Goal: Task Accomplishment & Management: Use online tool/utility

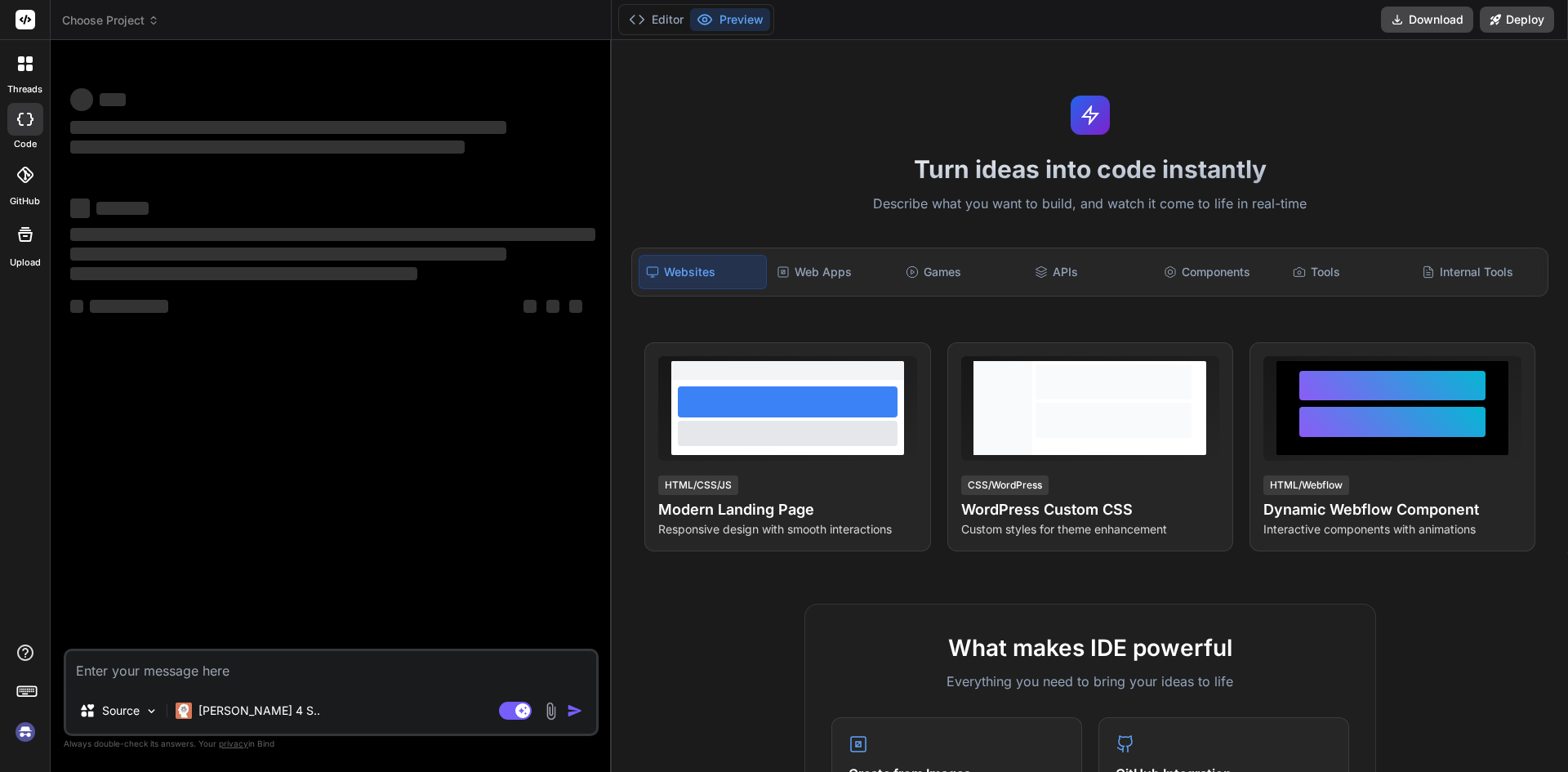
click at [247, 651] on textarea at bounding box center [331, 669] width 530 height 37
type textarea "x"
type textarea "aria-posinset"
type textarea "x"
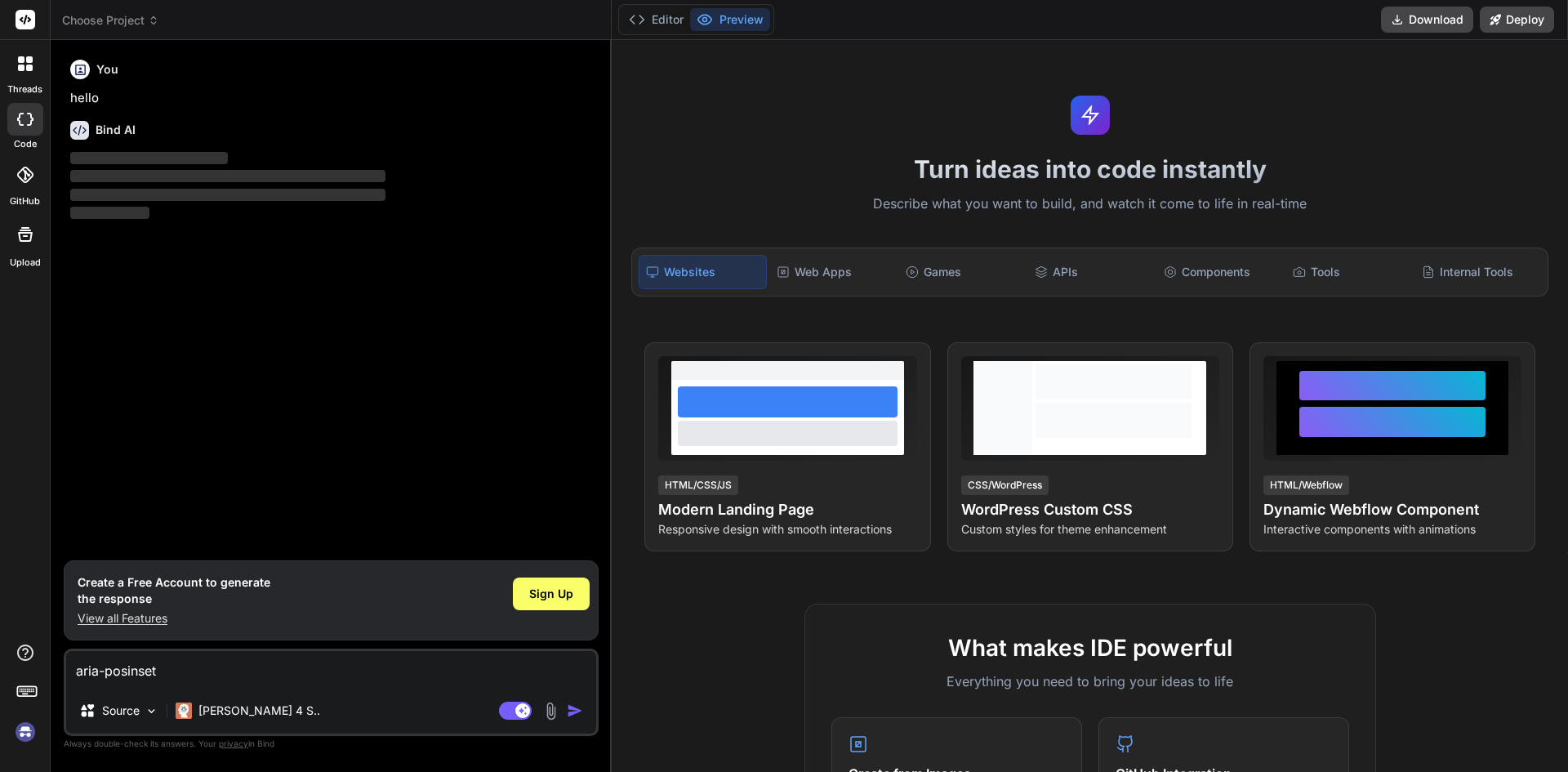
click at [268, 651] on textarea "aria-posinset" at bounding box center [331, 669] width 530 height 37
type textarea "aria-posinset"
type textarea "x"
type textarea "aria-posinset"
click at [530, 586] on span "Sign Up" at bounding box center [551, 594] width 44 height 16
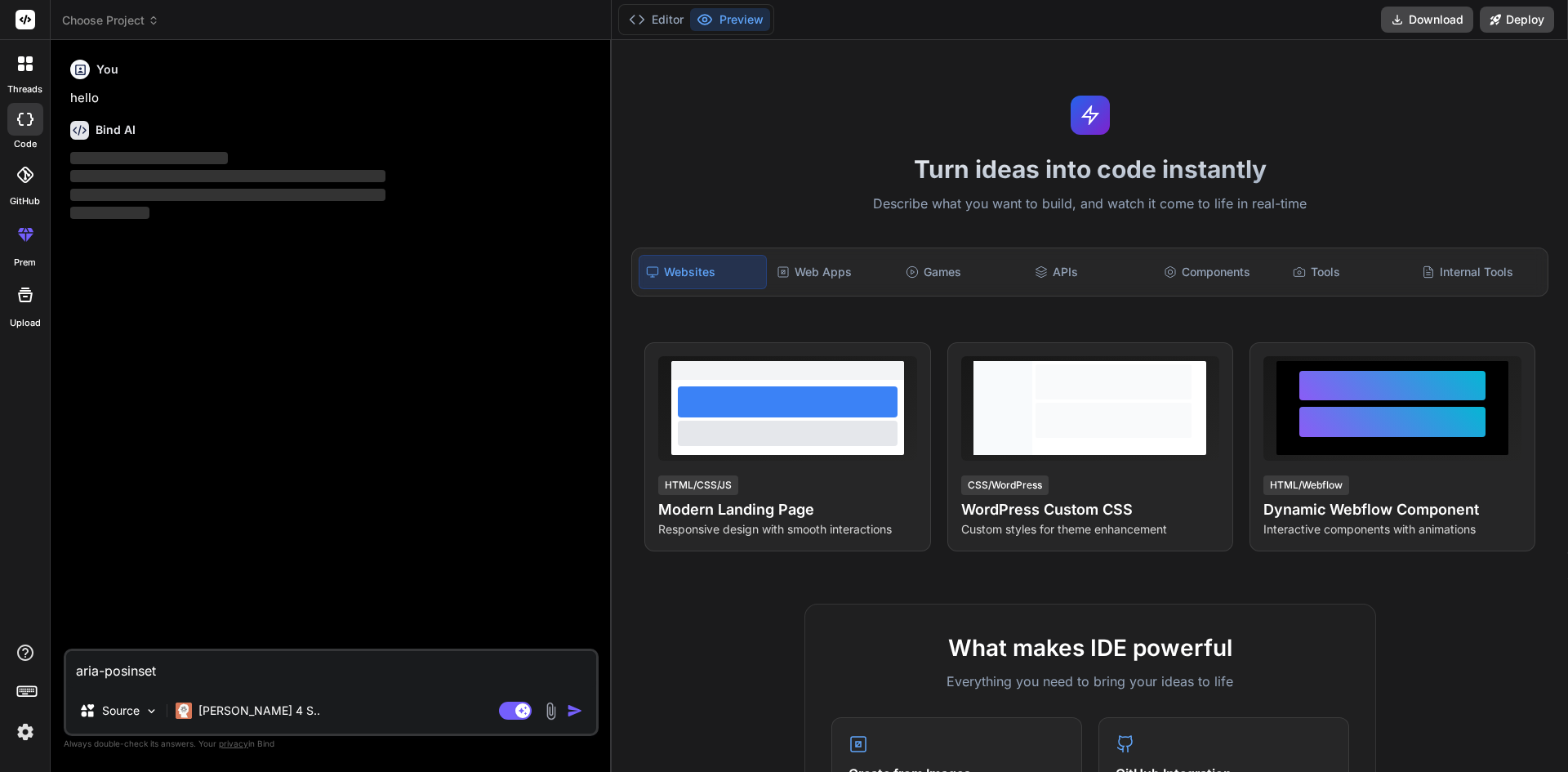
click at [219, 661] on textarea "aria-posinset" at bounding box center [331, 669] width 530 height 37
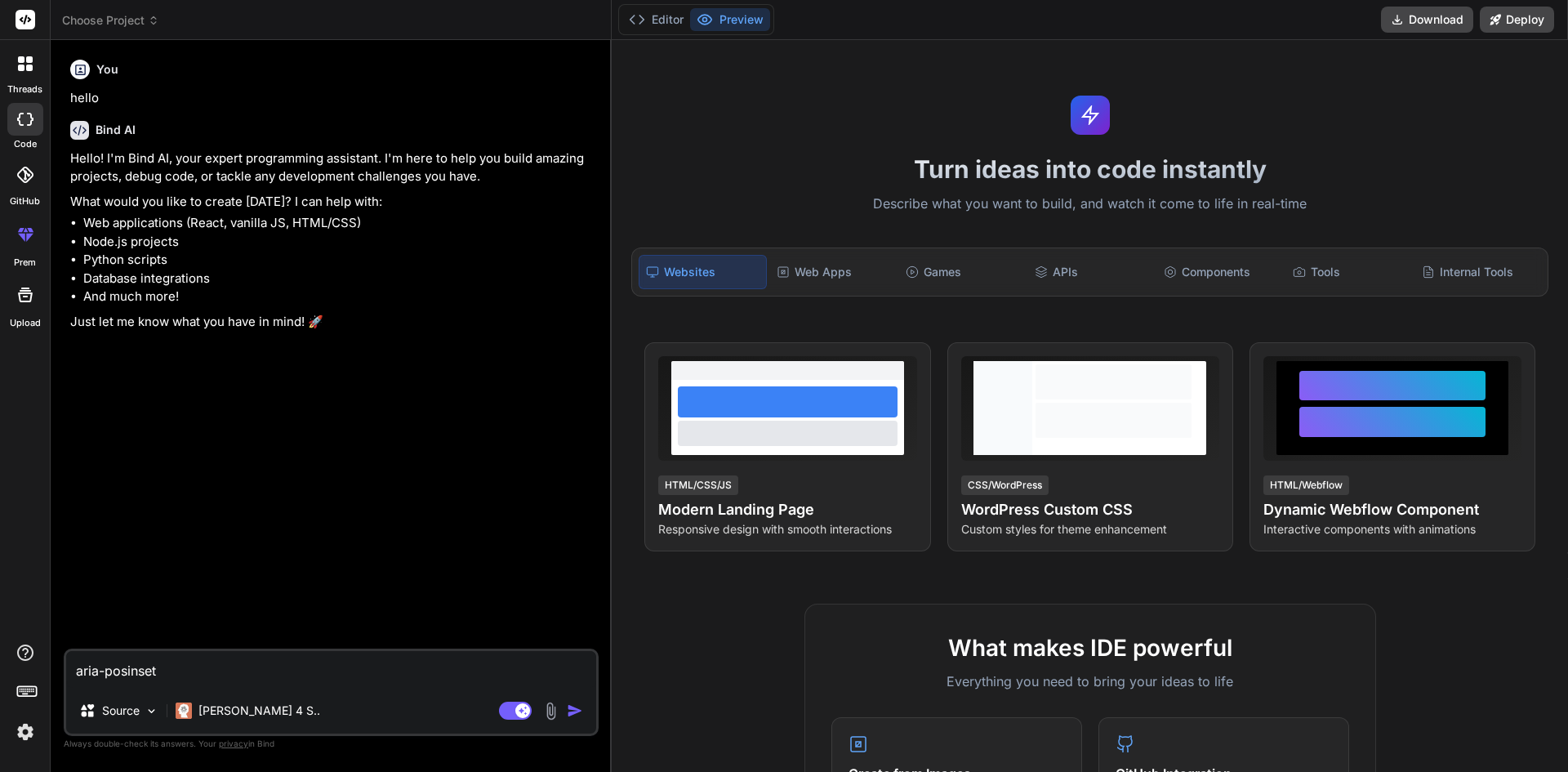
click at [187, 658] on textarea "aria-posinset" at bounding box center [331, 669] width 530 height 37
type textarea "x"
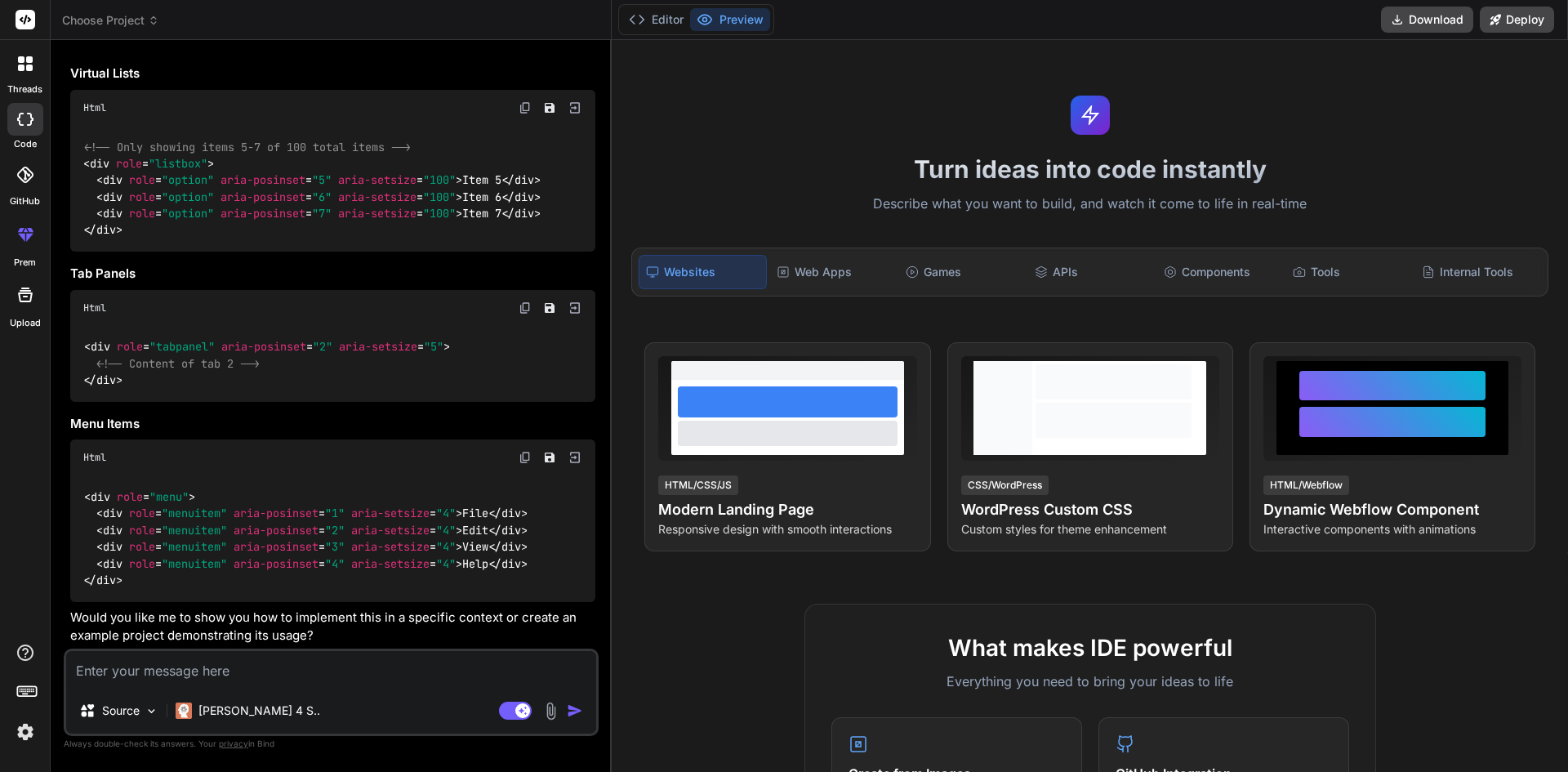
scroll to position [1132, 0]
type textarea "x"
click at [184, 659] on textarea at bounding box center [331, 669] width 530 height 37
type textarea "w"
type textarea "x"
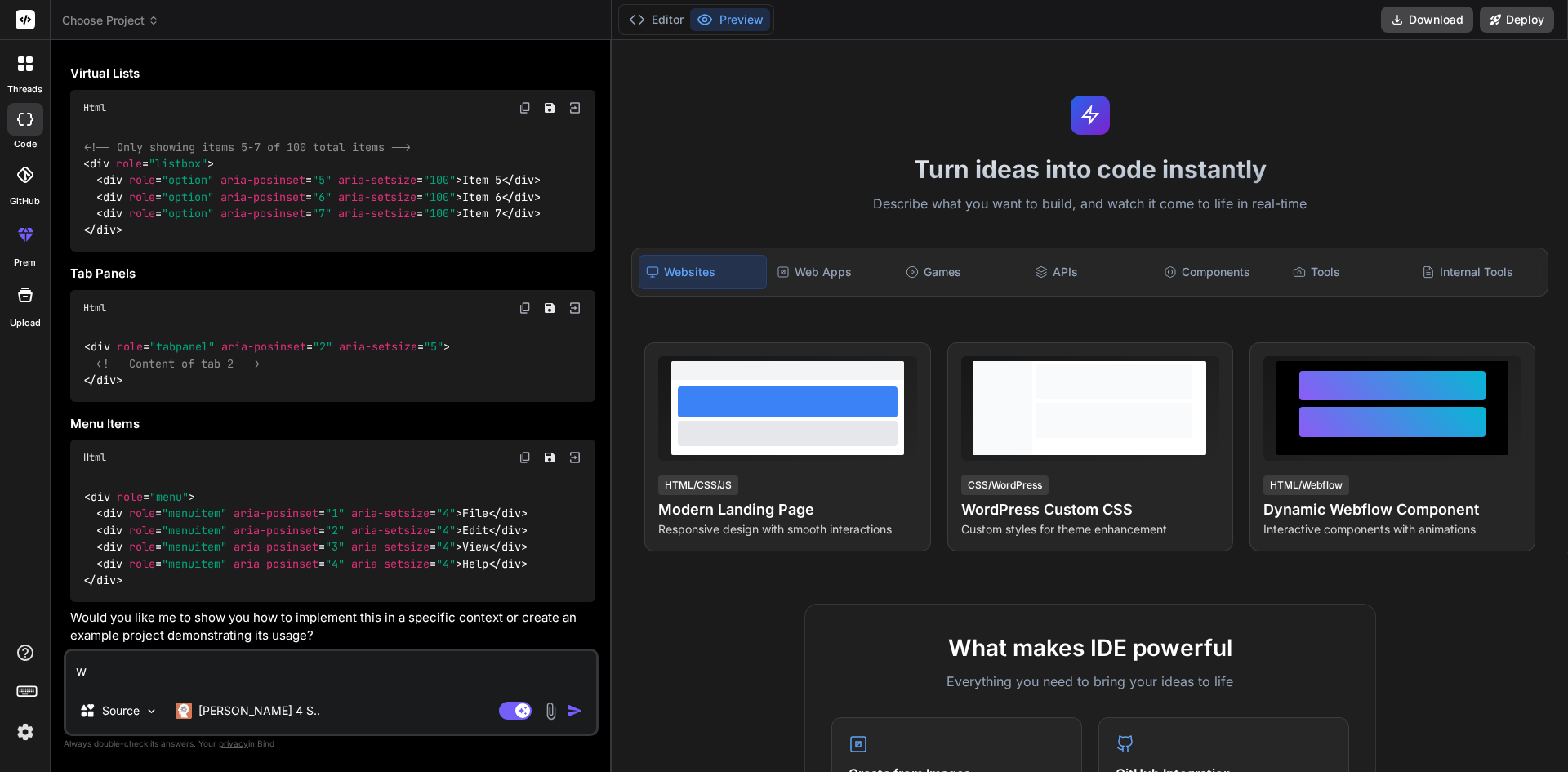
type textarea "wh"
type textarea "x"
type textarea "whe"
type textarea "x"
type textarea "wher"
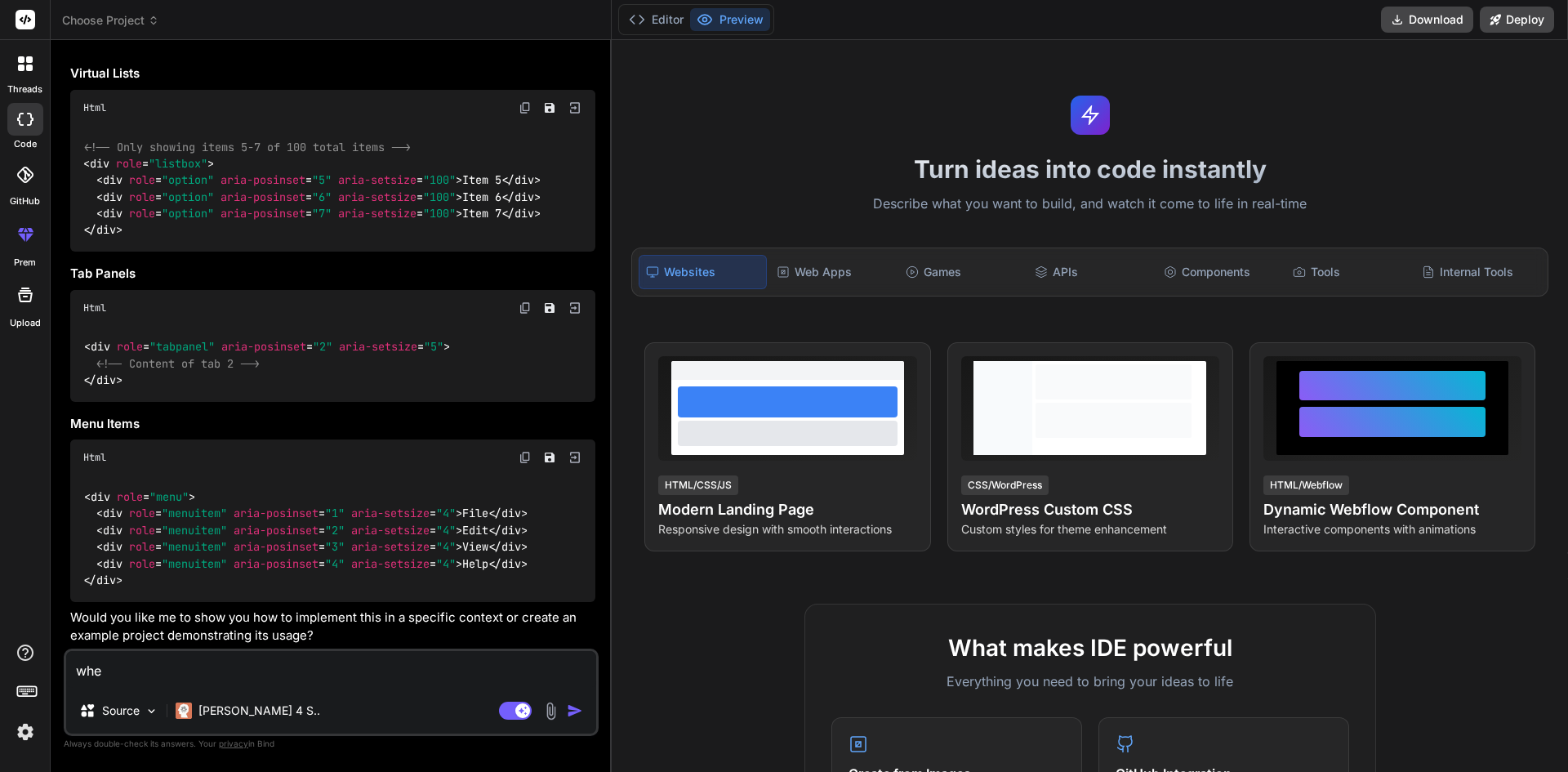
type textarea "x"
type textarea "where"
type textarea "x"
type textarea "where"
type textarea "x"
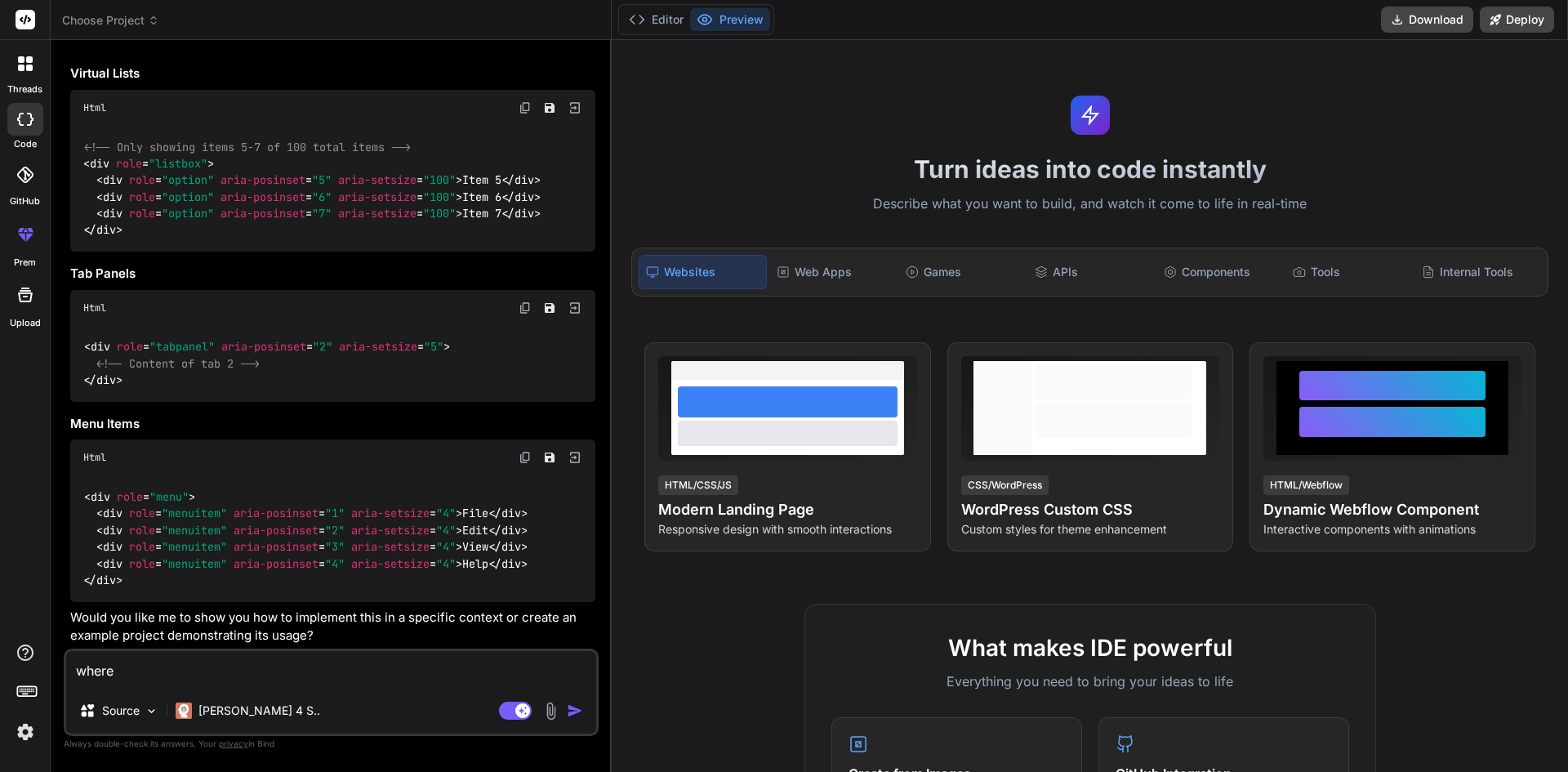
type textarea "where s"
type textarea "x"
type textarea "where sh"
type textarea "x"
type textarea "where sho"
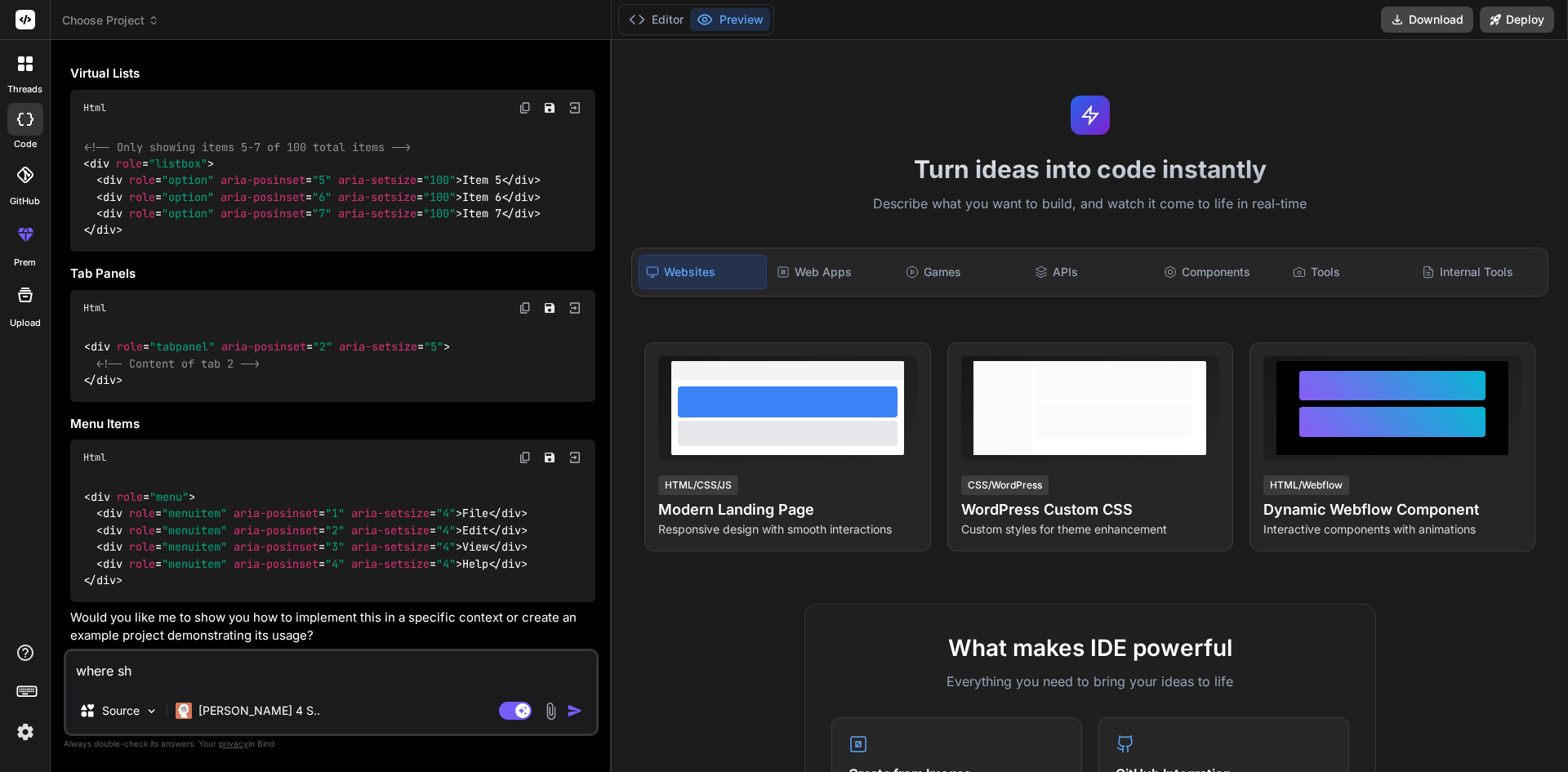
type textarea "x"
type textarea "where shou"
type textarea "x"
type textarea "where shoul"
type textarea "x"
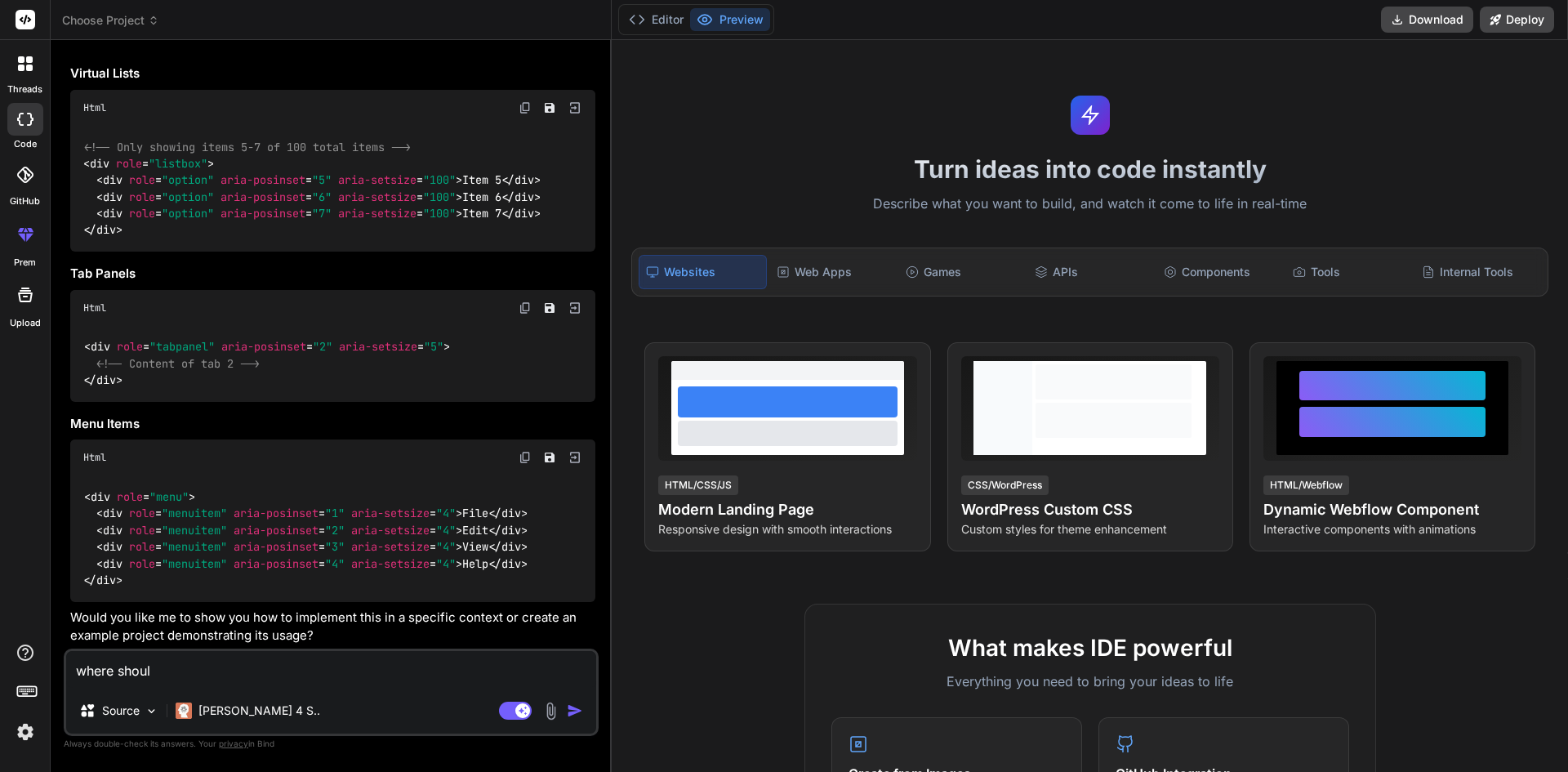
type textarea "where shoul"
type textarea "x"
type textarea "where shoul"
type textarea "x"
type textarea "where should"
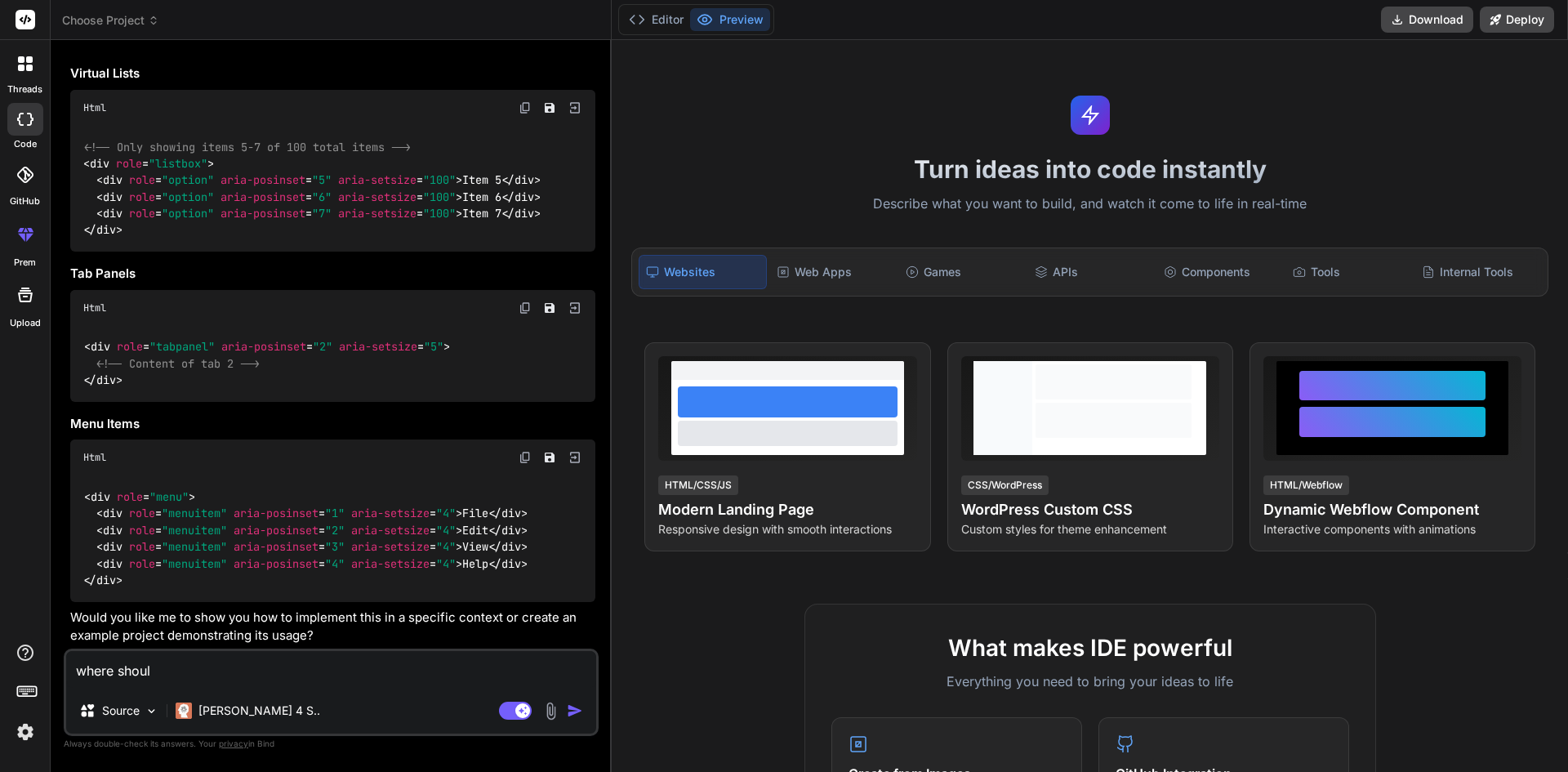
type textarea "x"
type textarea "where should"
type textarea "x"
type textarea "where should i"
type textarea "x"
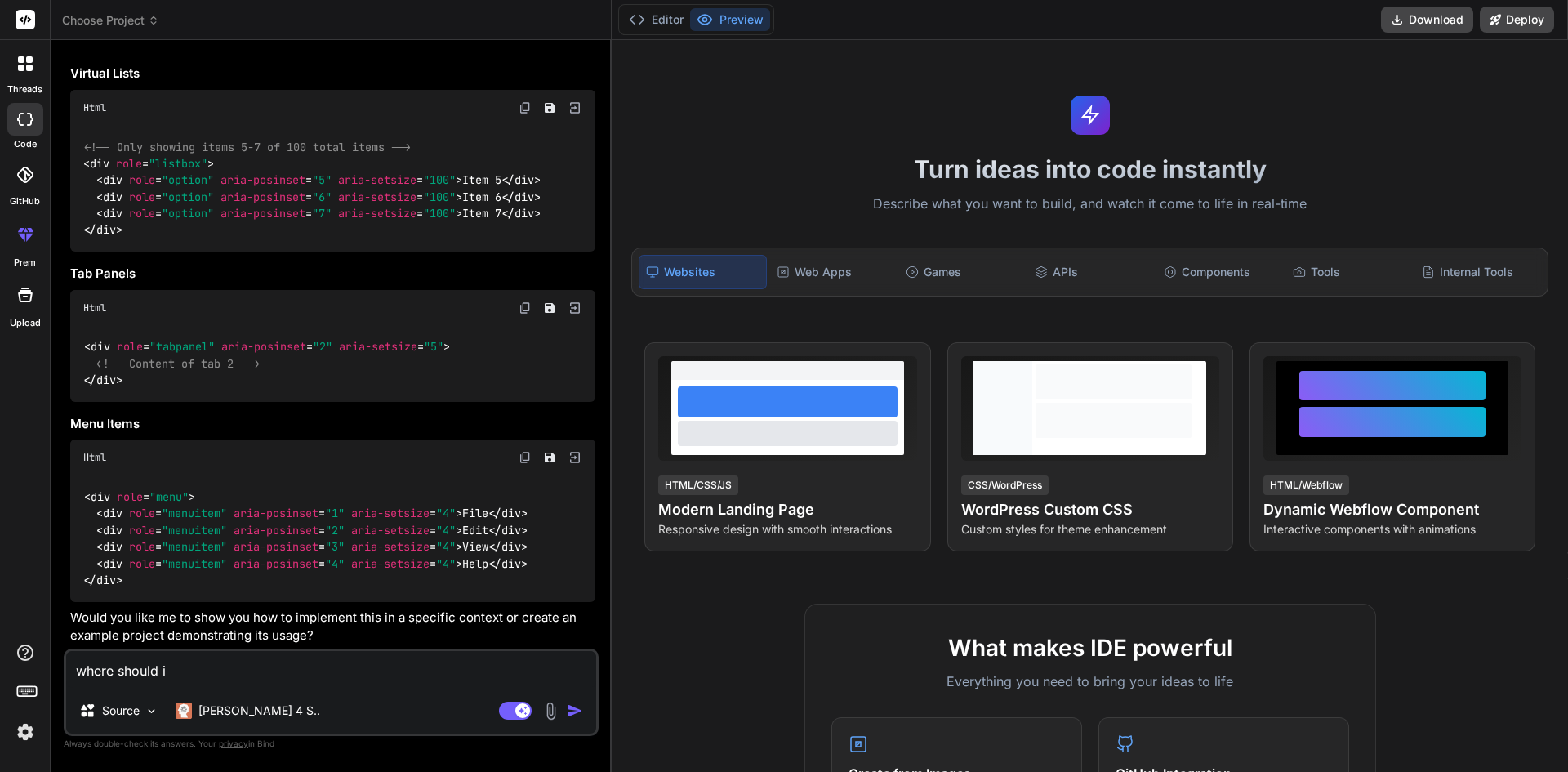
type textarea "where should i"
type textarea "x"
type textarea "where should i u"
type textarea "x"
type textarea "where should i [GEOGRAPHIC_DATA]"
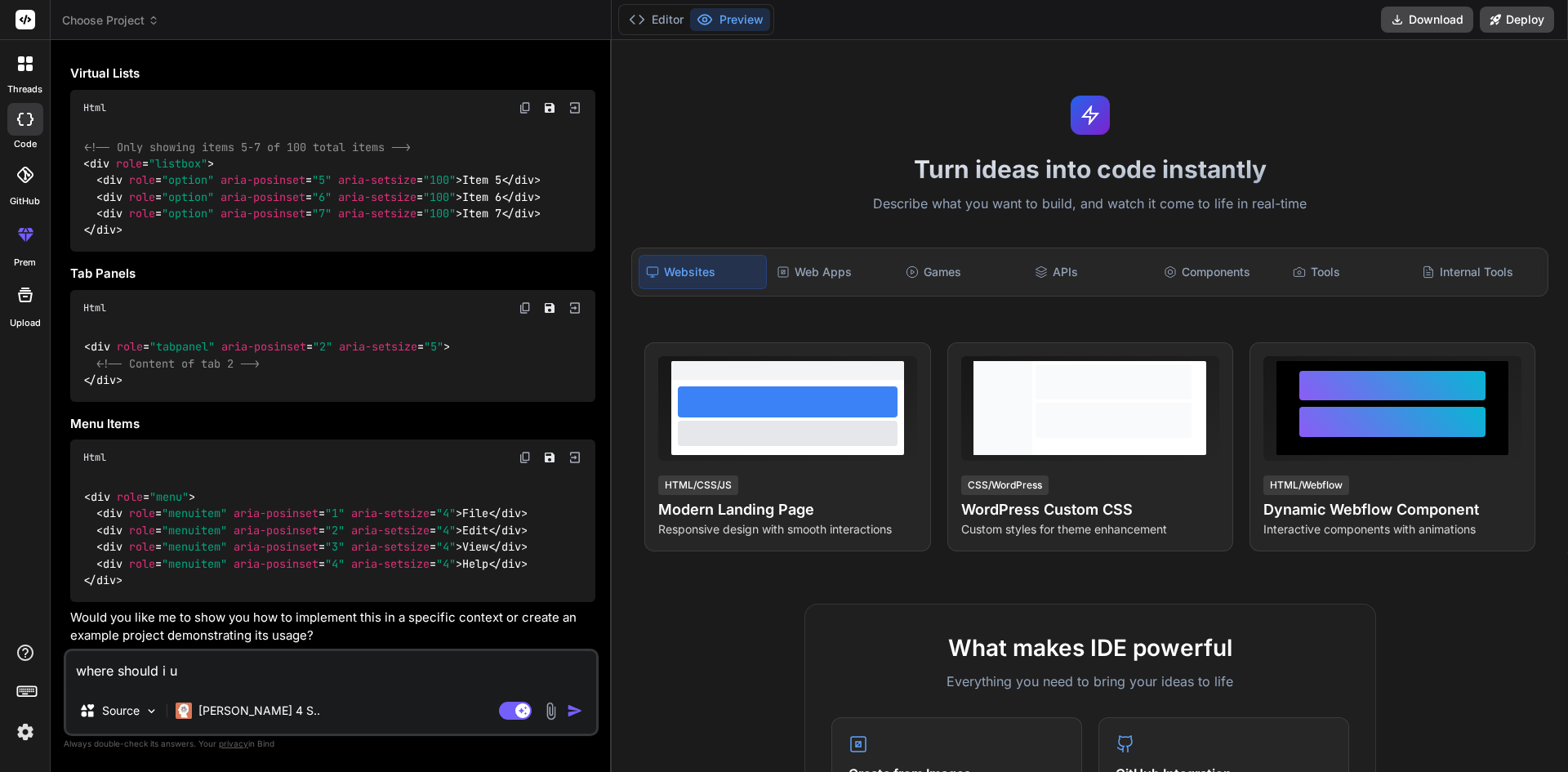
type textarea "x"
type textarea "where should i use"
type textarea "x"
type textarea "where should i use"
type textarea "x"
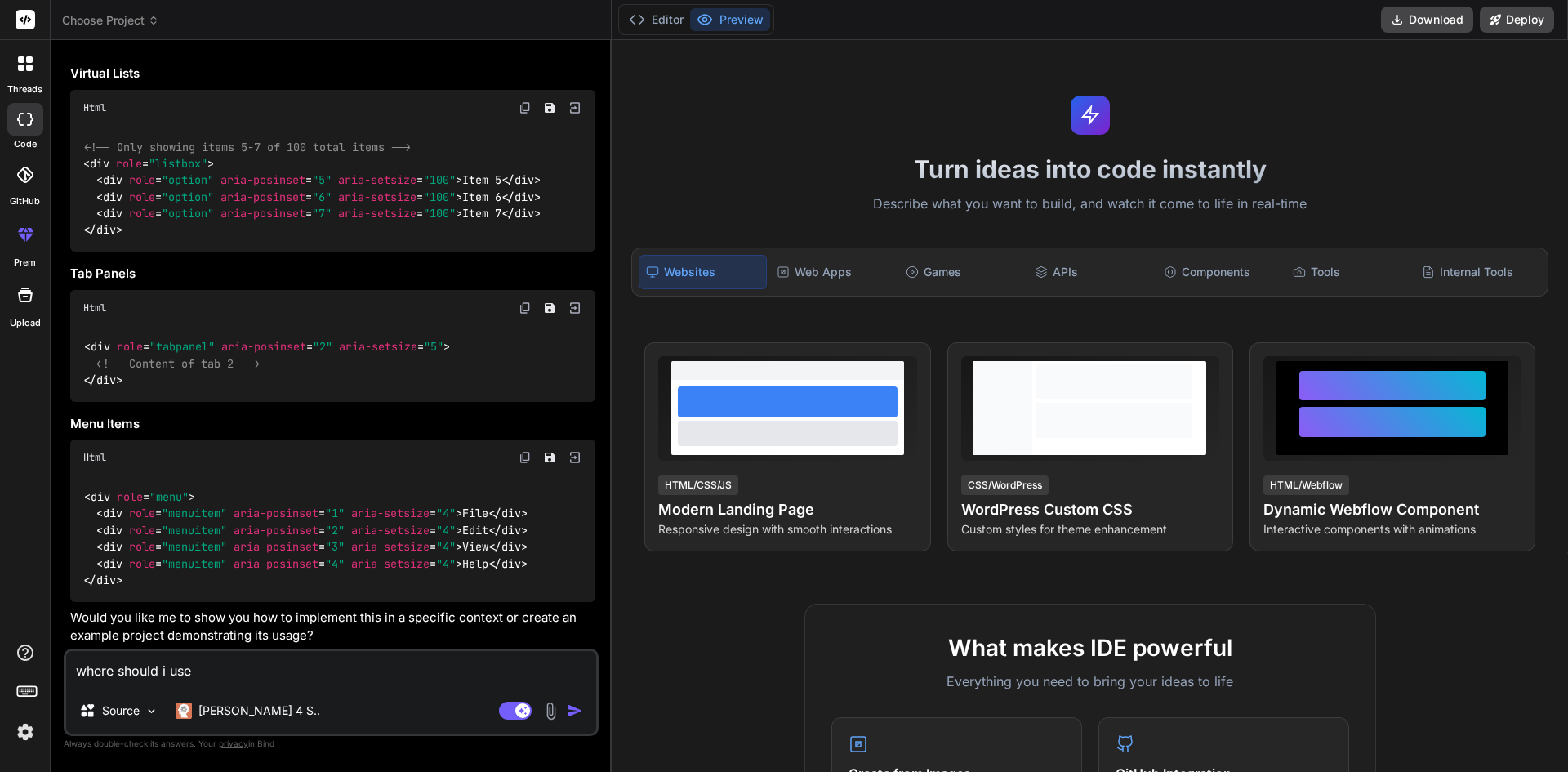
type textarea "where should i use i"
type textarea "x"
type textarea "where should i use in"
type textarea "x"
type textarea "where should i use in"
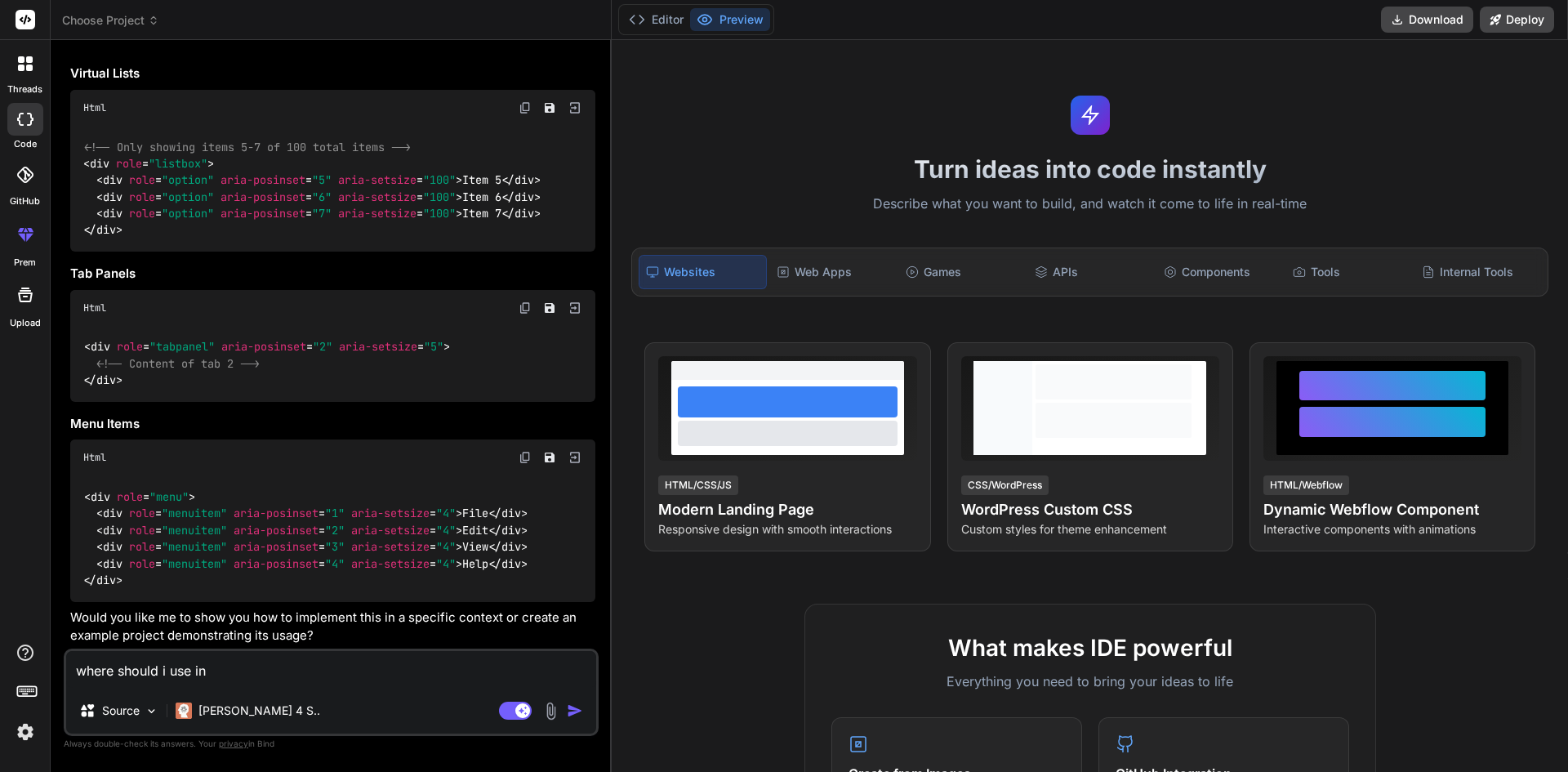
type textarea "x"
type textarea "where should i use in b"
type textarea "x"
type textarea "where should i use in bo"
type textarea "x"
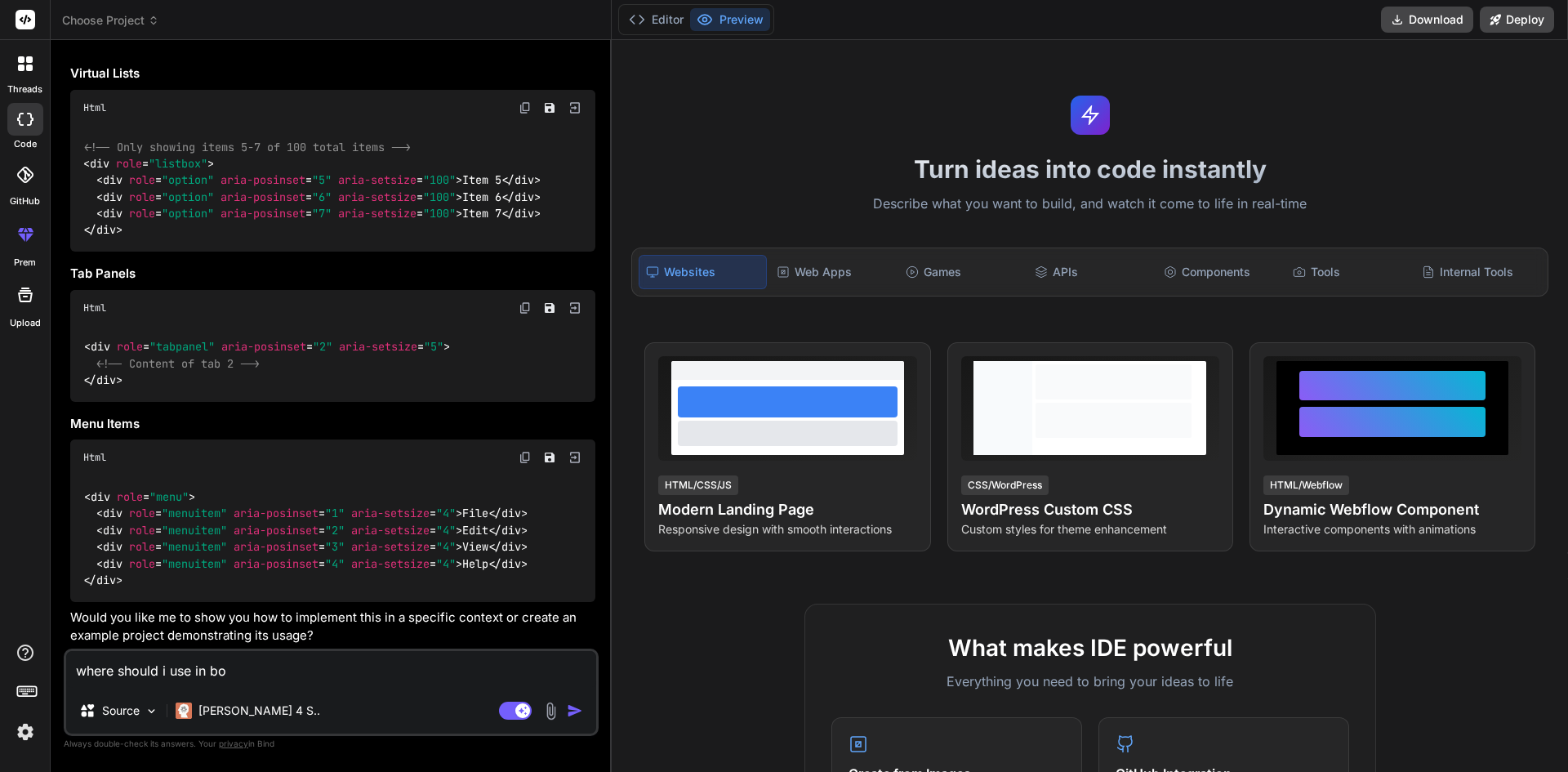
type textarea "where should i use in boo"
type textarea "x"
type textarea "where should i use in boot"
type textarea "x"
type textarea "where should i use in boots"
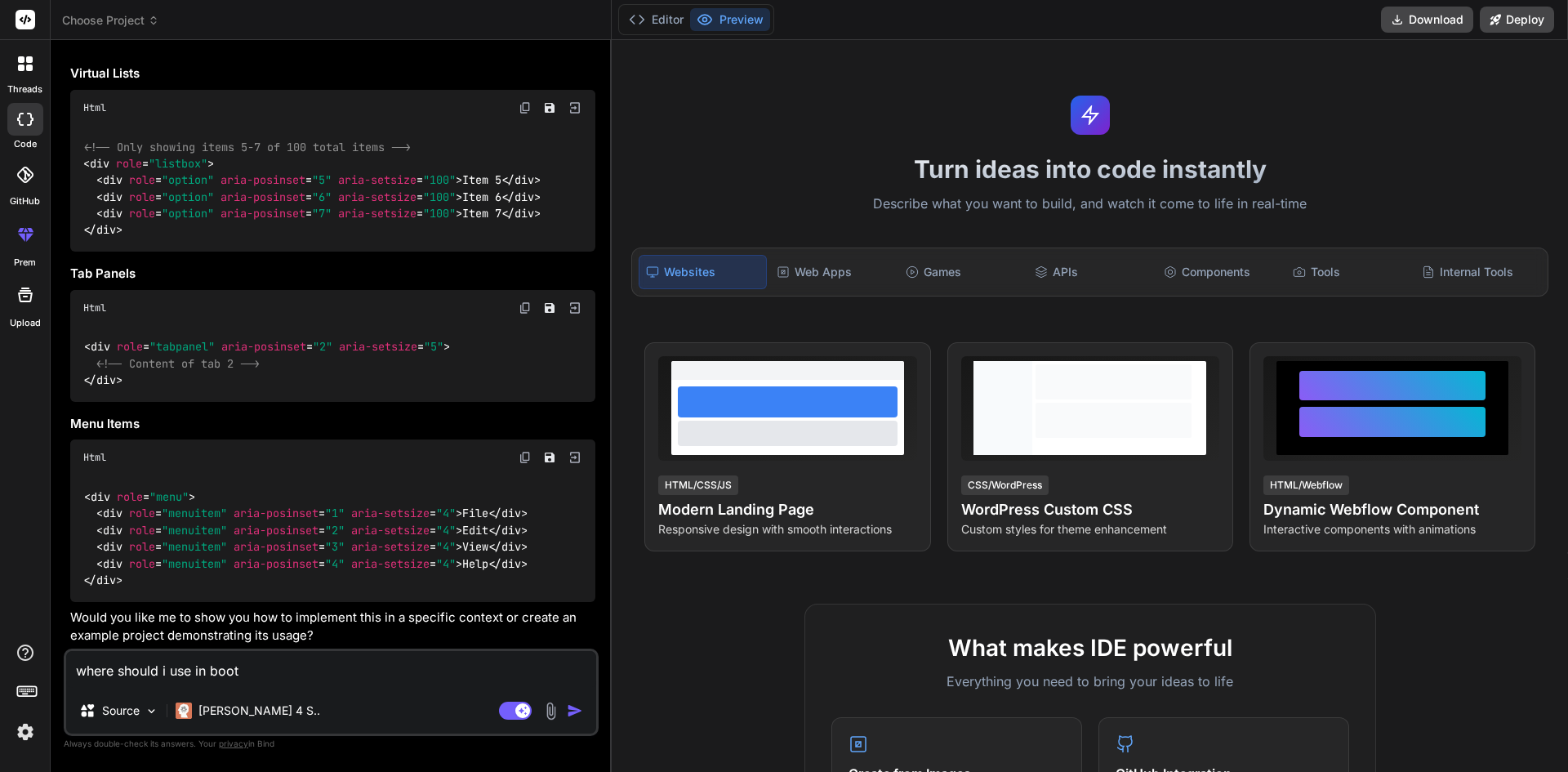
type textarea "x"
type textarea "where should i use in bootst"
type textarea "x"
type textarea "where should i use in bootstr"
type textarea "x"
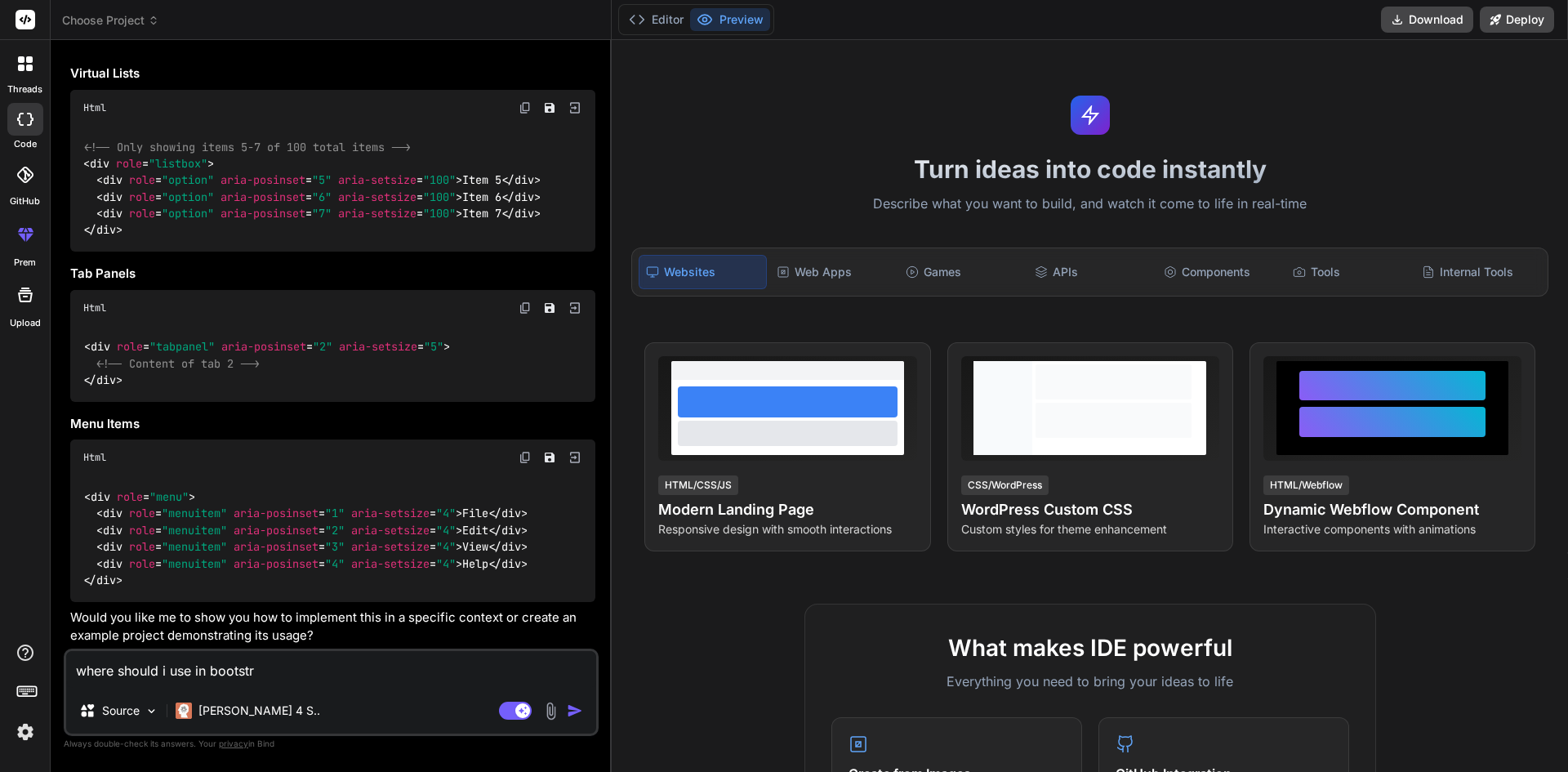
type textarea "where should i use in bootstra"
type textarea "x"
type textarea "where should i use in bootstrap"
type textarea "x"
type textarea "where should i use in bootstrap"
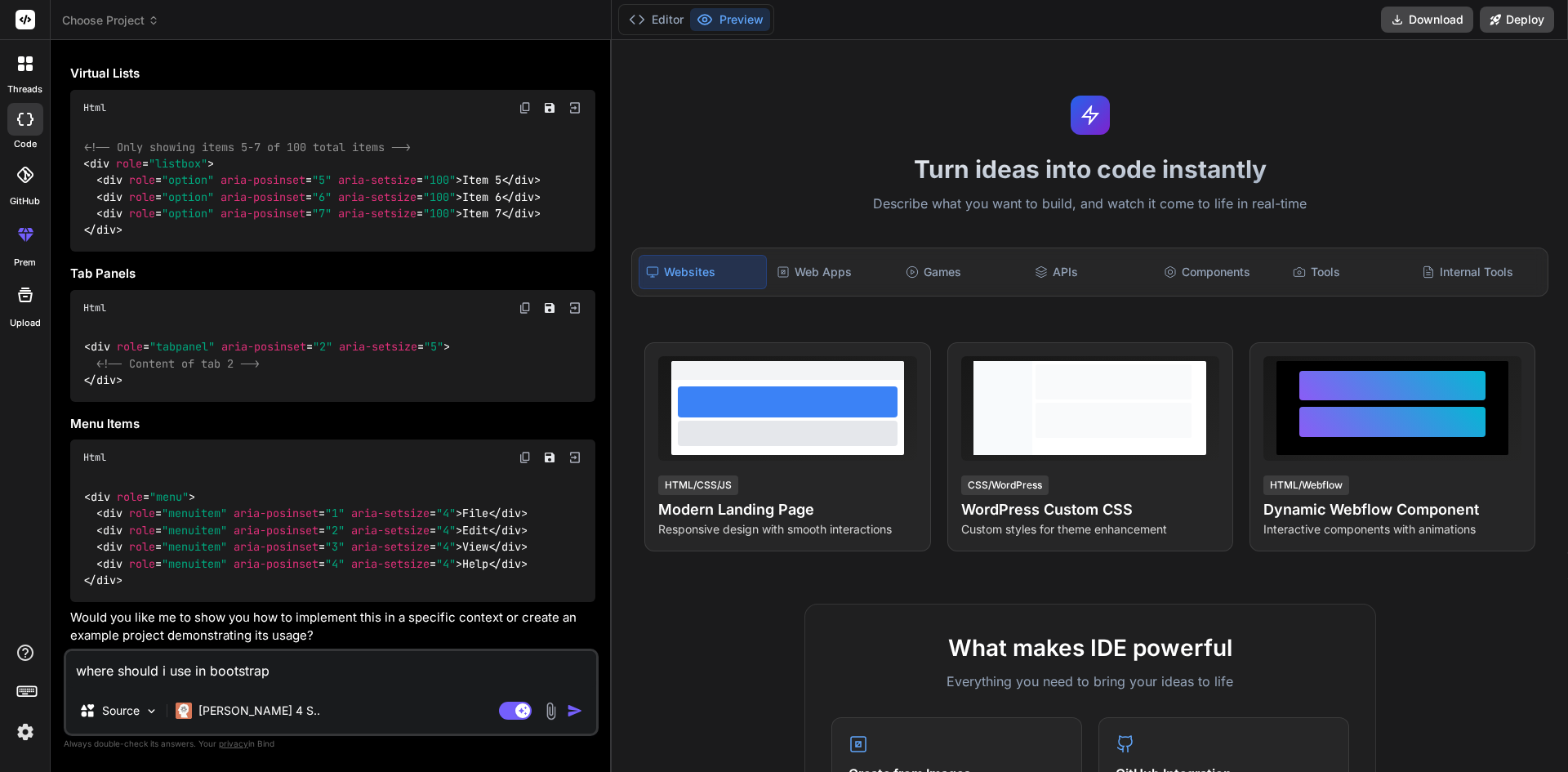
type textarea "x"
type textarea "where should i use in bootstrap s"
type textarea "x"
type textarea "where should i use in bootstrap se"
type textarea "x"
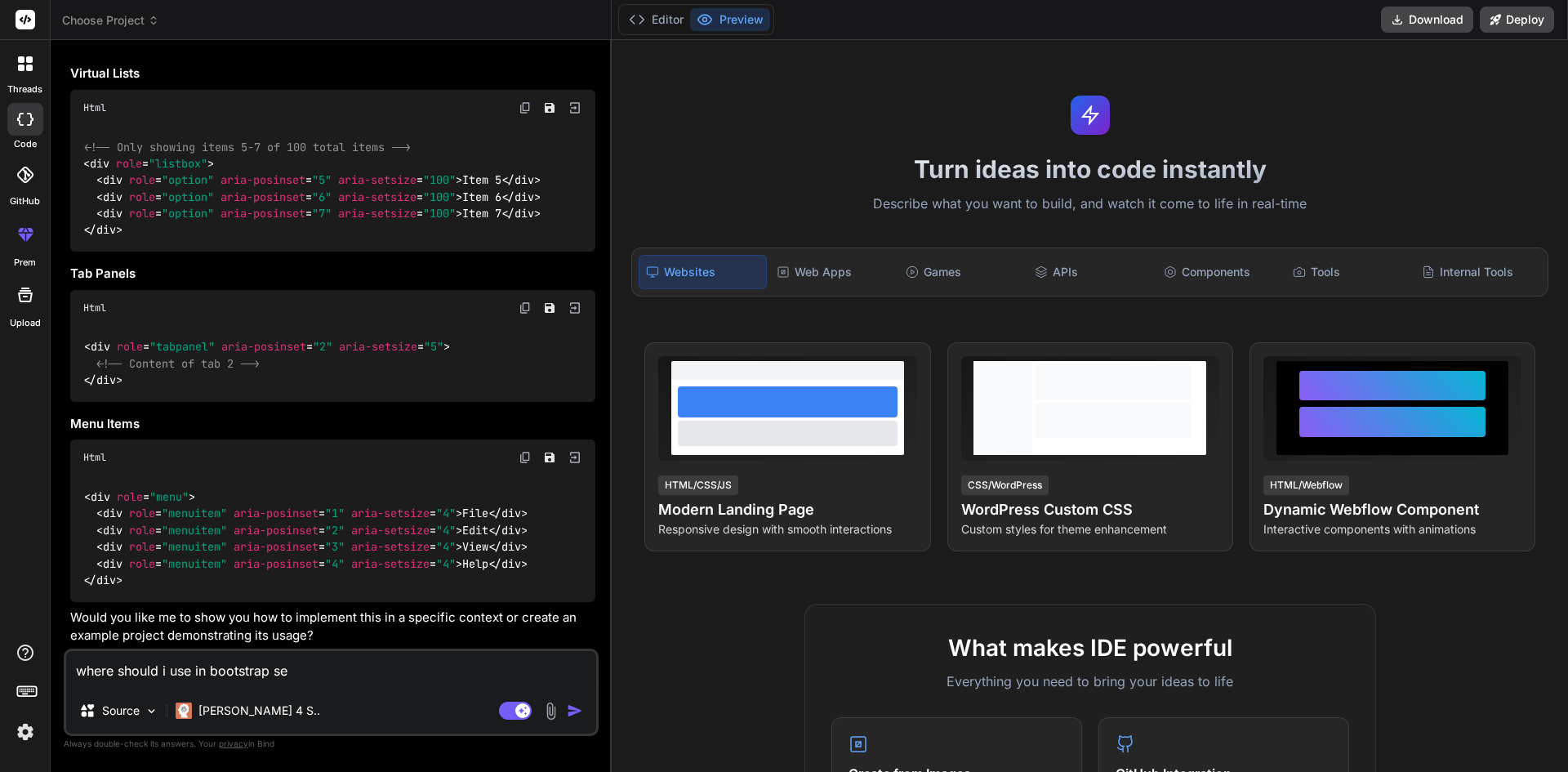
type textarea "where should i use in bootstrap sel"
type textarea "x"
type textarea "where should i use in bootstrap sele"
type textarea "x"
type textarea "where should i use in bootstrap selec"
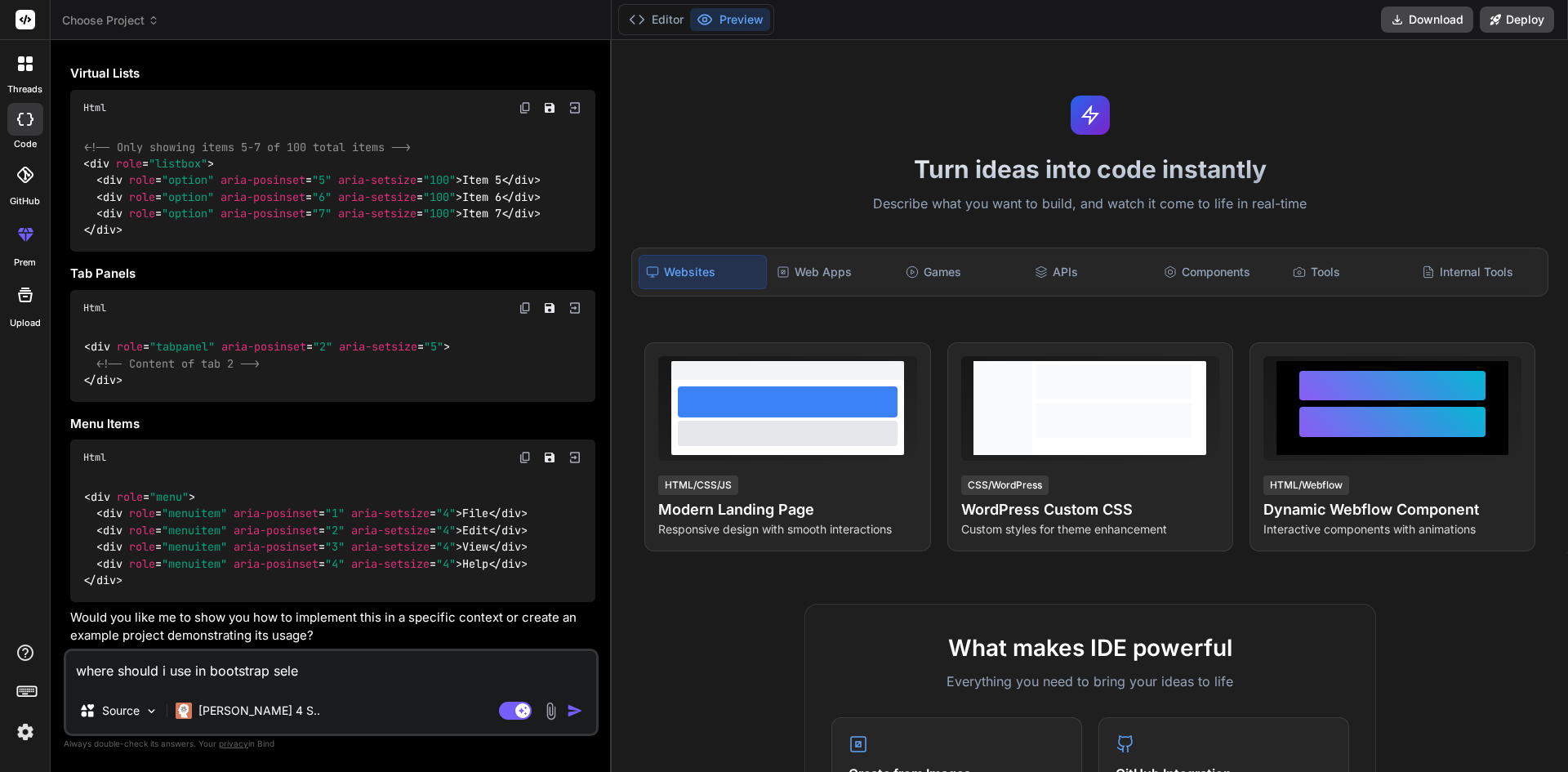
type textarea "x"
type textarea "where should i use in bootstrap select"
type textarea "x"
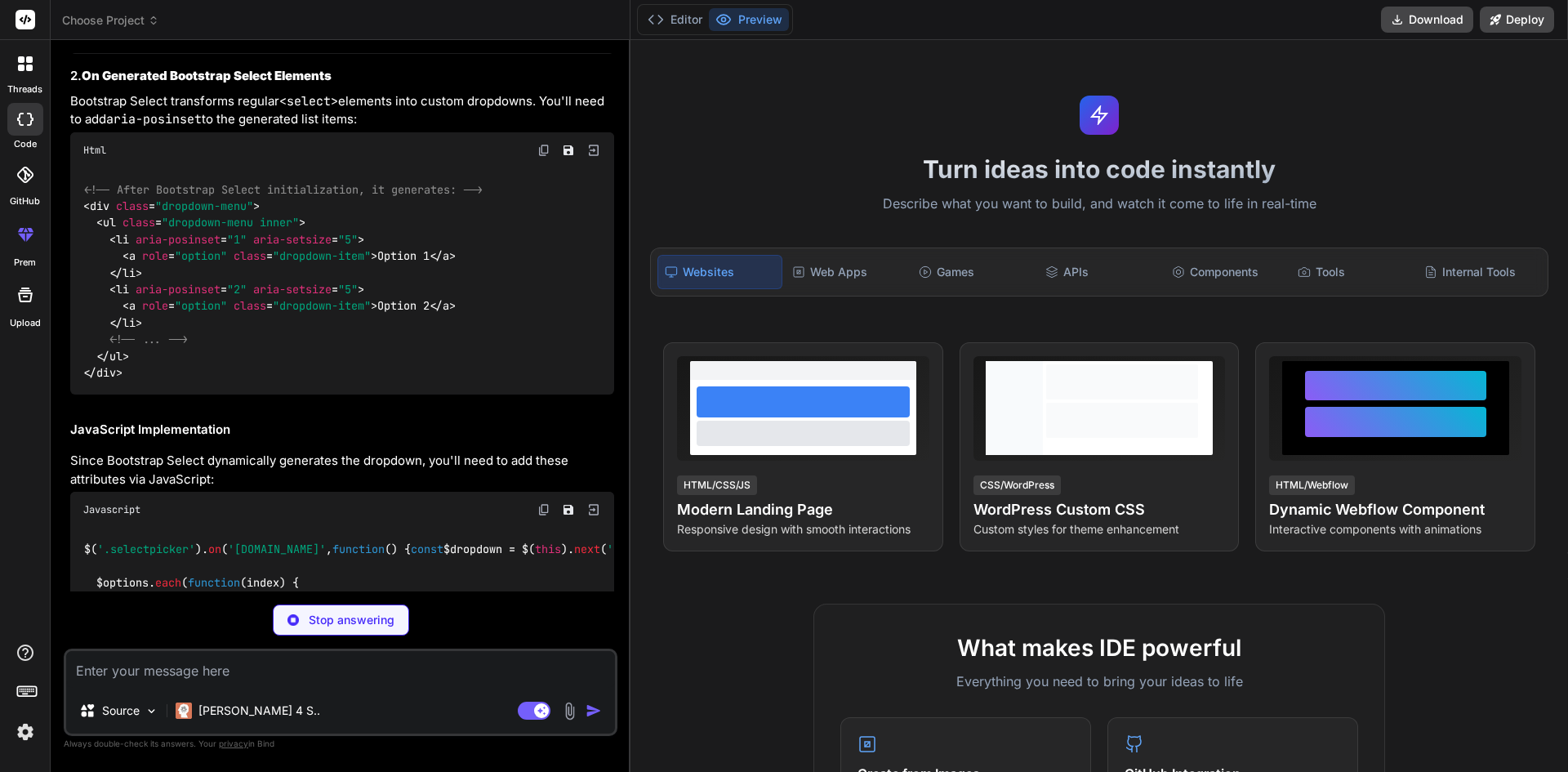
scroll to position [1889, 0]
drag, startPoint x: 457, startPoint y: 229, endPoint x: 170, endPoint y: 230, distance: 287.0
copy span "aria-posinset = "1" aria-setsize = "5""
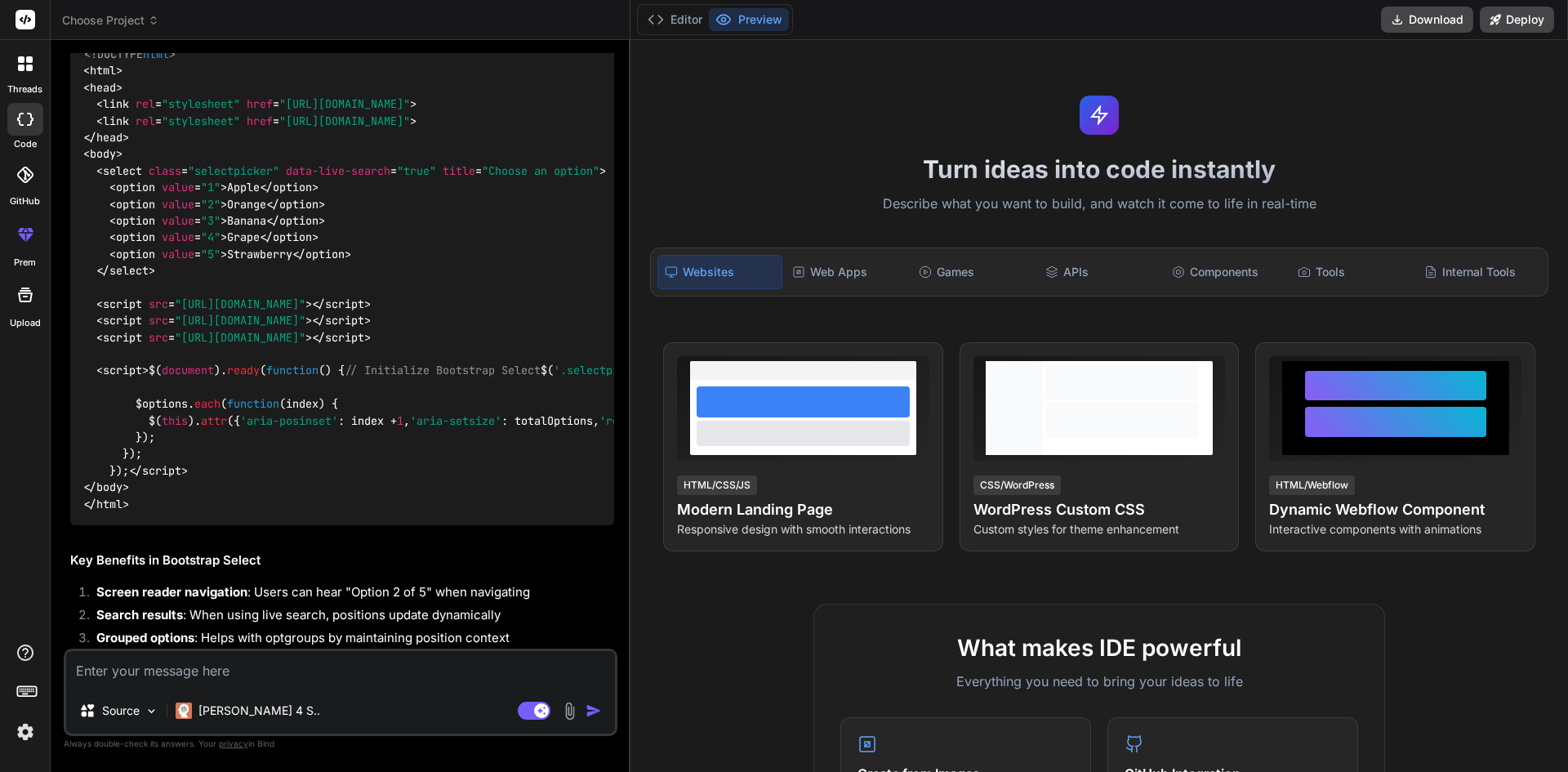
type textarea "x"
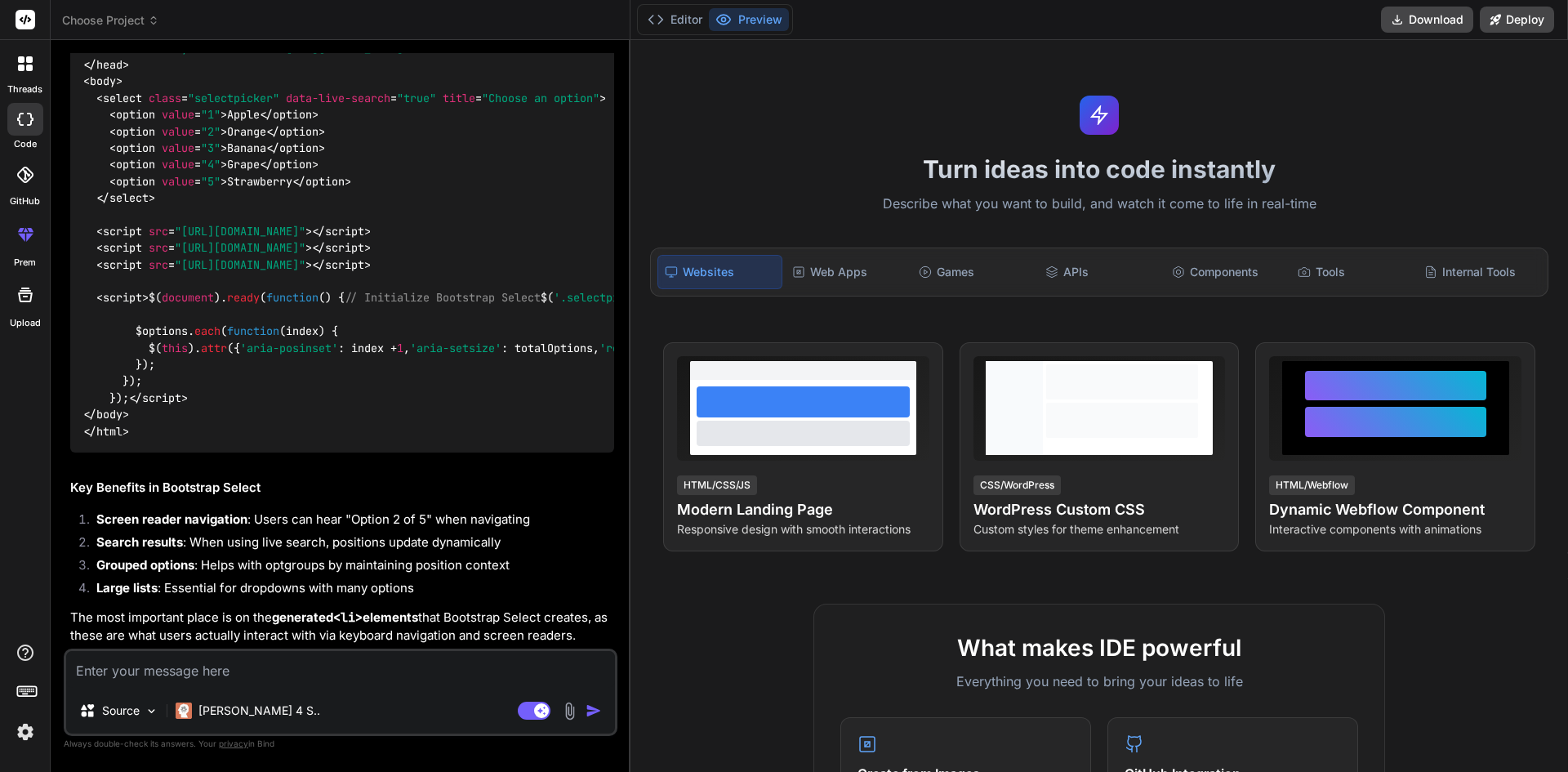
scroll to position [3705, 0]
click at [212, 660] on textarea at bounding box center [340, 669] width 549 height 37
type textarea "w"
type textarea "x"
type textarea "wh"
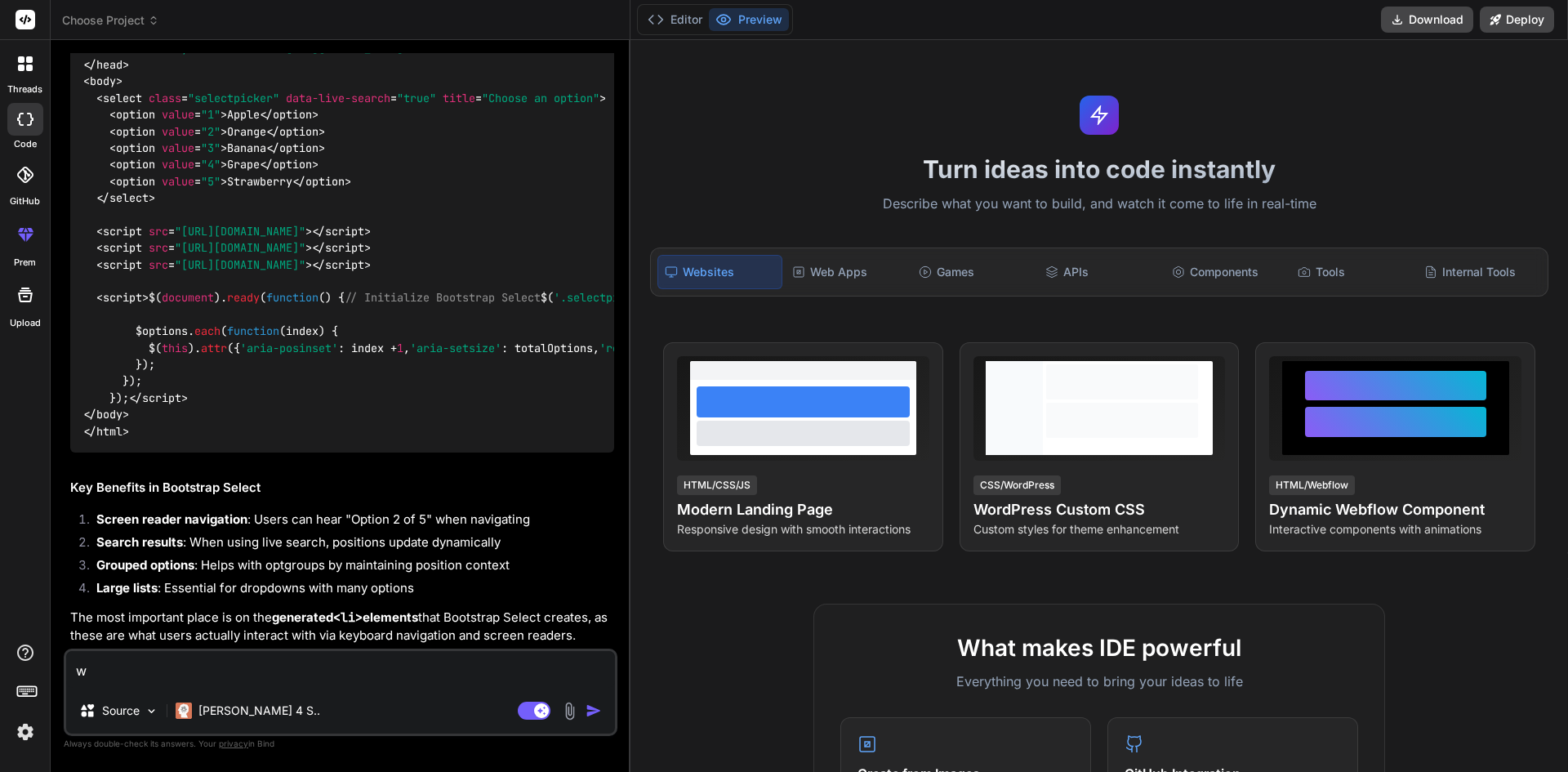
type textarea "x"
type textarea "whe"
type textarea "x"
type textarea "when"
type textarea "x"
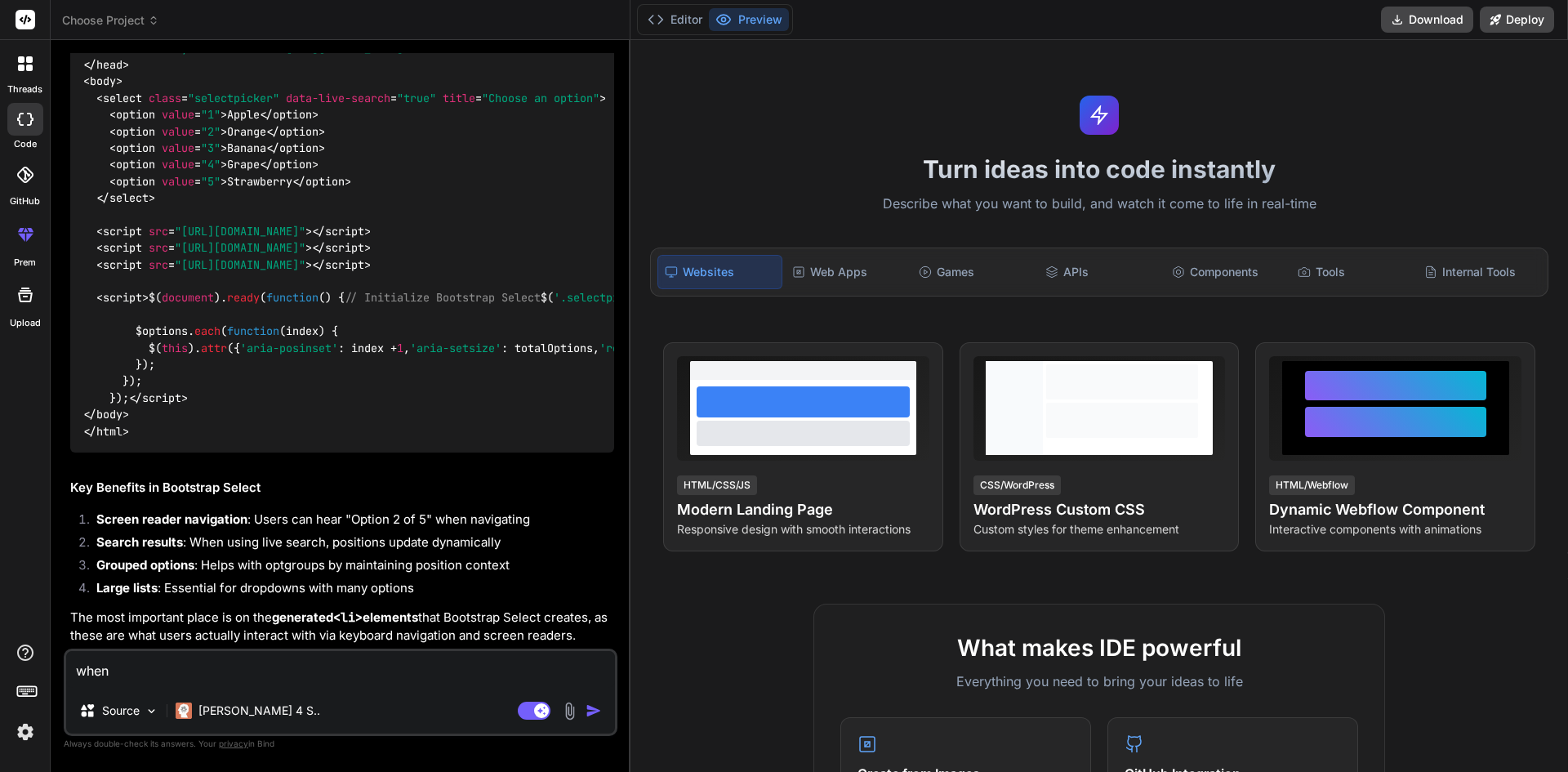
type textarea "when"
type textarea "x"
click at [147, 656] on textarea "when" at bounding box center [340, 669] width 549 height 37
type textarea "when i"
type textarea "x"
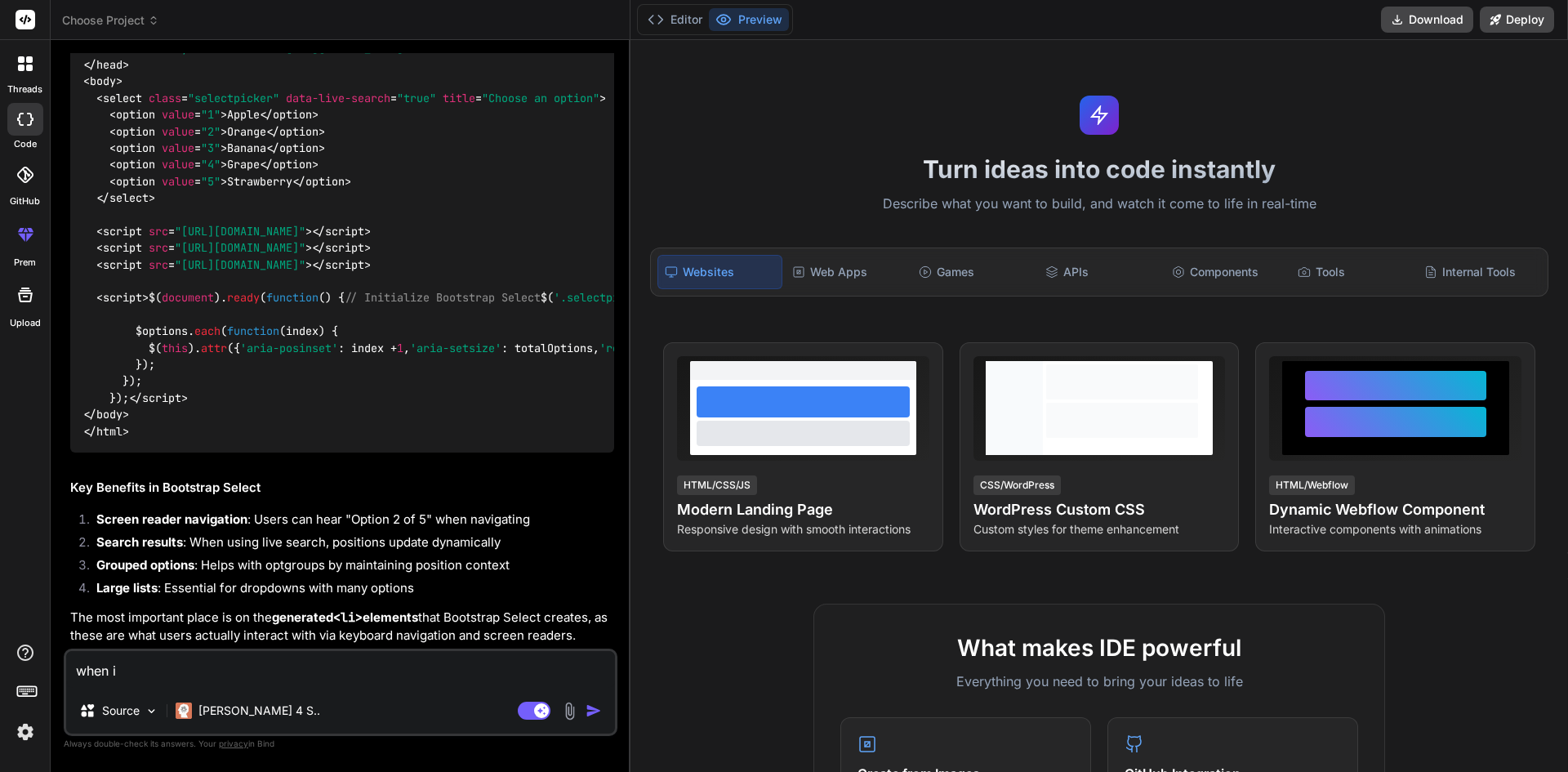
type textarea "when i"
type textarea "x"
type textarea "when i h"
type textarea "x"
type textarea "when i ho"
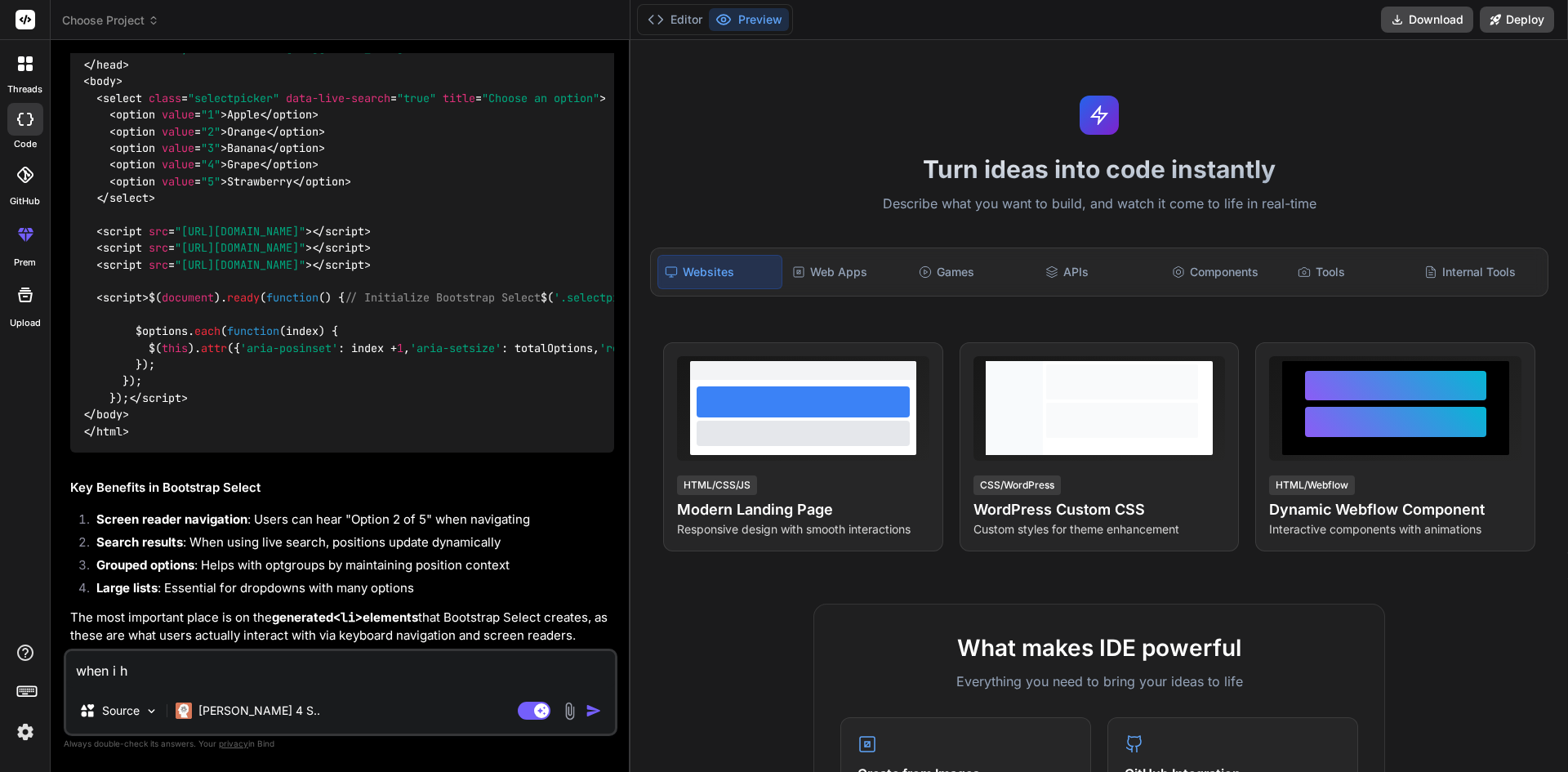
type textarea "x"
type textarea "when i hov"
type textarea "x"
type textarea "when i hove"
type textarea "x"
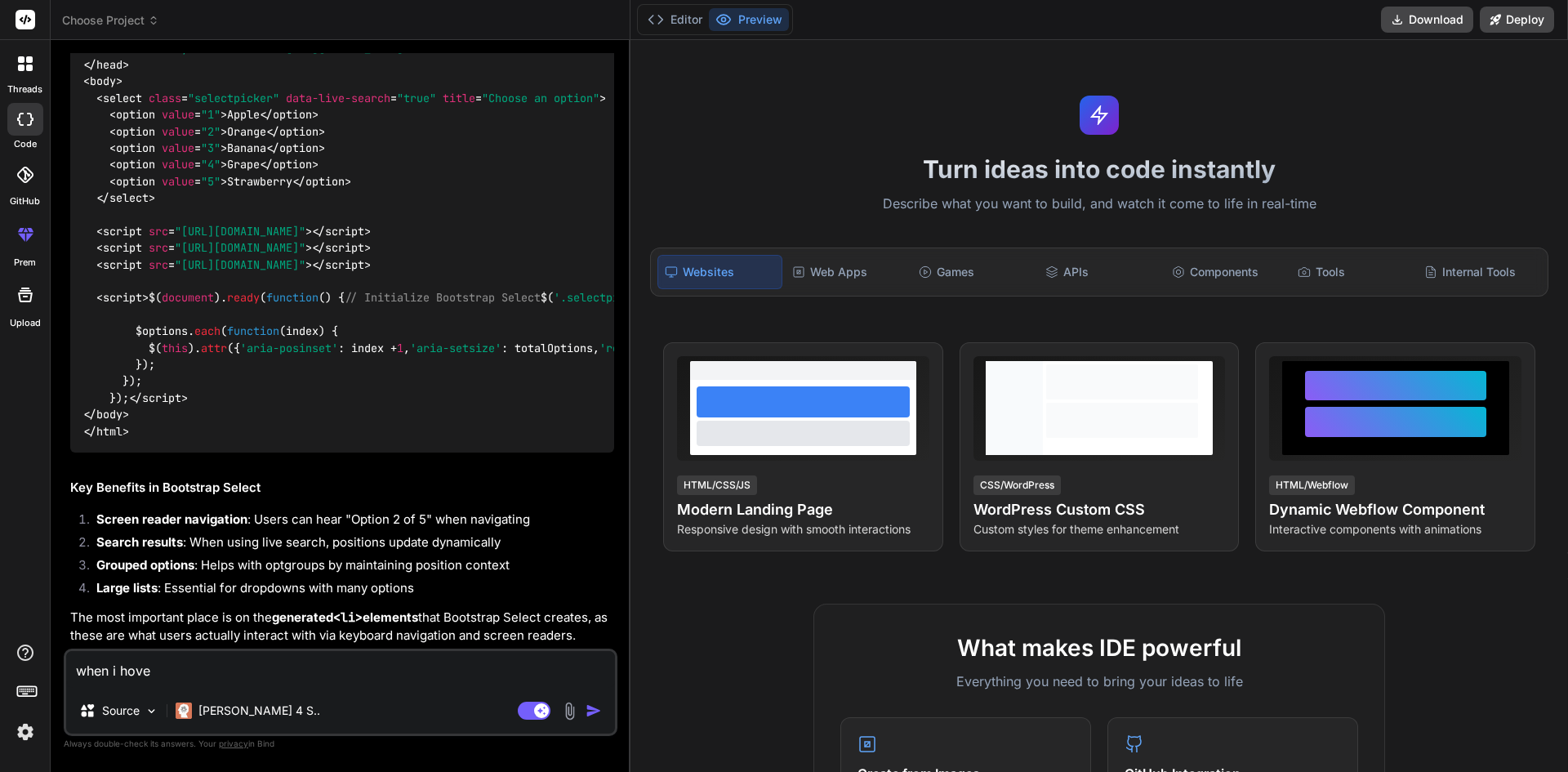
type textarea "when i hover"
type textarea "x"
type textarea "when i hover"
type textarea "x"
type textarea "when i hover o"
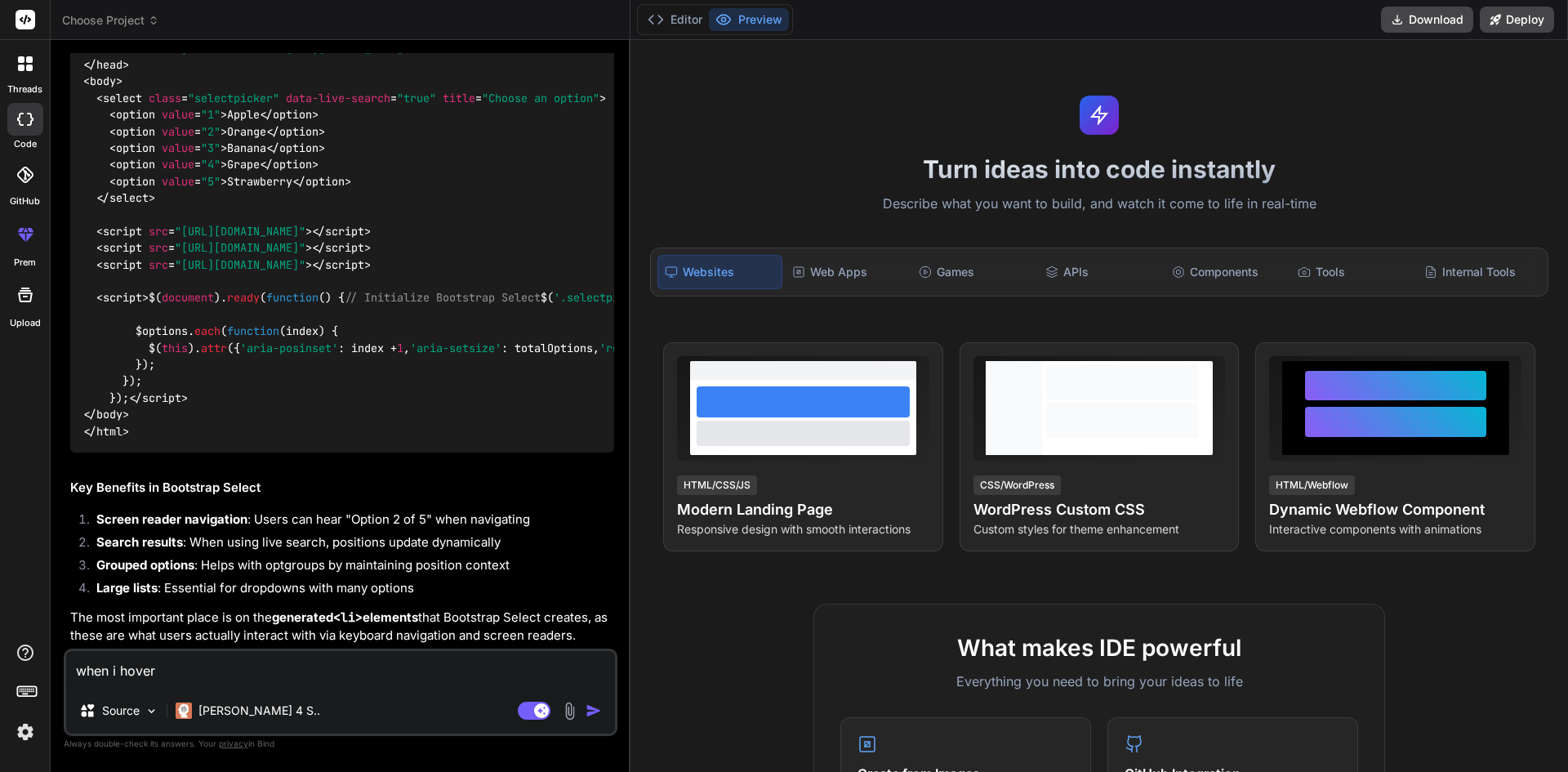
type textarea "x"
type textarea "when i hover on"
type textarea "x"
type textarea "when i hover on"
type textarea "x"
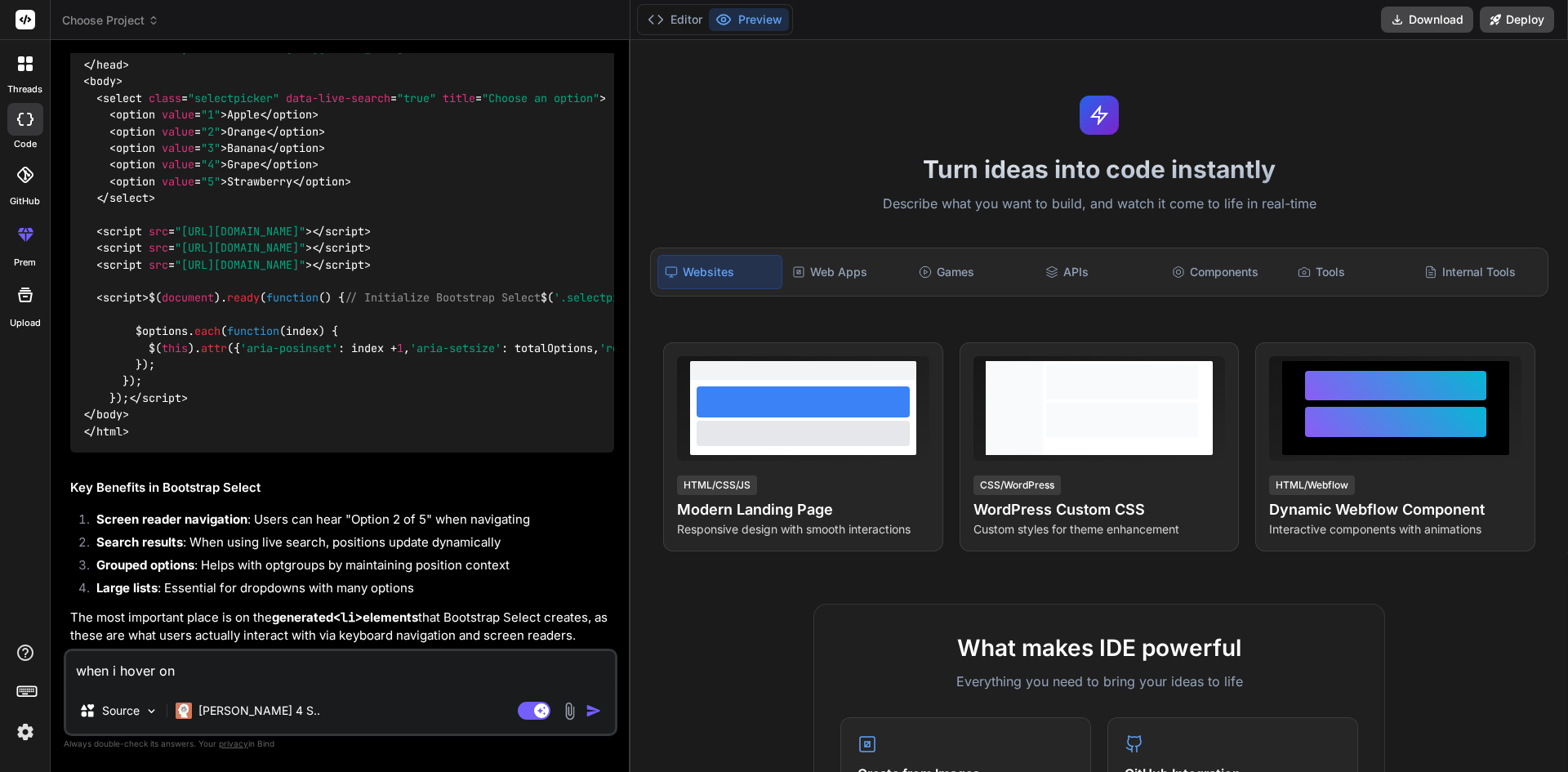
paste textarea "noneResultsText:"
type textarea "when i hover on noneResultsText:"
type textarea "x"
type textarea "when i hover on noneResultsText:"
type textarea "x"
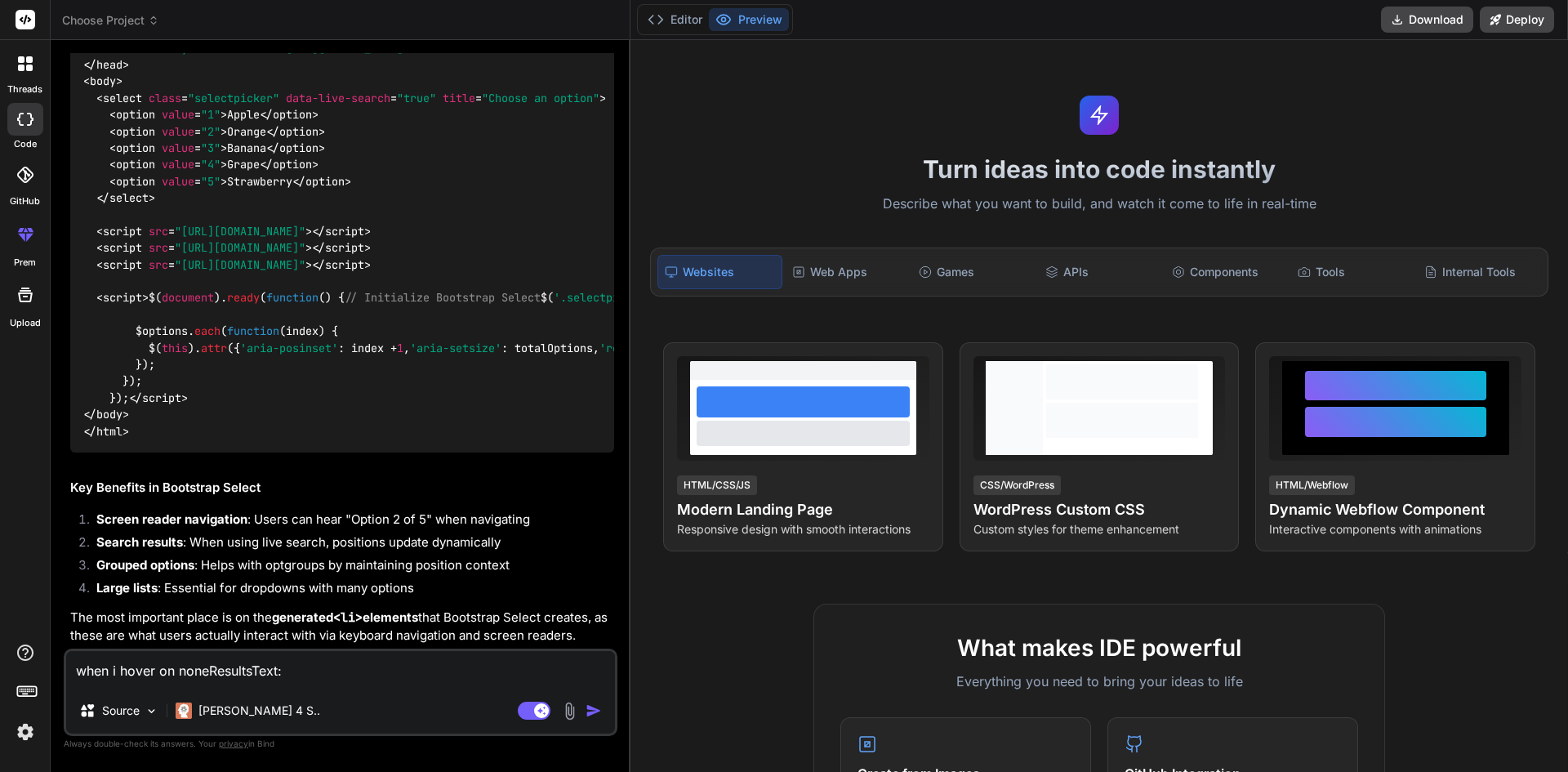
type textarea "when i hover on noneResultsText: b"
type textarea "x"
type textarea "when i hover on noneResultsText: bo"
type textarea "x"
type textarea "when i hover on noneResultsText: boo"
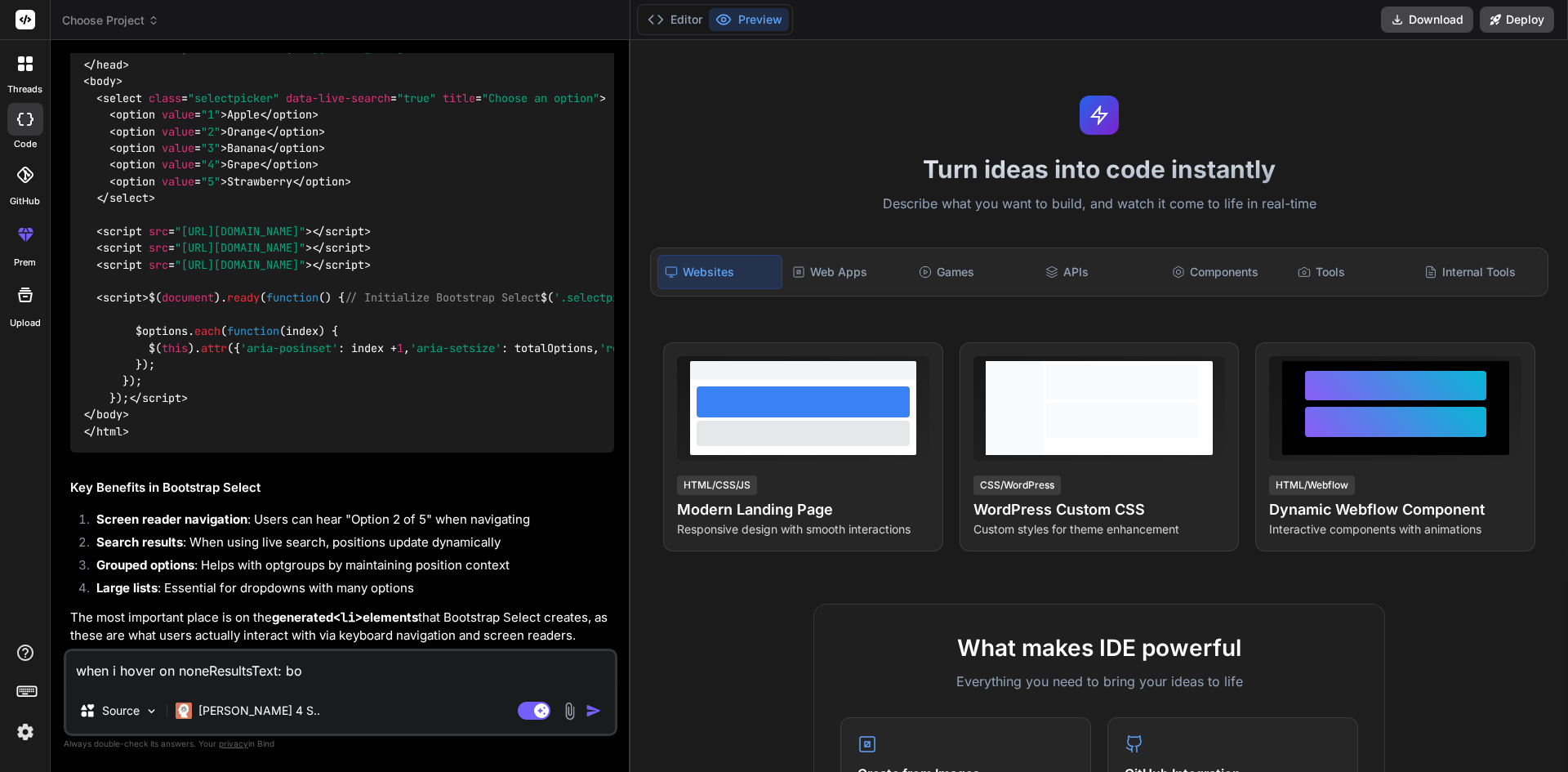
type textarea "x"
type textarea "when i hover on noneResultsText: boot"
type textarea "x"
type textarea "when i hover on noneResultsText: boots"
type textarea "x"
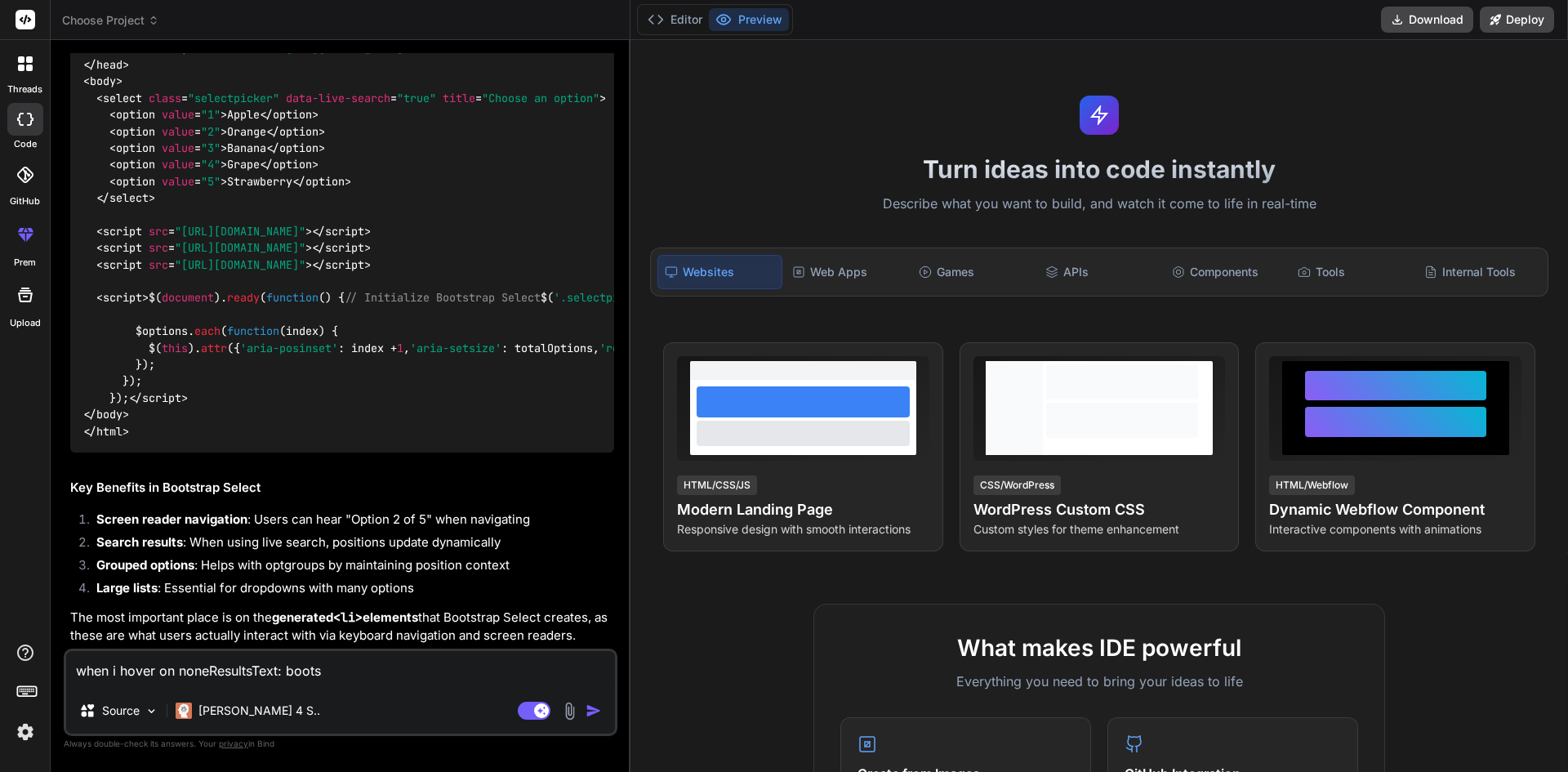
type textarea "when i hover on noneResultsText: bootst"
type textarea "x"
type textarea "when i hover on noneResultsText: bootstr"
type textarea "x"
type textarea "when i hover on noneResultsText: bootstra"
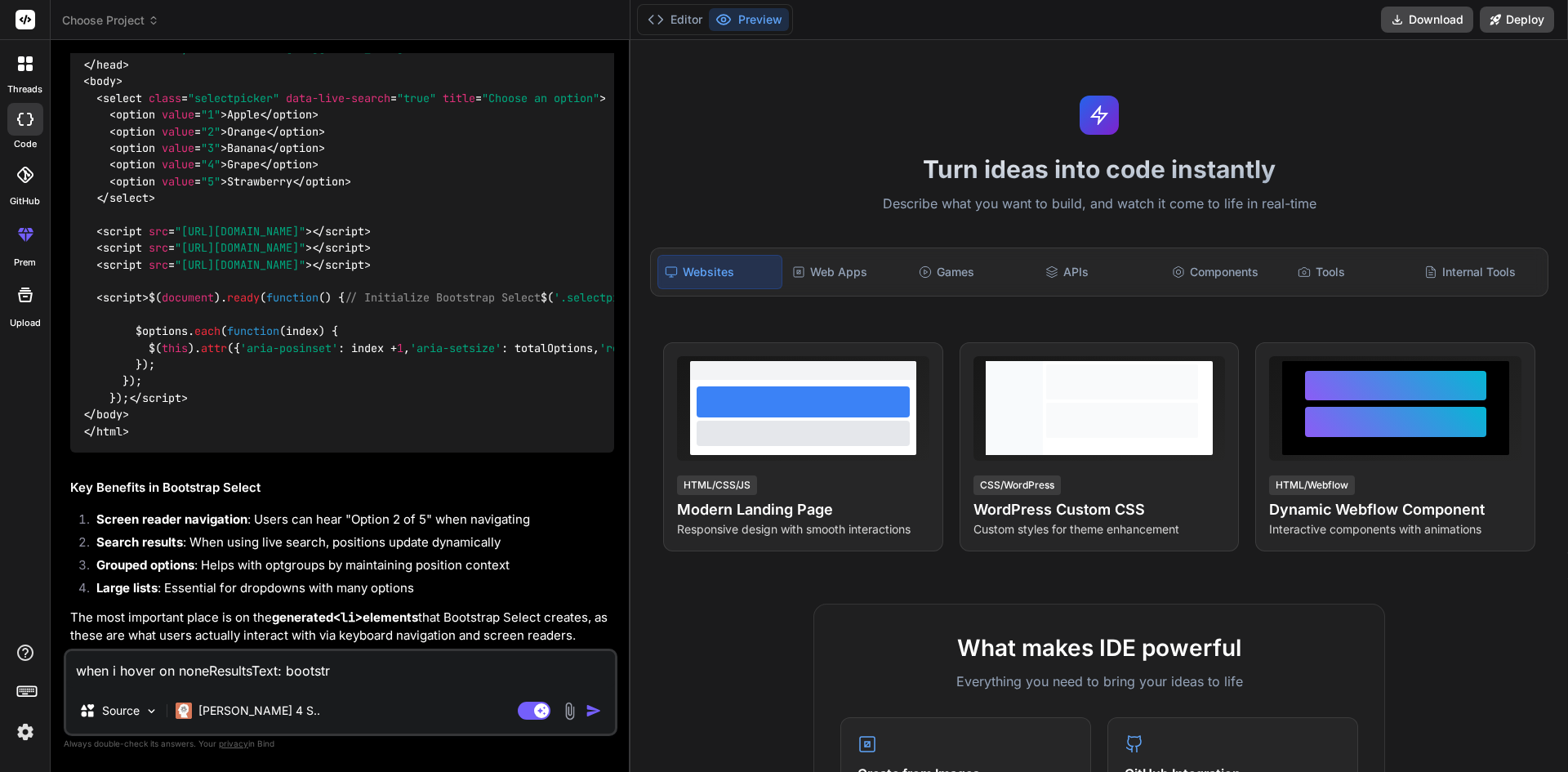
type textarea "x"
type textarea "when i hover on noneResultsText: bootstrap"
type textarea "x"
type textarea "when i hover on noneResultsText: bootstrap"
type textarea "x"
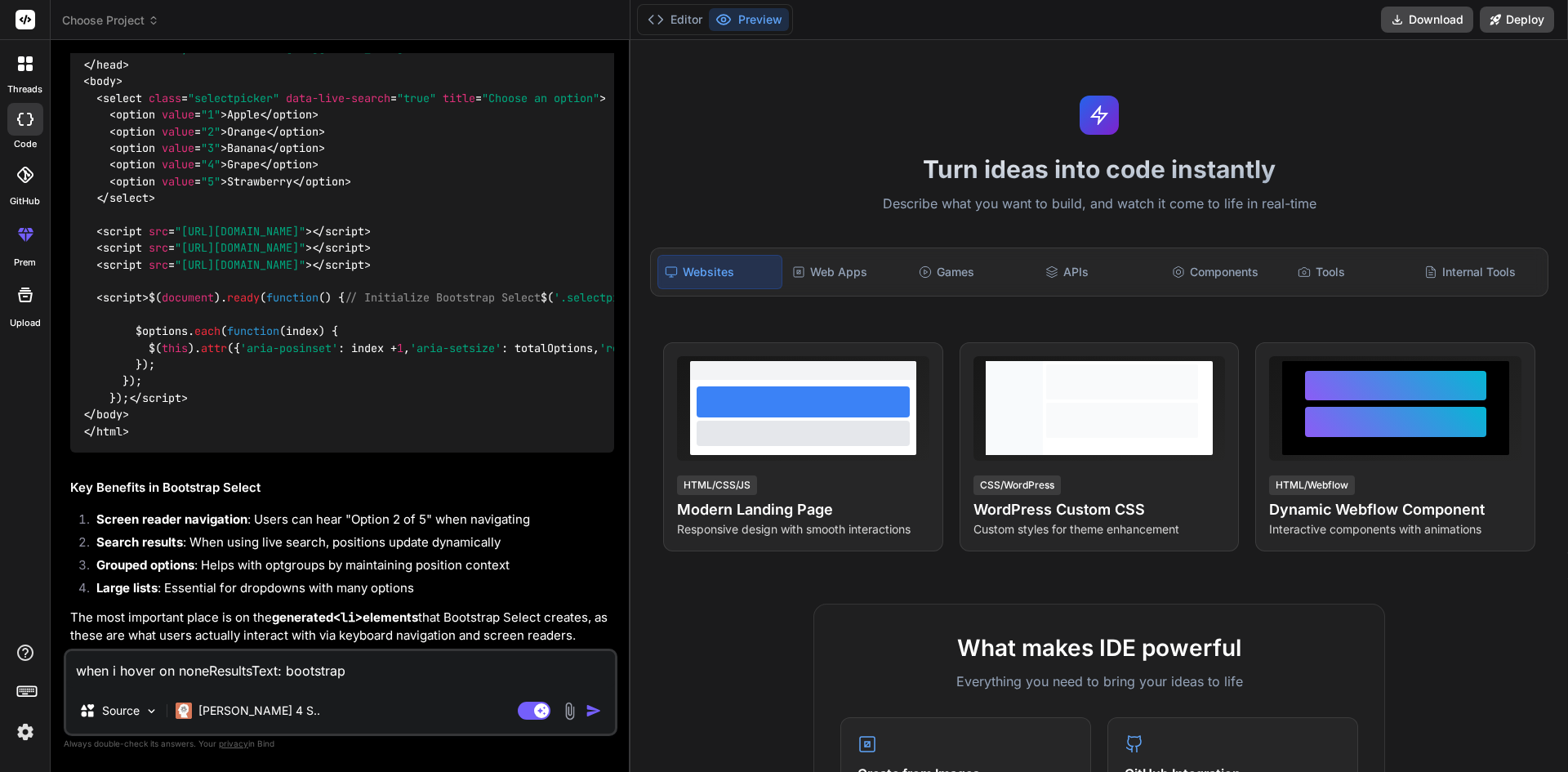
type textarea "when i hover on noneResultsText: bootstrap s"
type textarea "x"
type textarea "when i hover on noneResultsText: bootstrap se"
type textarea "x"
type textarea "when i hover on noneResultsText: bootstrap sel"
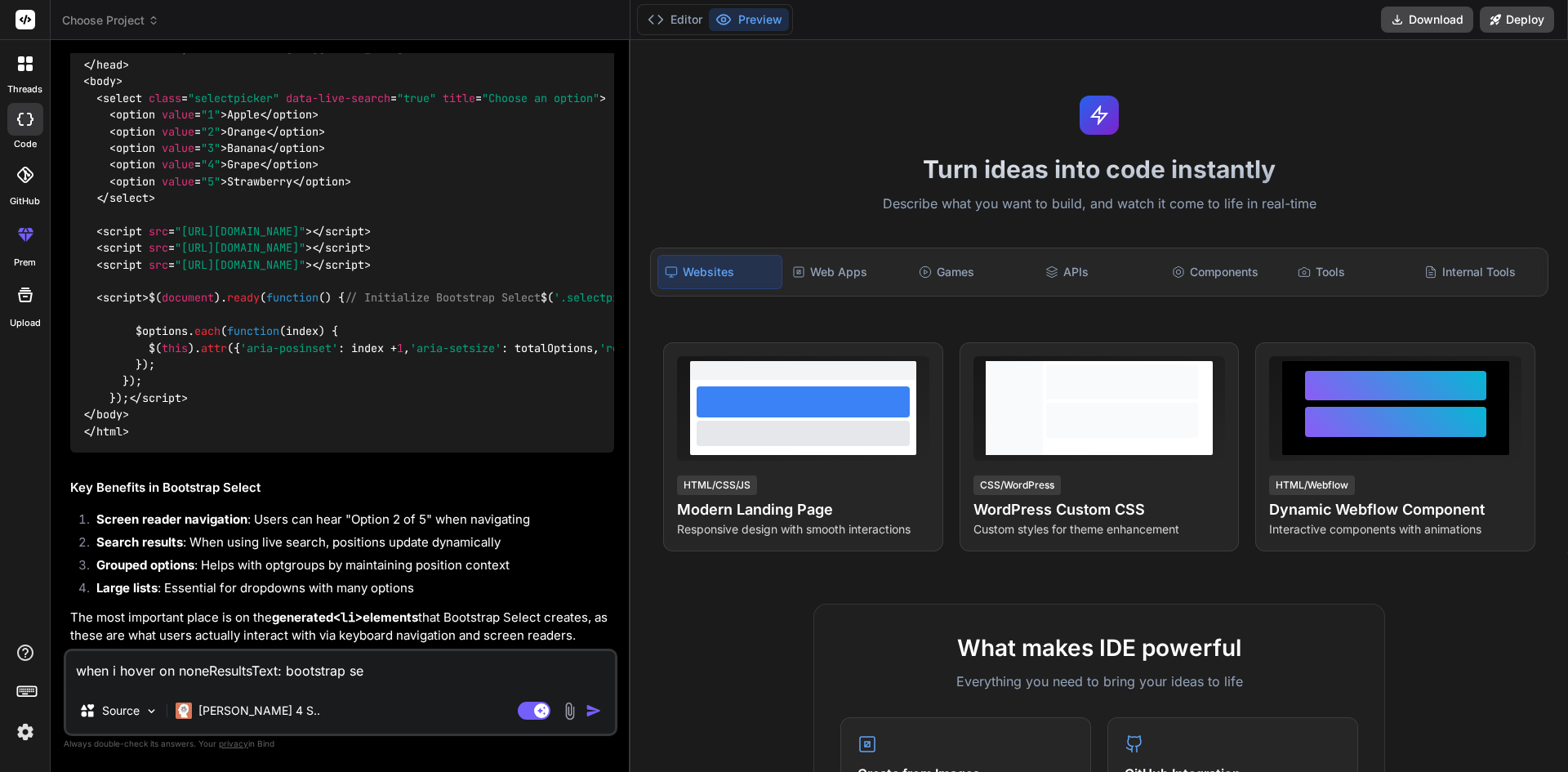
type textarea "x"
type textarea "when i hover on noneResultsText: bootstrap sele"
type textarea "x"
type textarea "when i hover on noneResultsText: bootstrap selec"
type textarea "x"
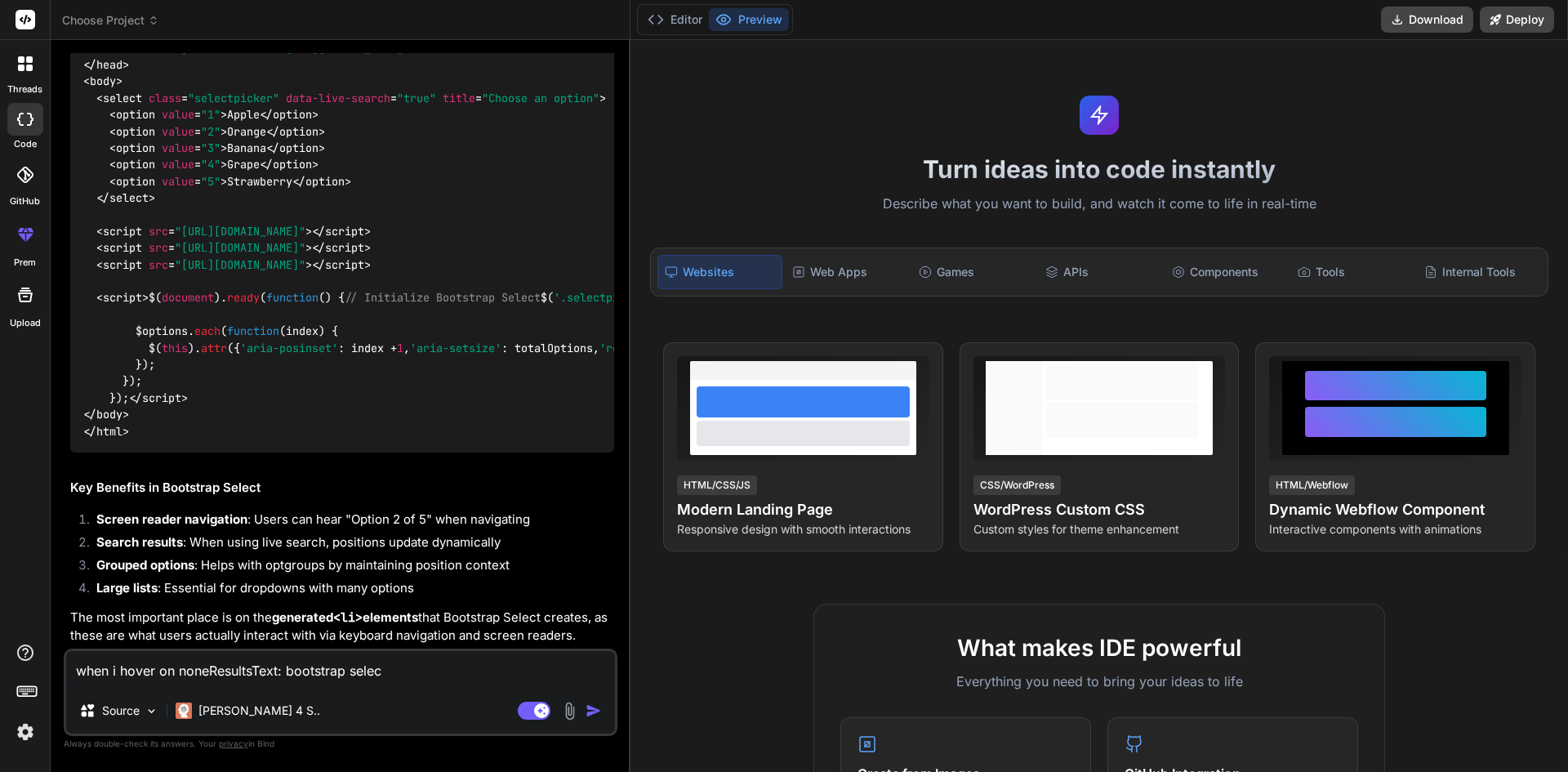
type textarea "when i hover on noneResultsText: bootstrap select"
type textarea "x"
type textarea "when i hover on noneResultsText: bootstrap select"
type textarea "x"
type textarea "when i hover on noneResultsText: bootstrap select g"
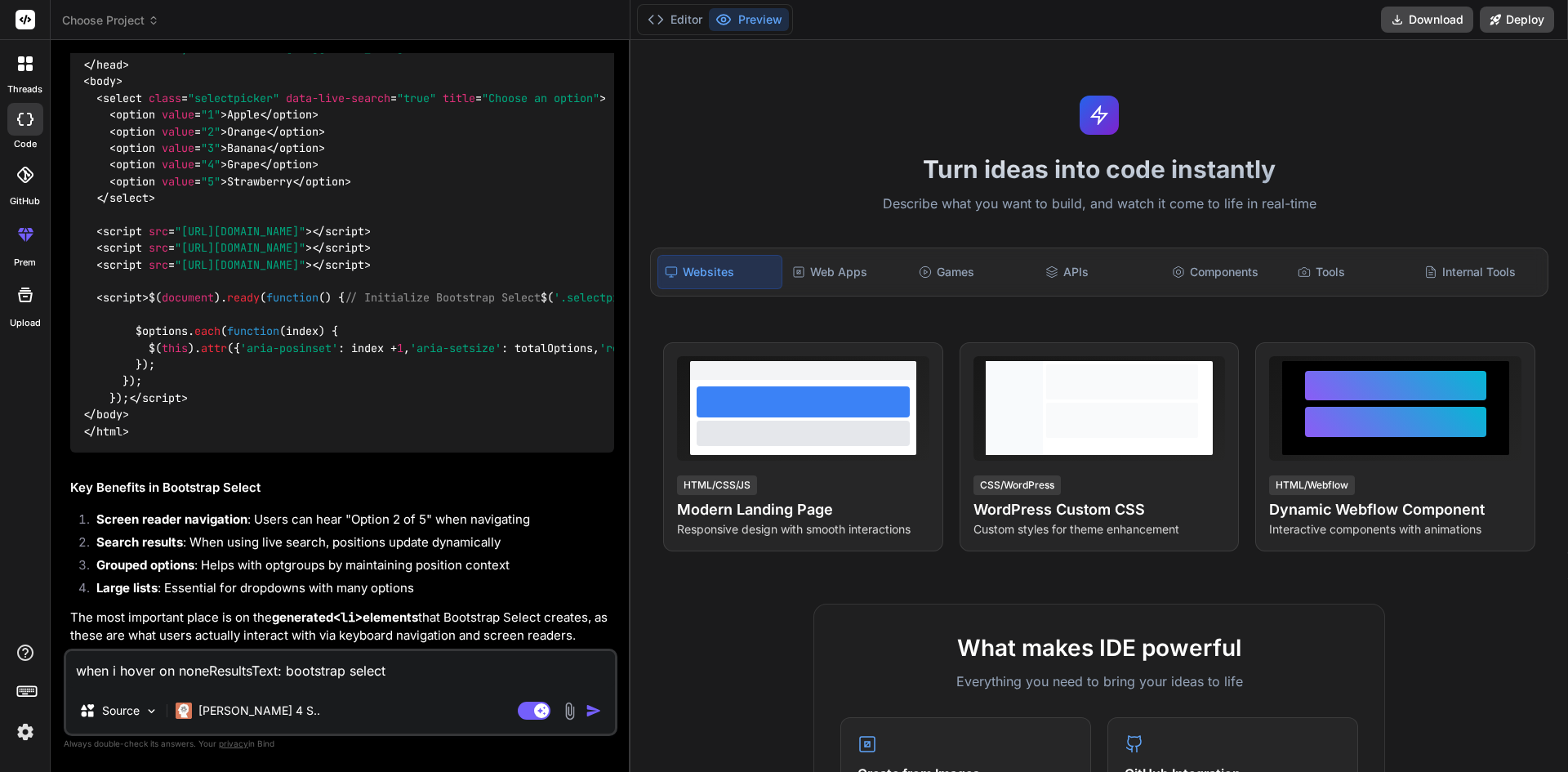
type textarea "x"
type textarea "when i hover on noneResultsText: bootstrap select ge"
type textarea "x"
type textarea "when i hover on noneResultsText: bootstrap select get"
type textarea "x"
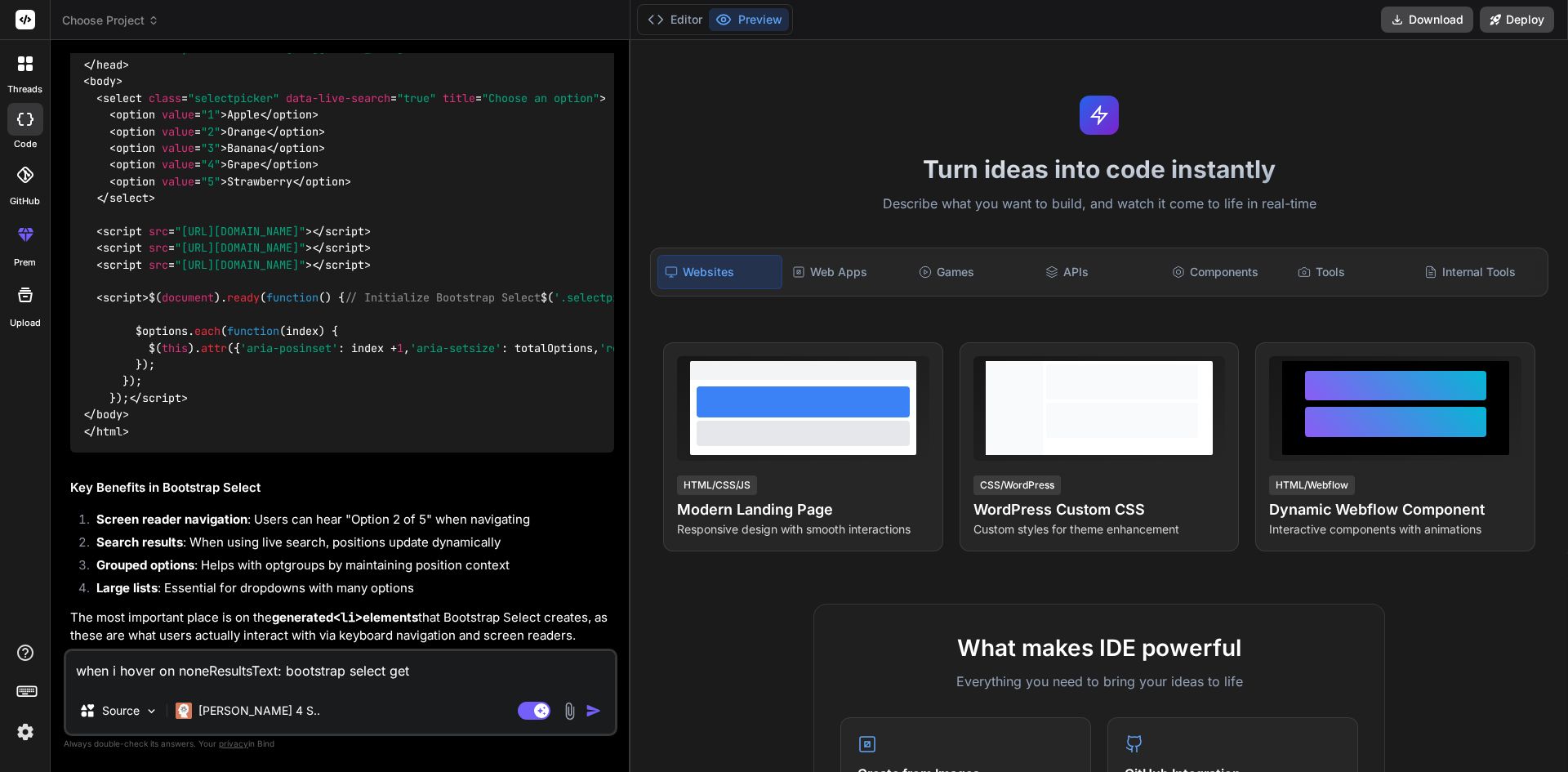
type textarea "when i hover on noneResultsText: bootstrap select gett"
type textarea "x"
type textarea "when i hover on noneResultsText: bootstrap select getti"
type textarea "x"
type textarea "when i hover on noneResultsText: bootstrap select gettin"
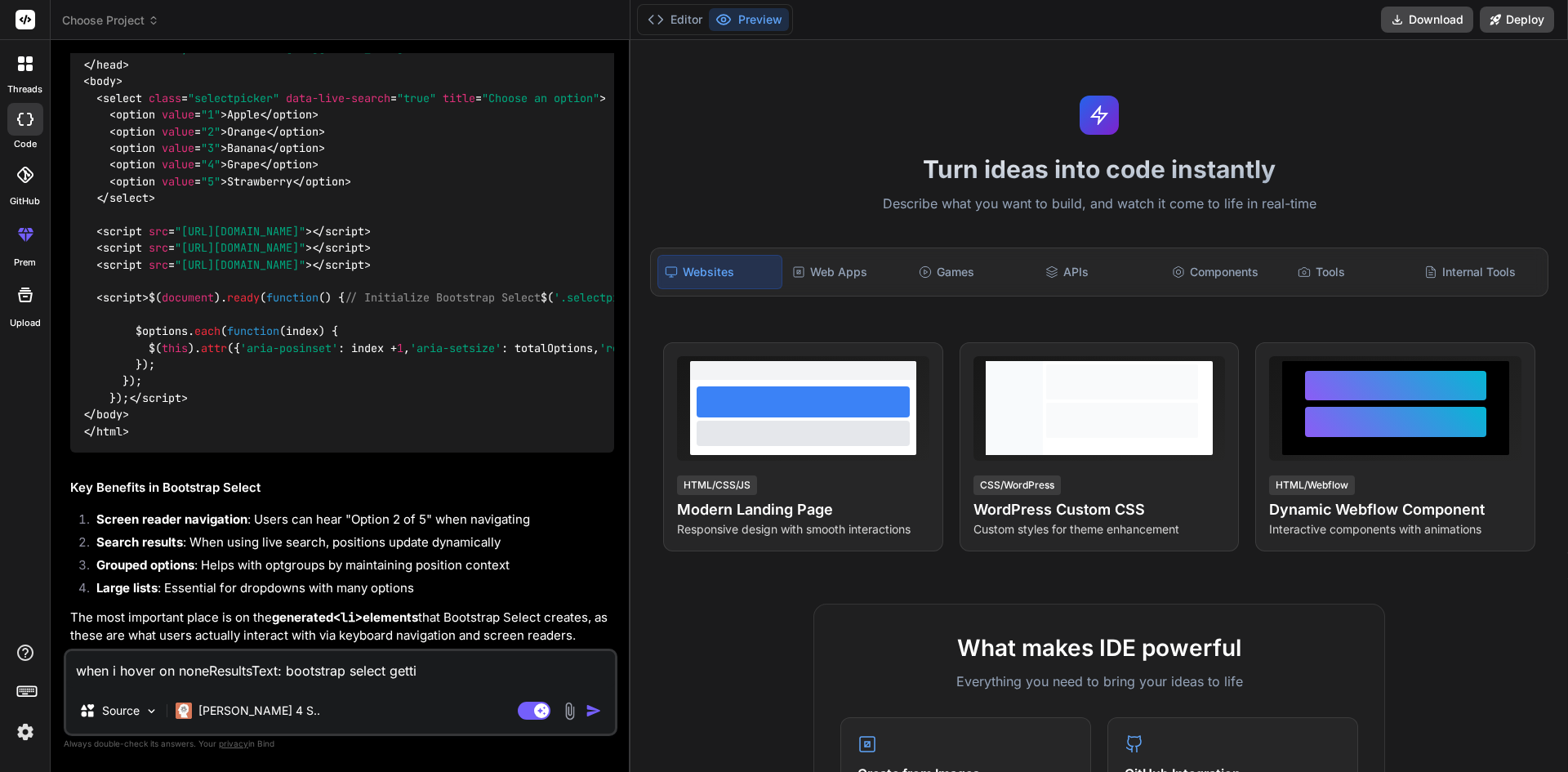
type textarea "x"
type textarea "when i hover on noneResultsText: bootstrap select getting"
type textarea "x"
type textarea "when i hover on noneResultsText: bootstrap select getting"
type textarea "x"
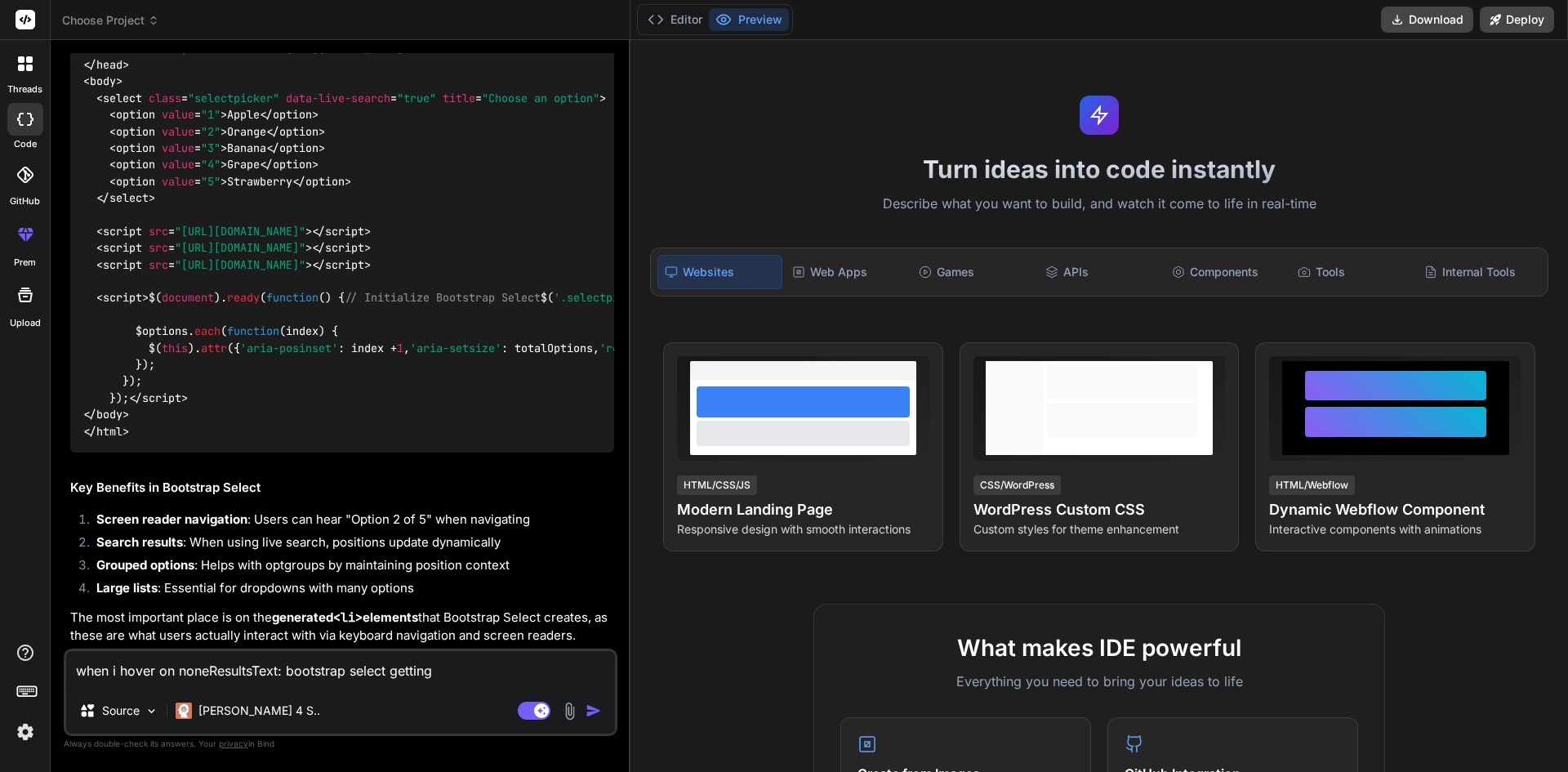
type textarea "when i hover on noneResultsText: bootstrap select getting e"
type textarea "x"
type textarea "when i hover on noneResultsText: bootstrap select getting er"
type textarea "x"
type textarea "when i hover on noneResultsText: bootstrap select getting err"
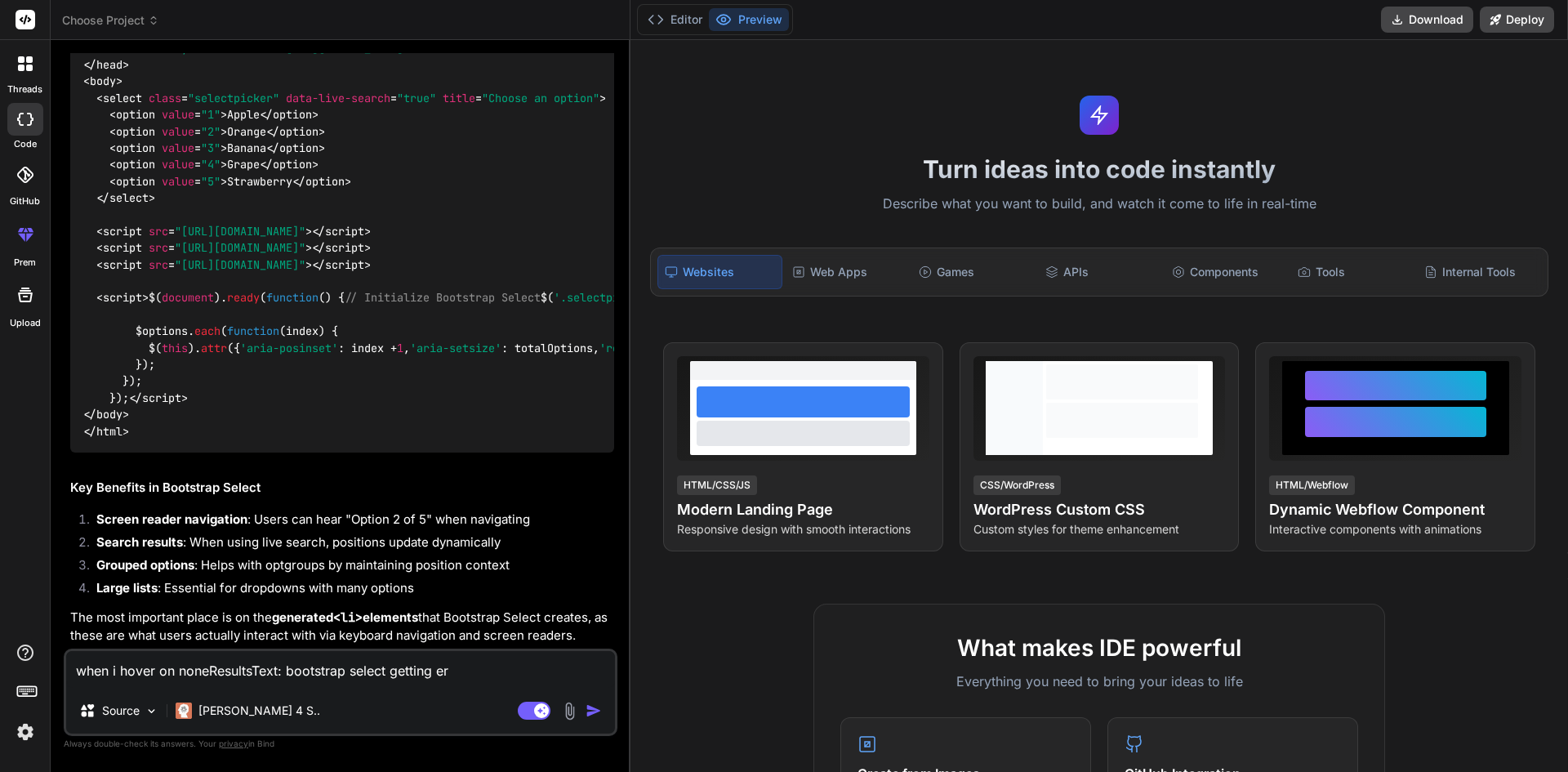
type textarea "x"
type textarea "when i hover on noneResultsText: bootstrap select getting erro"
type textarea "x"
type textarea "when i hover on noneResultsText: bootstrap select getting error"
type textarea "x"
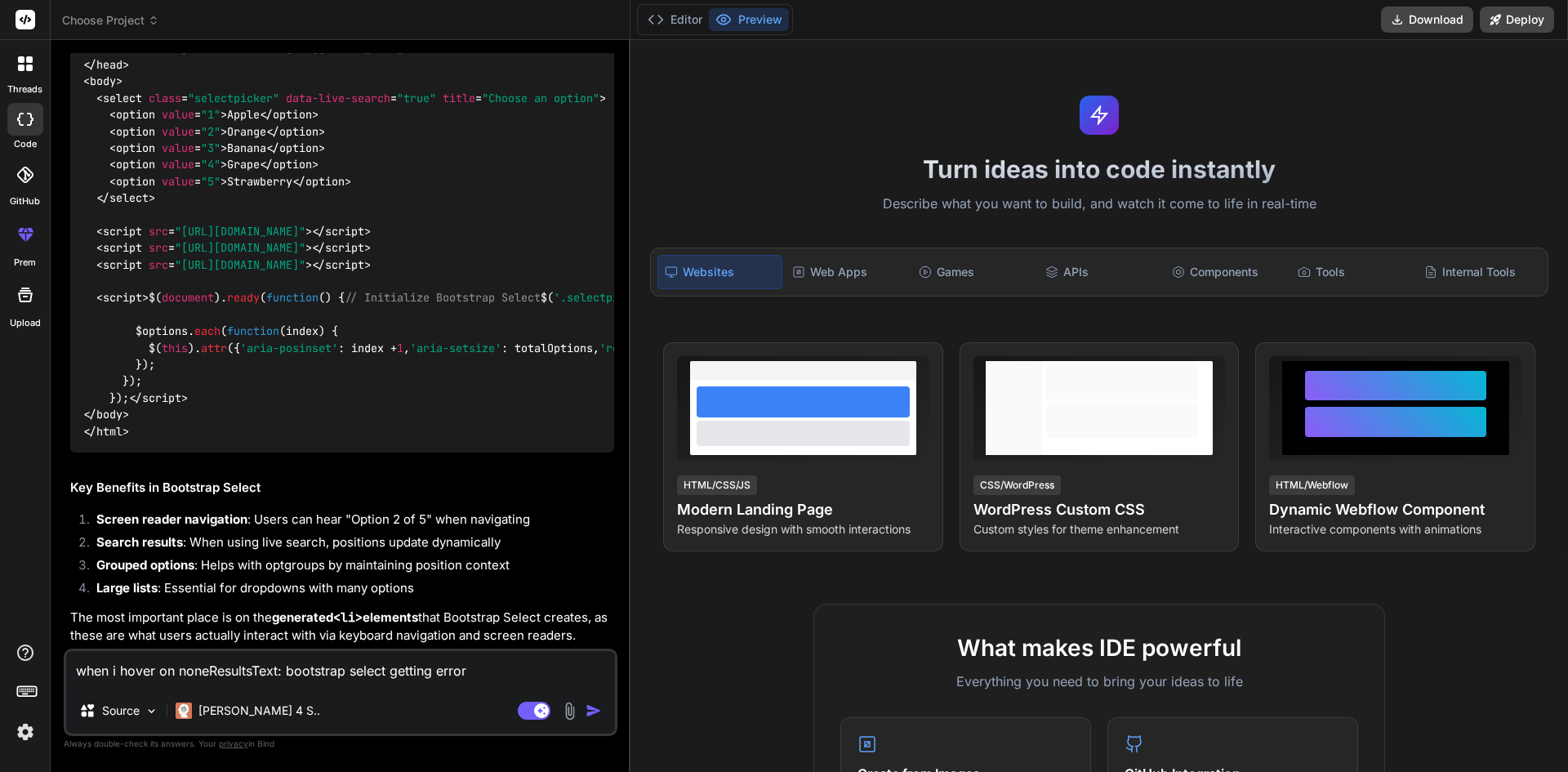
type textarea "when i hover on noneResultsText: bootstrap select getting error"
type textarea "x"
paste textarea "Cannot read properties of undefined (reading 'posinset')"
type textarea "when i hover on noneResultsText: bootstrap select getting error Cannot read pro…"
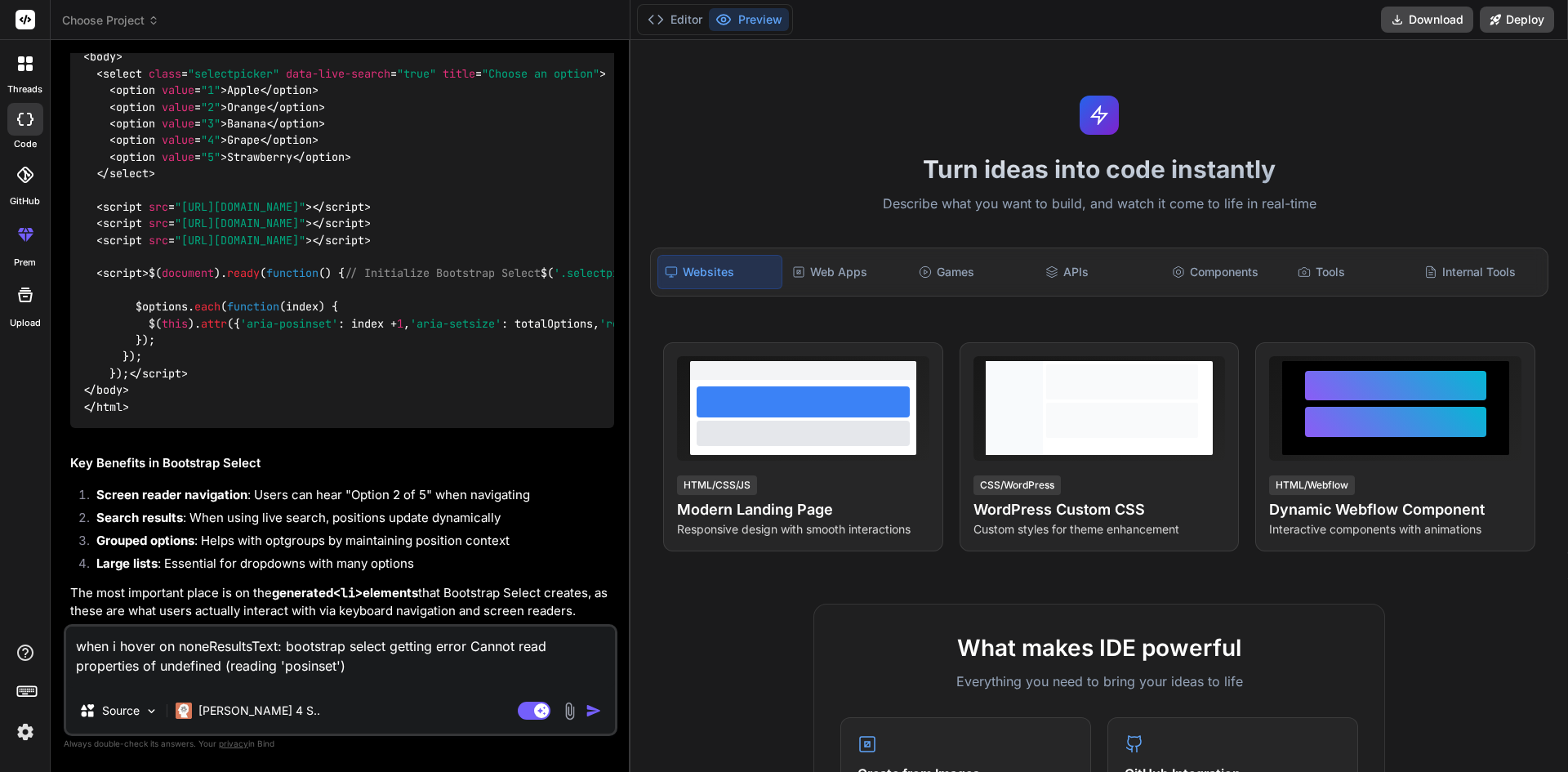
type textarea "x"
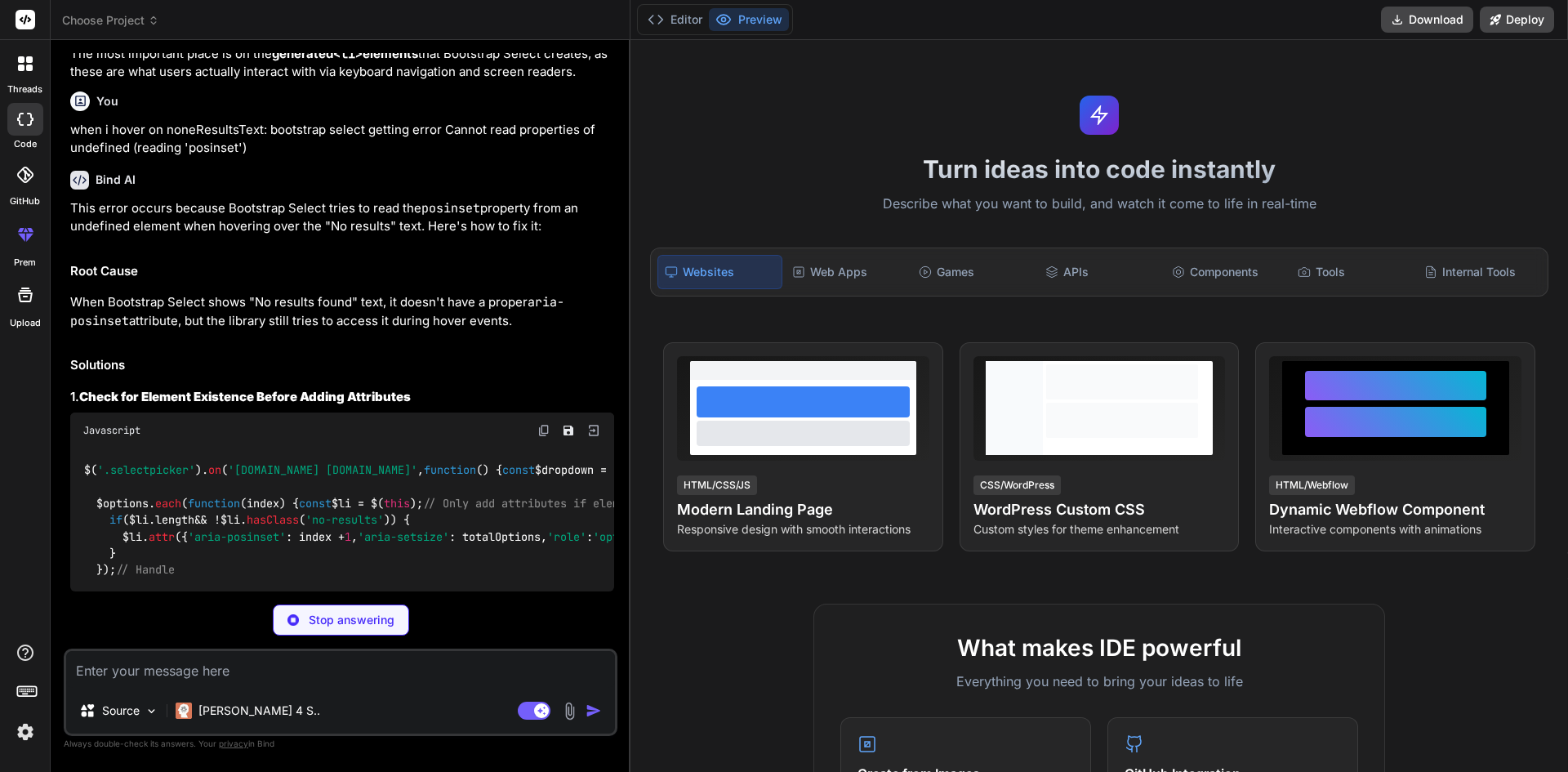
scroll to position [4576, 0]
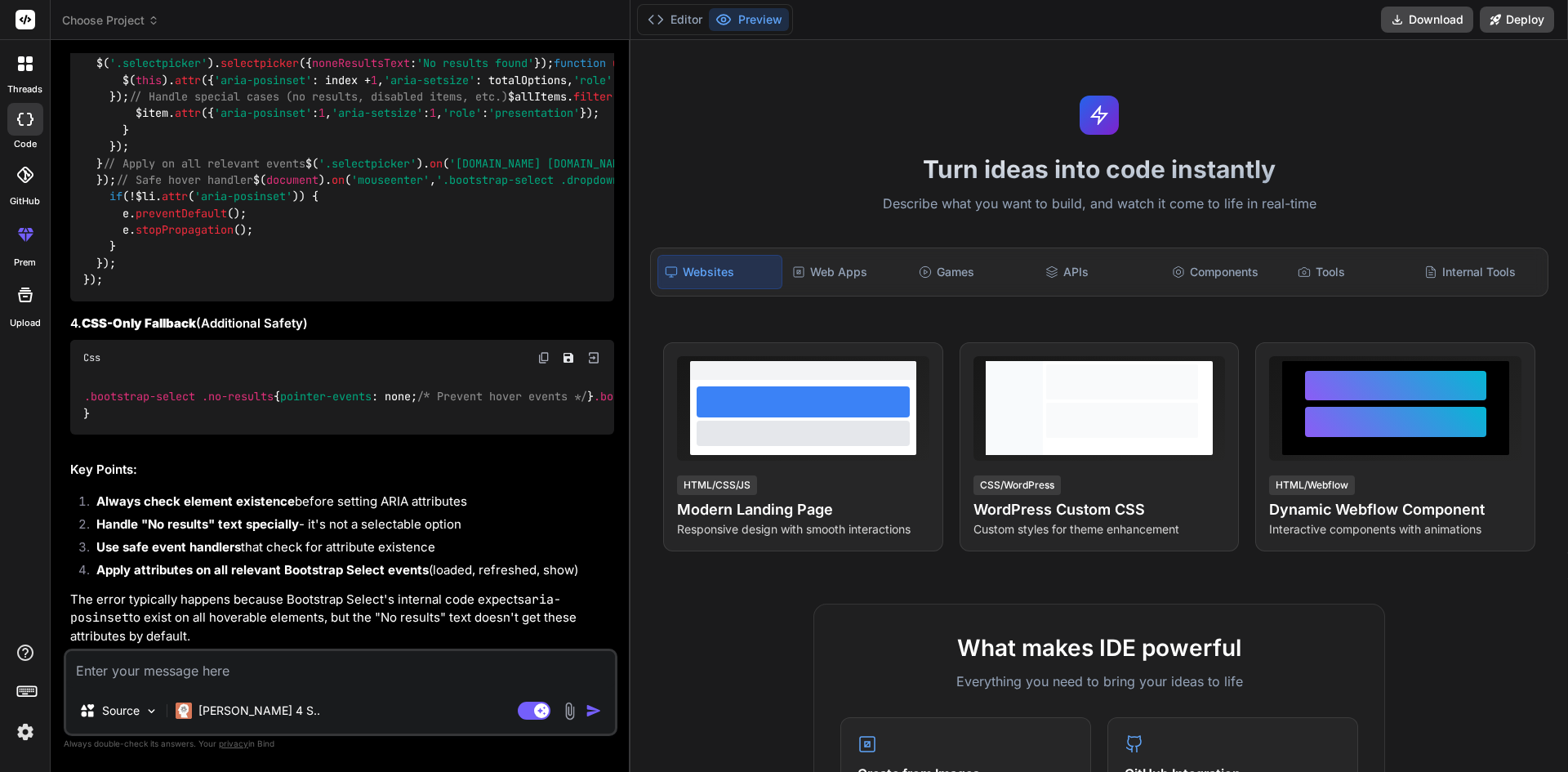
type textarea "x"
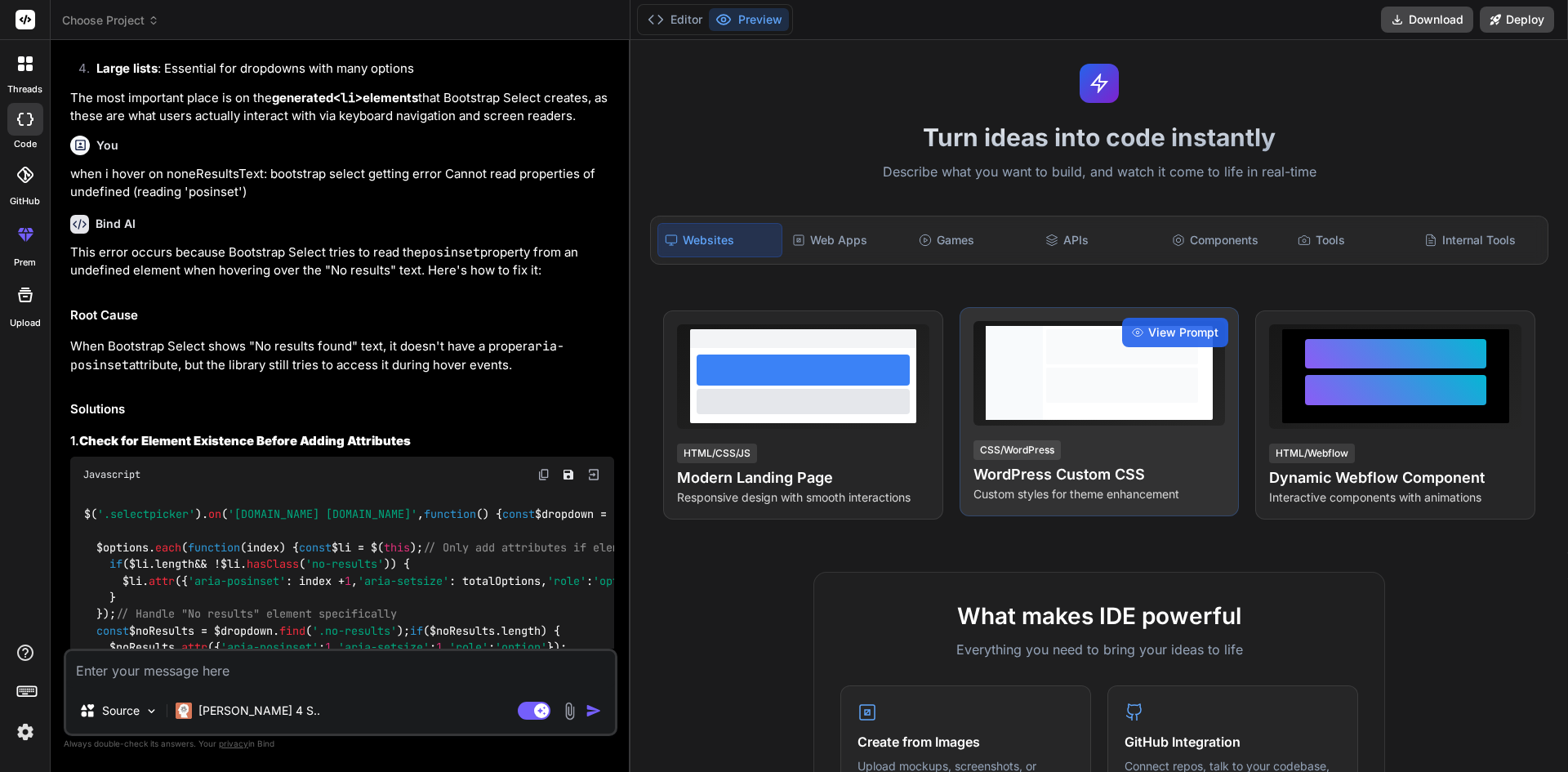
scroll to position [0, 0]
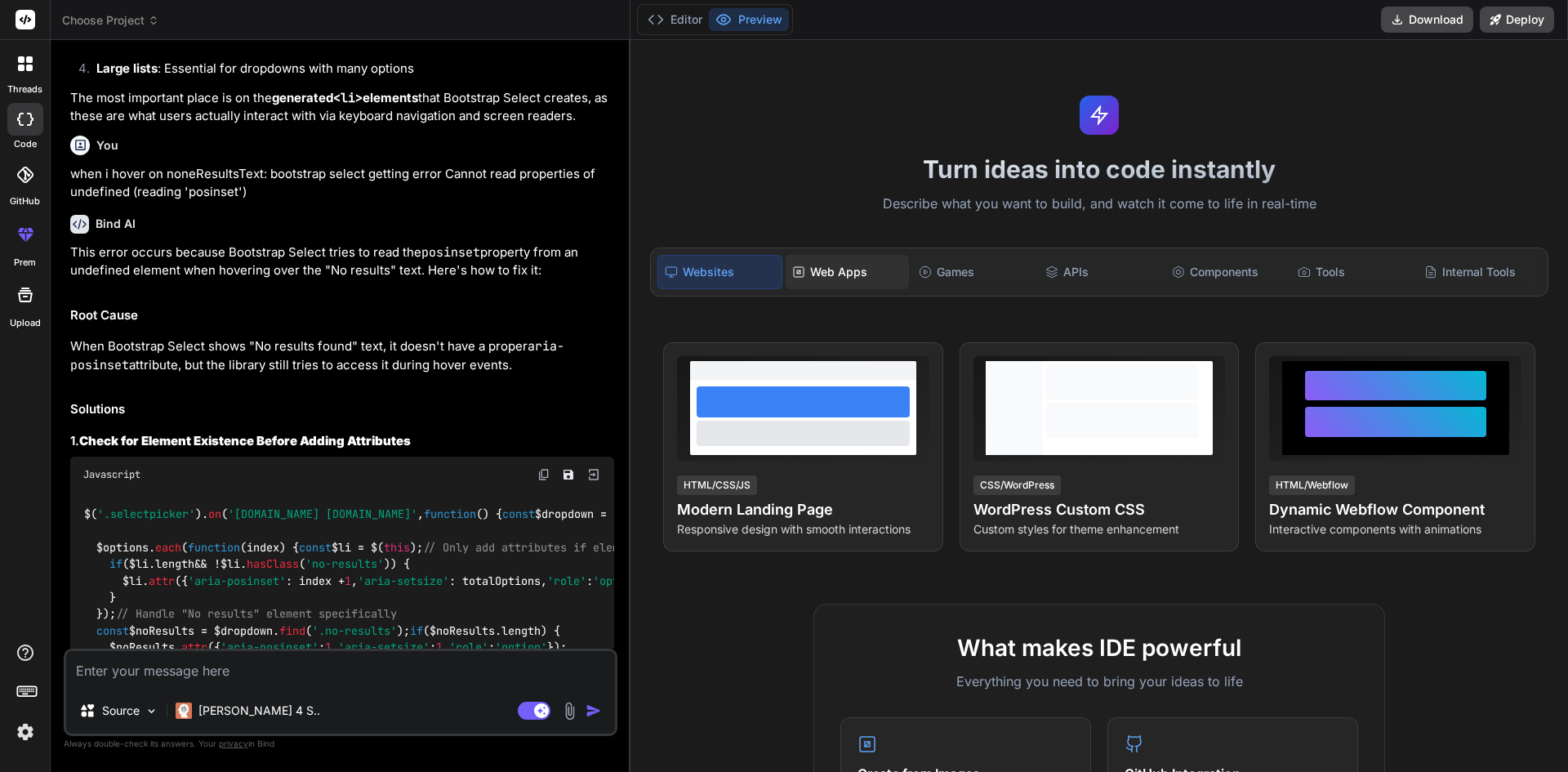
click at [847, 290] on div "Web Apps" at bounding box center [847, 272] width 123 height 34
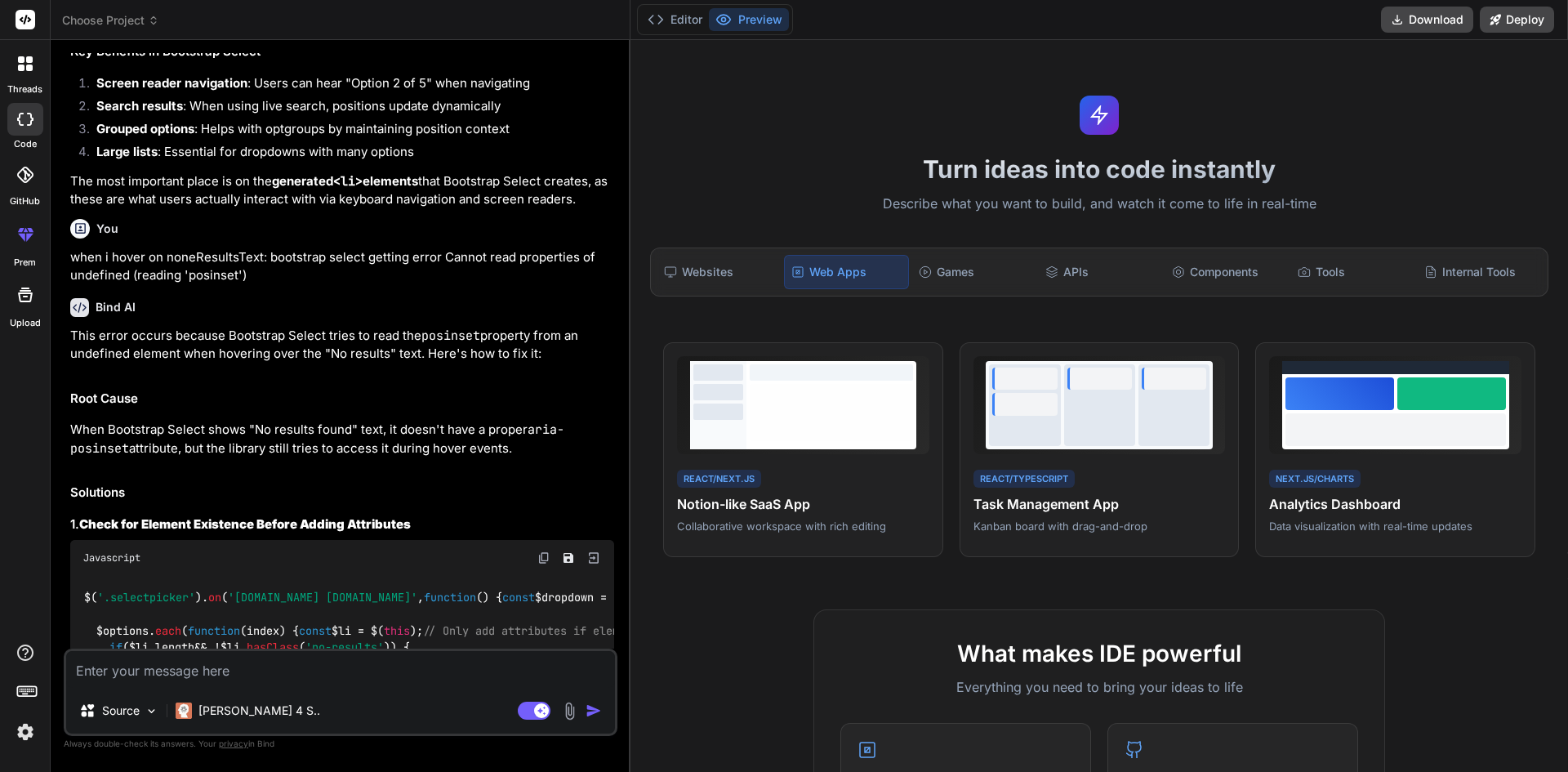
scroll to position [3133, 0]
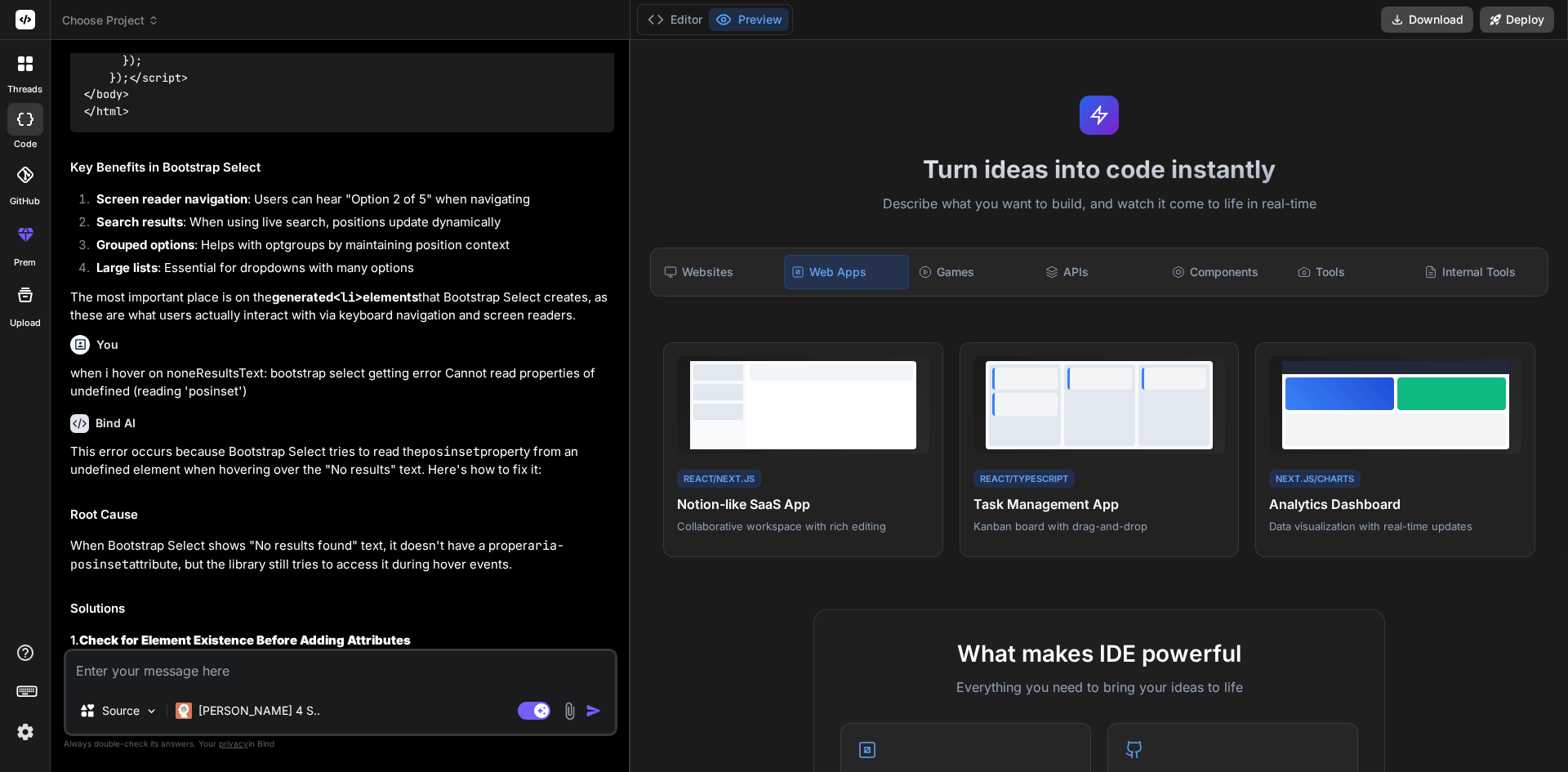
type textarea "x"
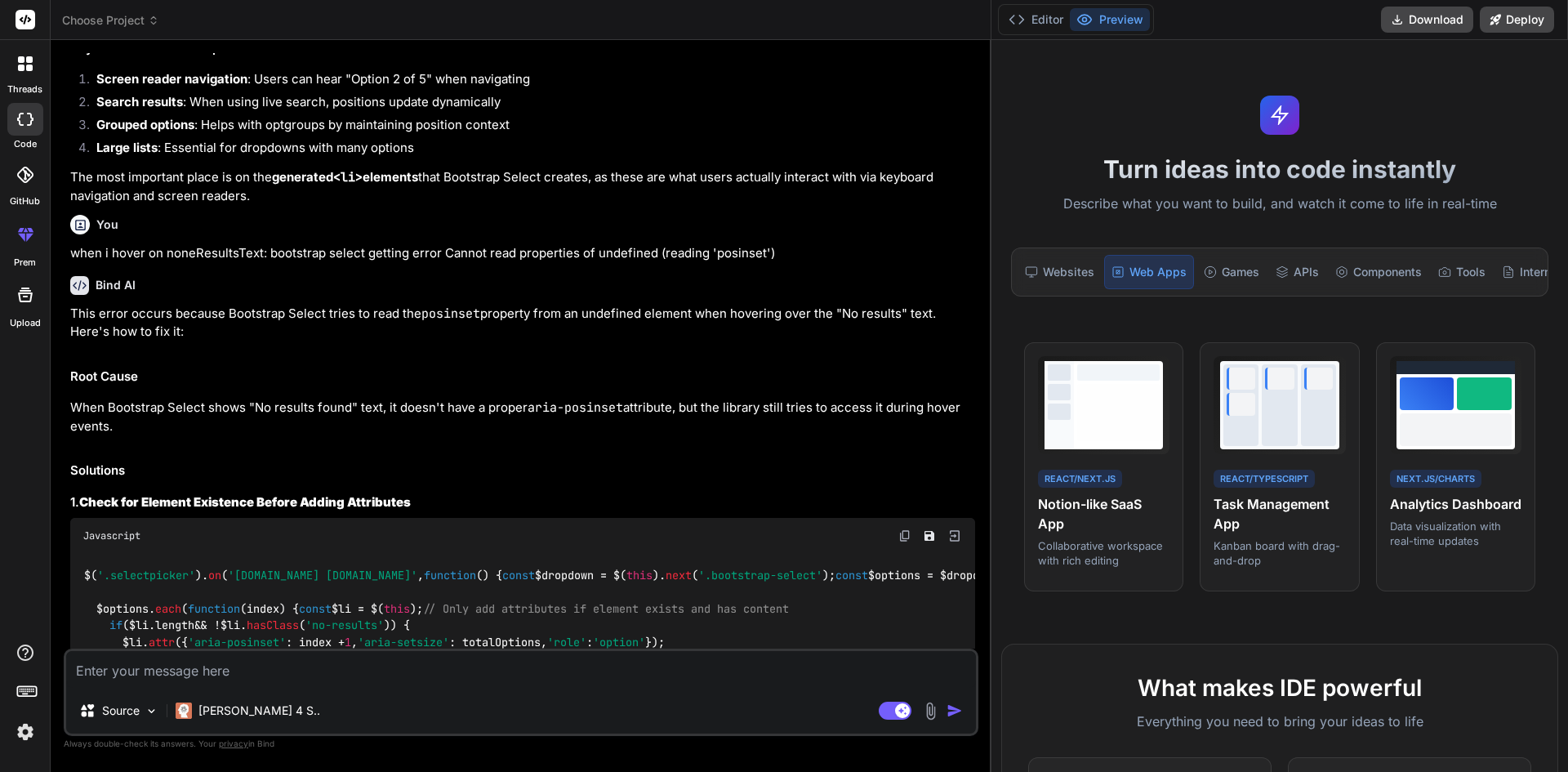
scroll to position [2998, 0]
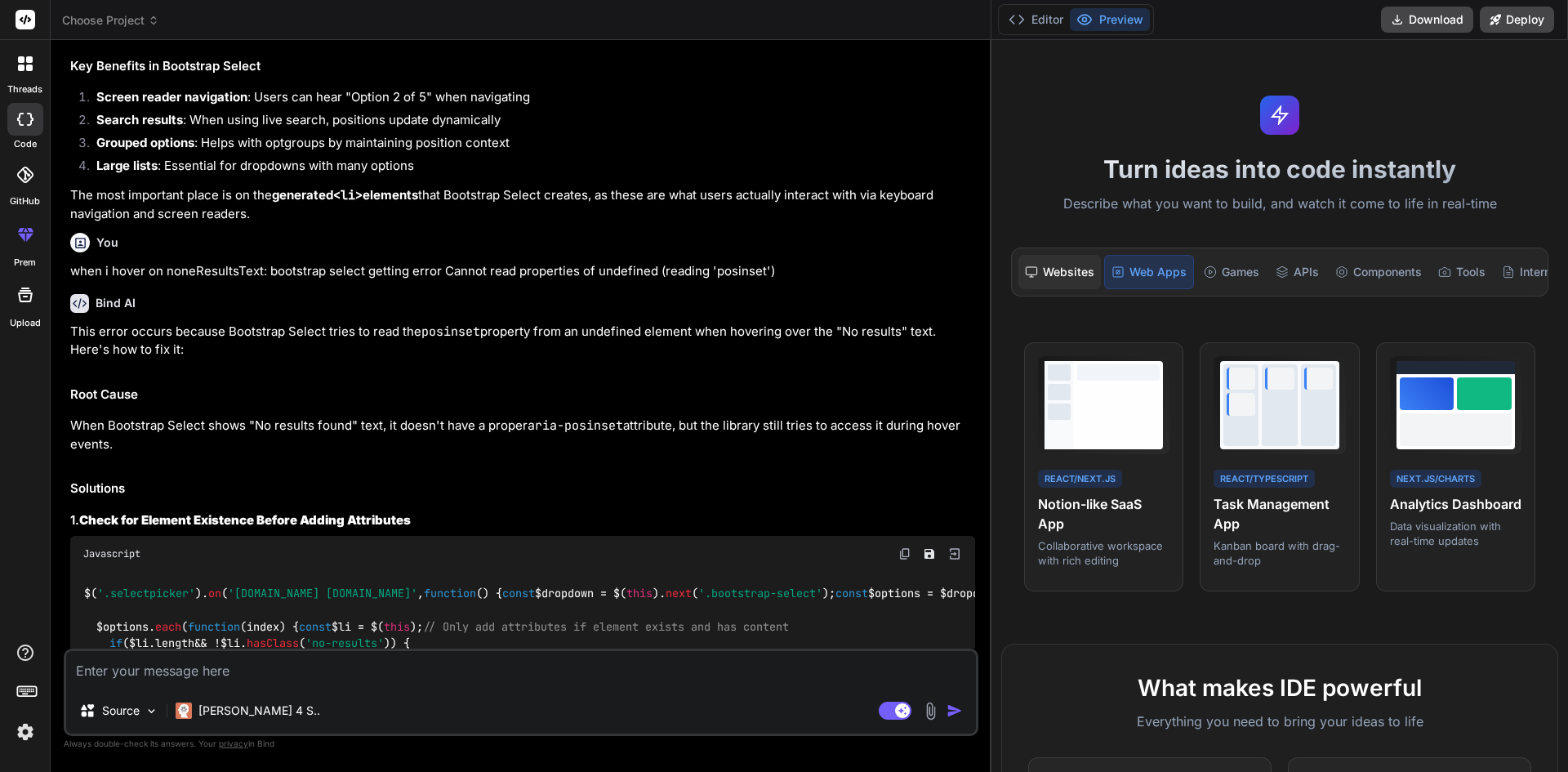
drag, startPoint x: 629, startPoint y: 330, endPoint x: 1058, endPoint y: 327, distance: 429.0
click at [1058, 327] on div "threads code GitHub prem Upload Choose Project Created with Pixso. Bind AI Web …" at bounding box center [784, 386] width 1568 height 772
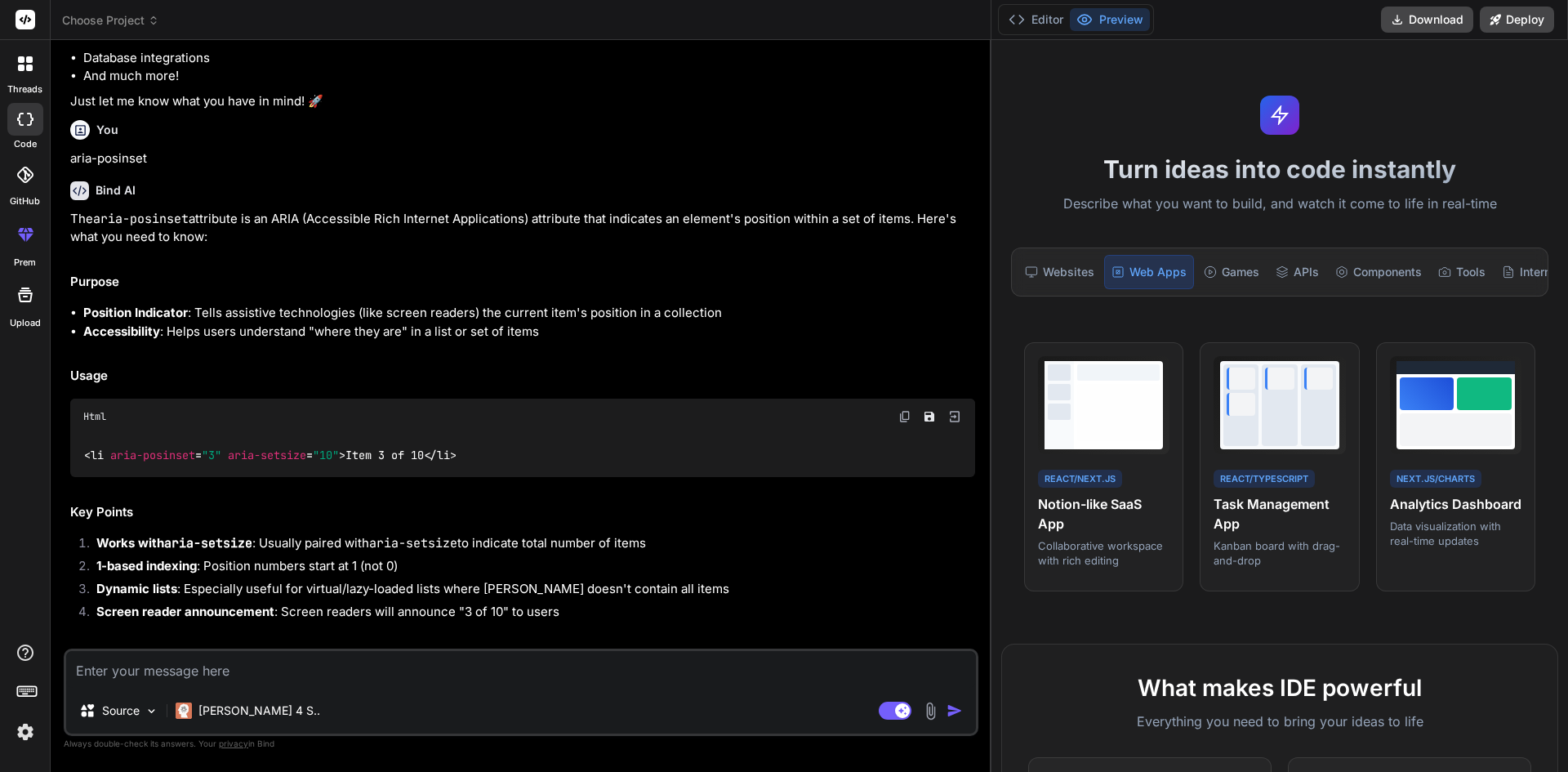
scroll to position [0, 0]
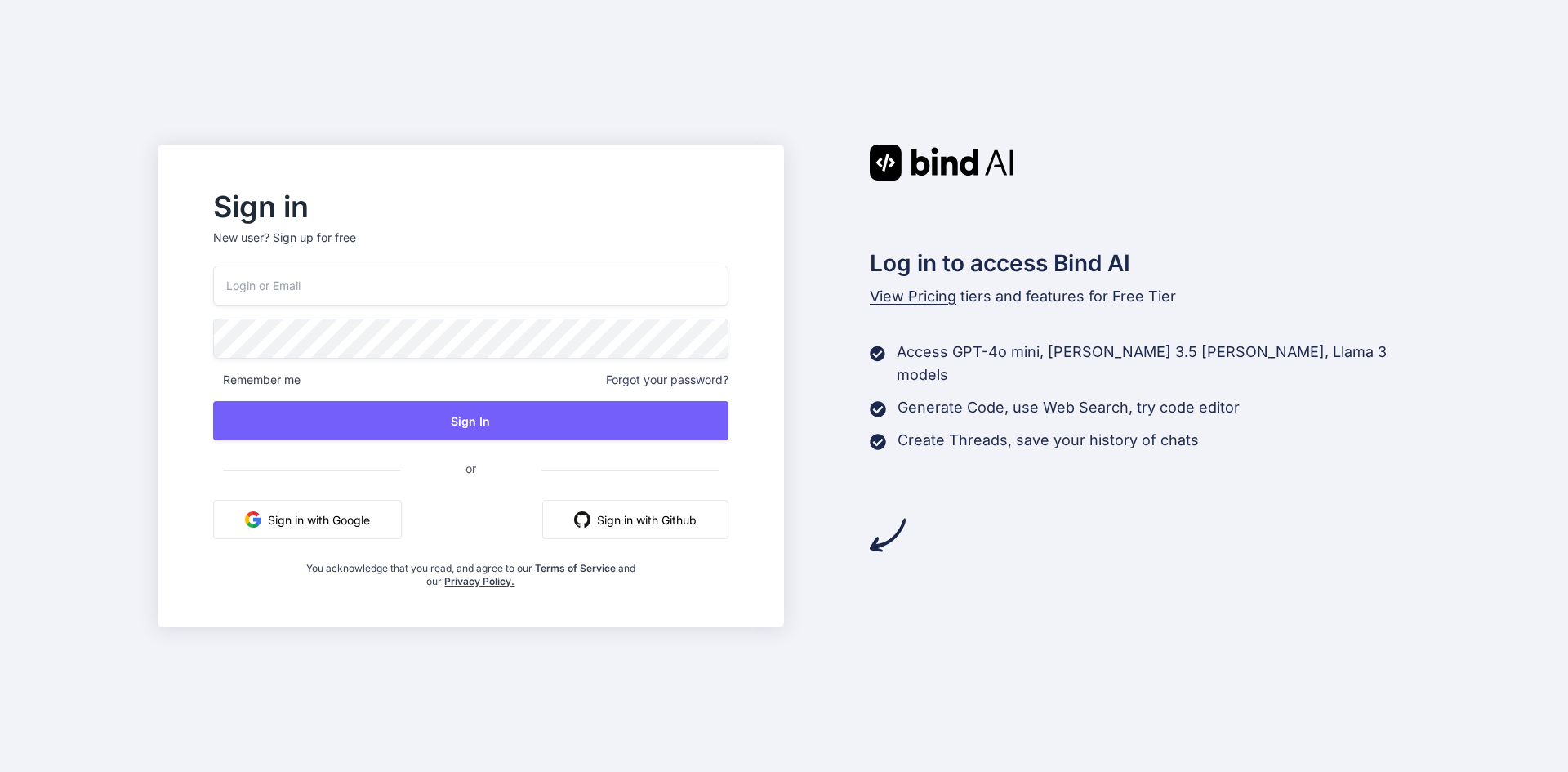
click at [320, 536] on button "Sign in with Google" at bounding box center [307, 520] width 188 height 39
click at [443, 278] on input "email" at bounding box center [471, 285] width 516 height 40
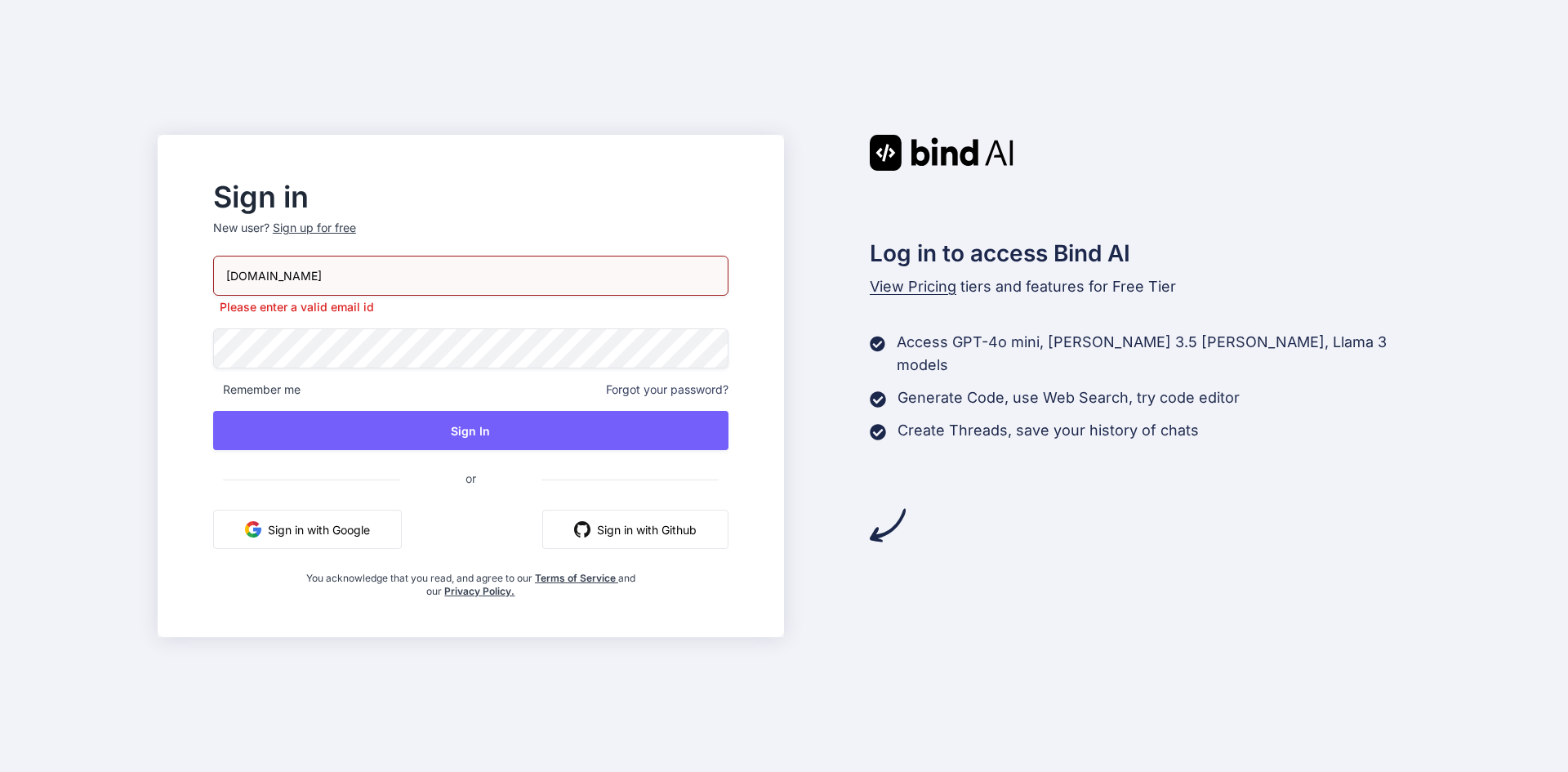
click at [262, 262] on input "asasyopmail.com" at bounding box center [471, 275] width 516 height 40
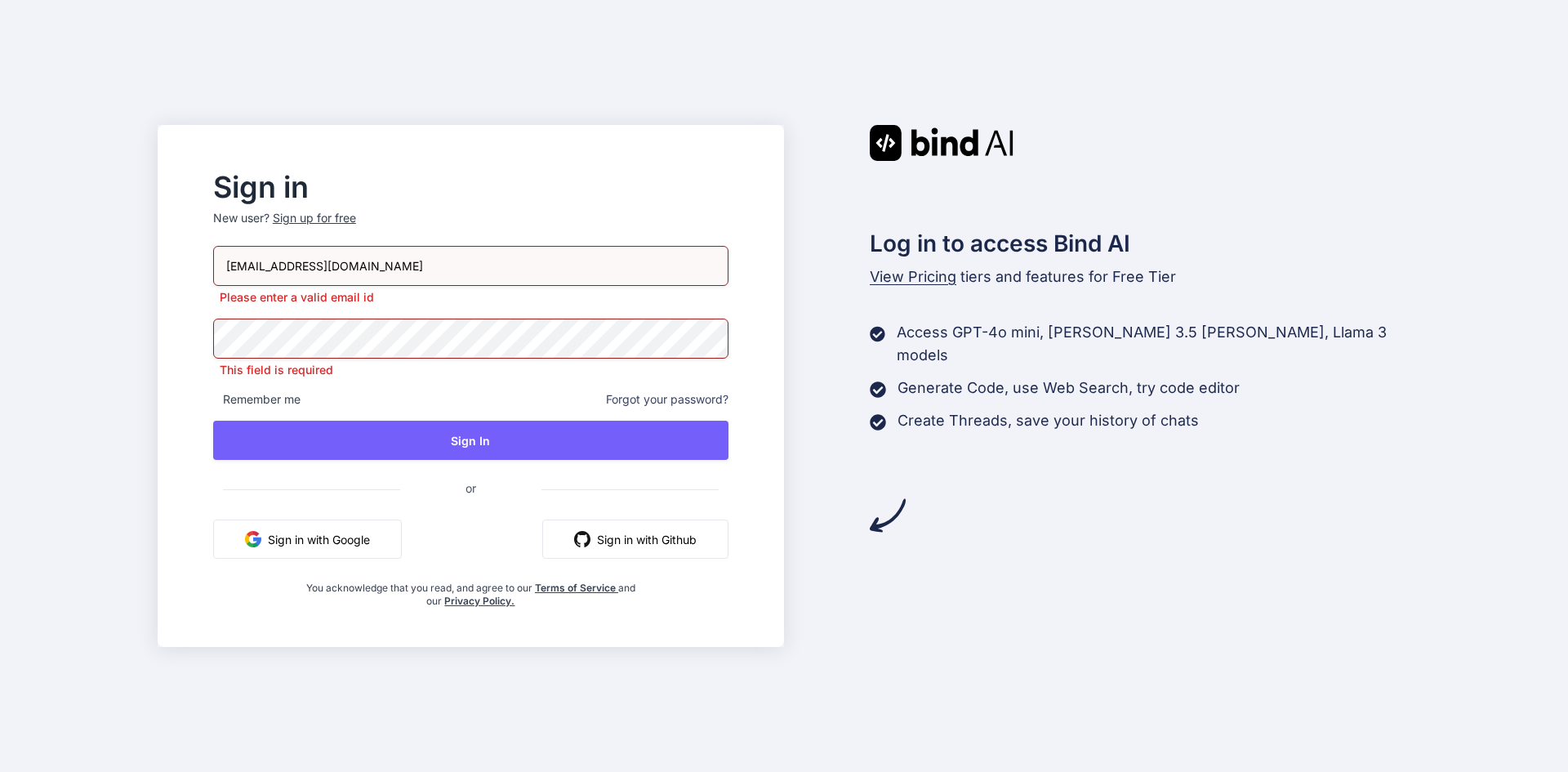
type input "asas@yopmail.com"
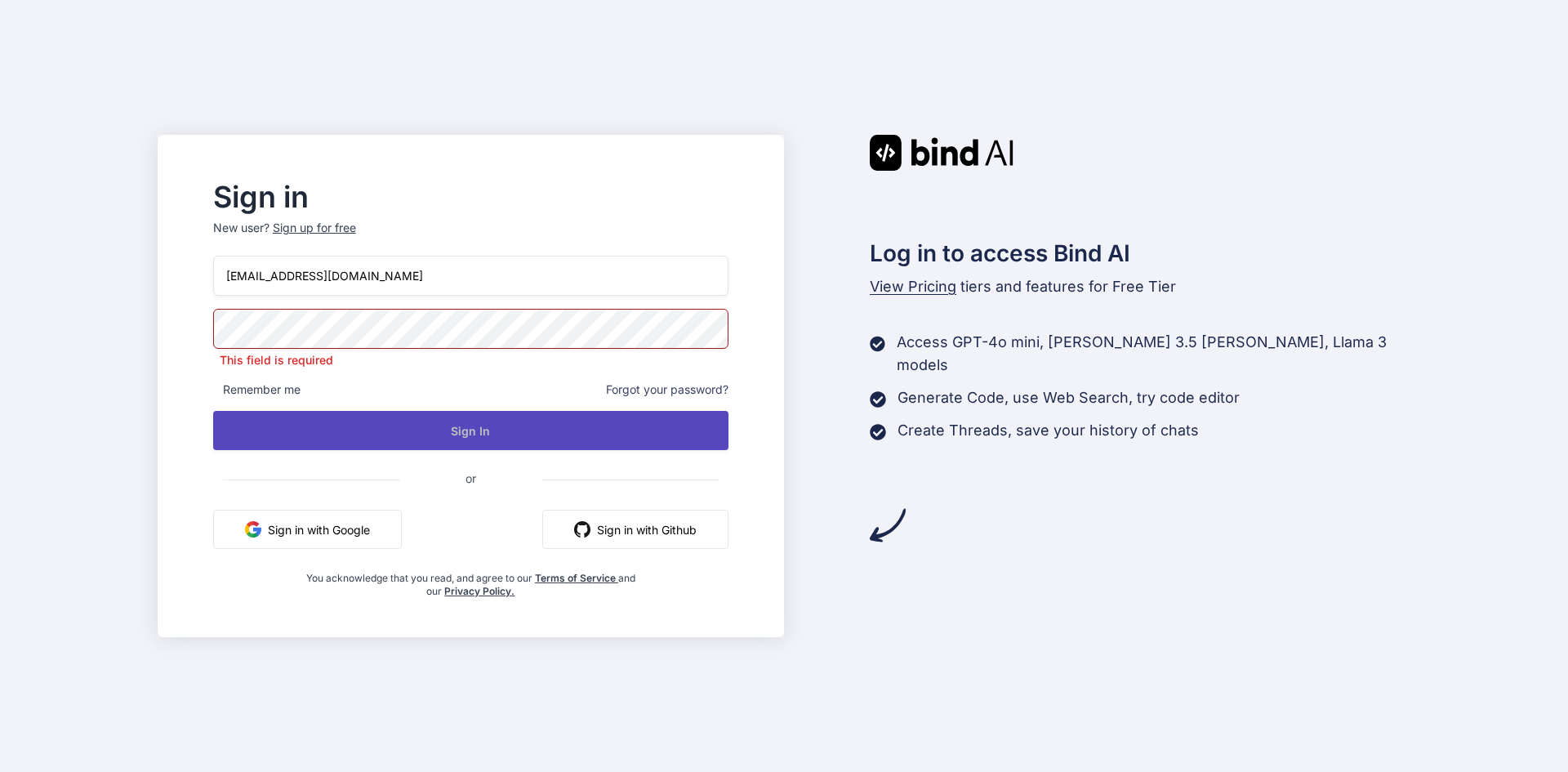
click at [370, 431] on button "Sign In" at bounding box center [471, 431] width 516 height 39
